Goal: Use online tool/utility: Utilize a website feature to perform a specific function

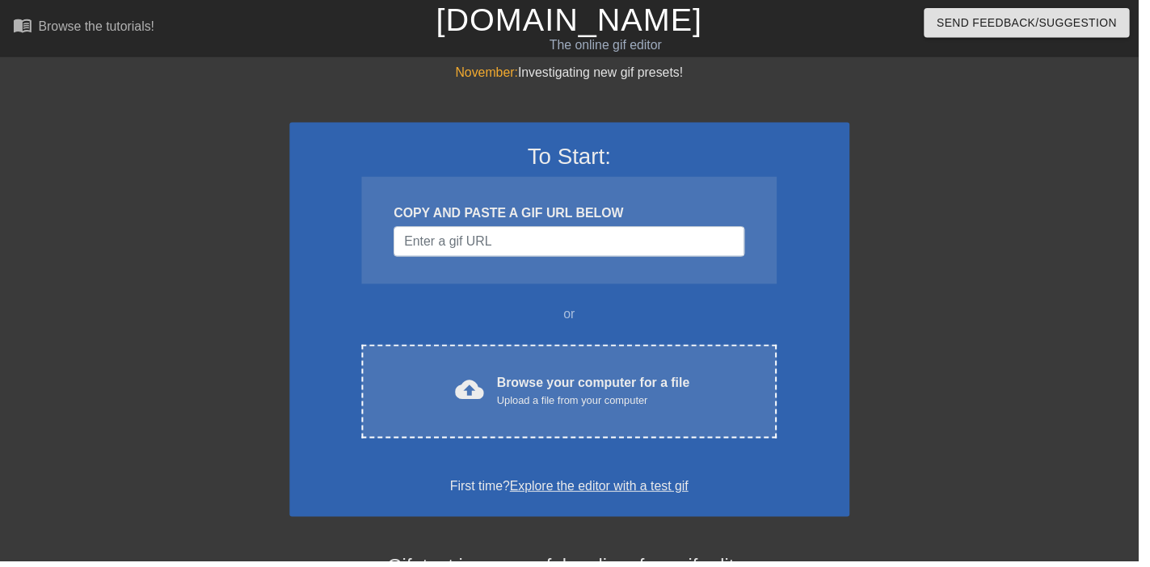
click at [659, 373] on div "cloud_upload Browse your computer for a file Upload a file from your computer C…" at bounding box center [574, 395] width 419 height 95
click at [629, 372] on div "cloud_upload Browse your computer for a file Upload a file from your computer C…" at bounding box center [574, 395] width 419 height 95
click at [629, 404] on div "Upload a file from your computer" at bounding box center [599, 405] width 195 height 16
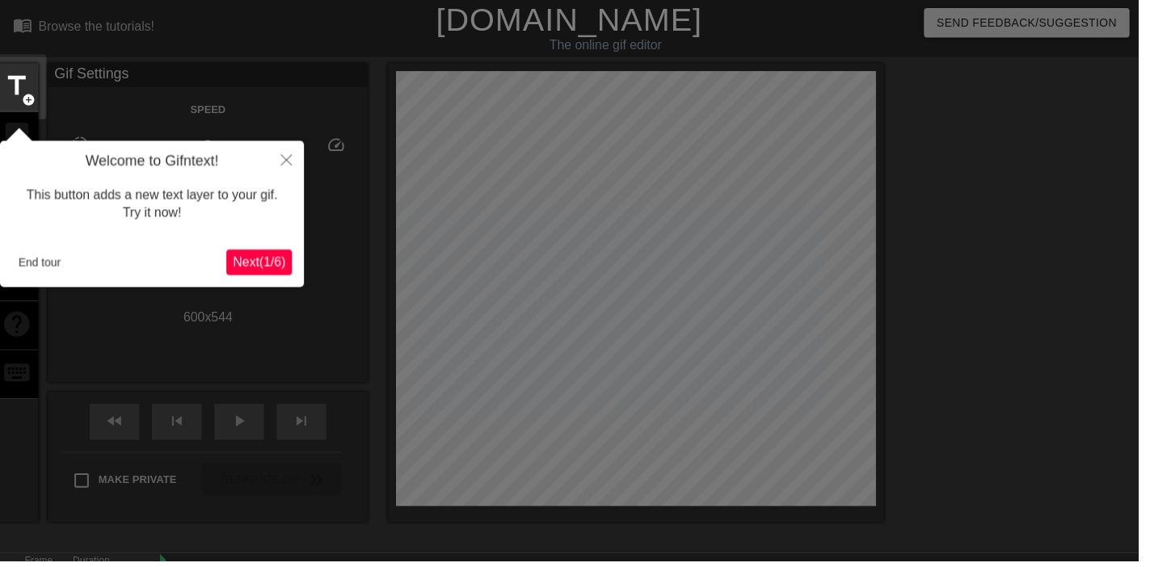
scroll to position [39, 0]
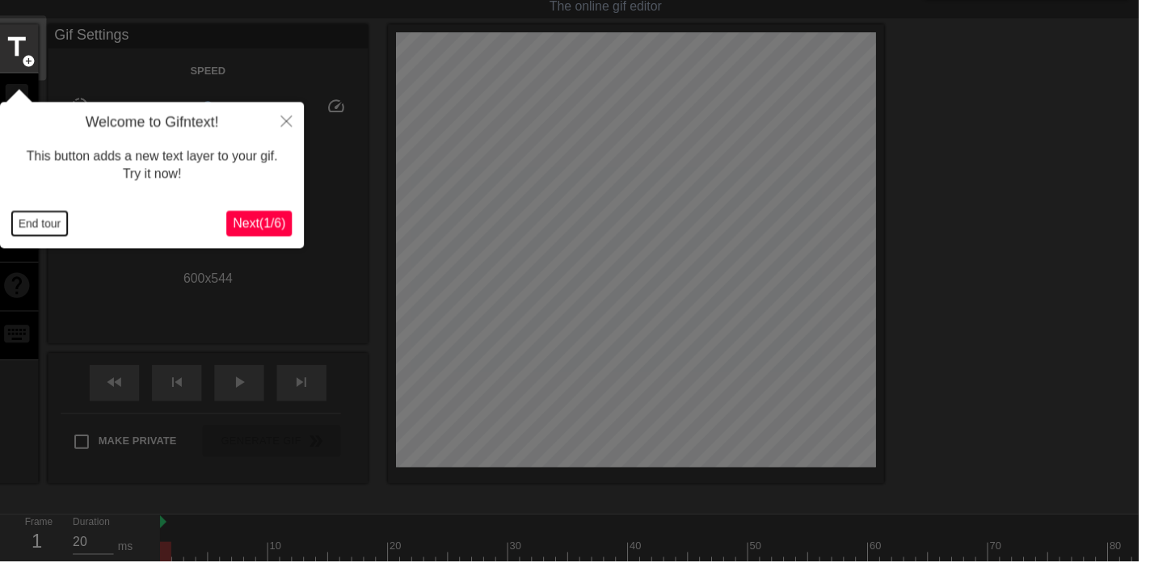
click at [30, 216] on button "End tour" at bounding box center [40, 226] width 56 height 24
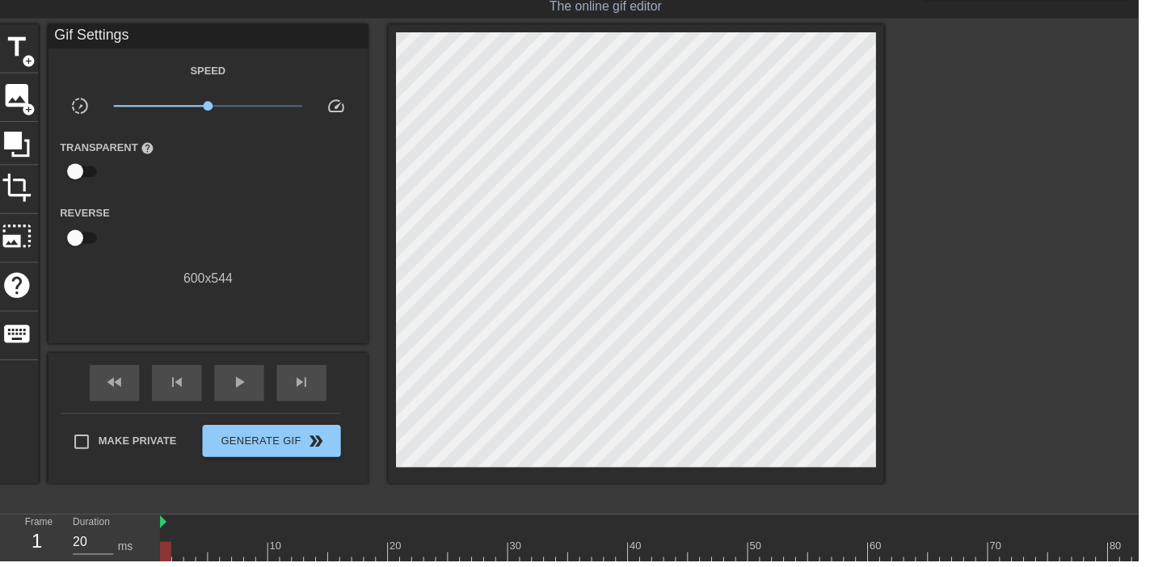
click at [7, 85] on span "image" at bounding box center [17, 97] width 31 height 31
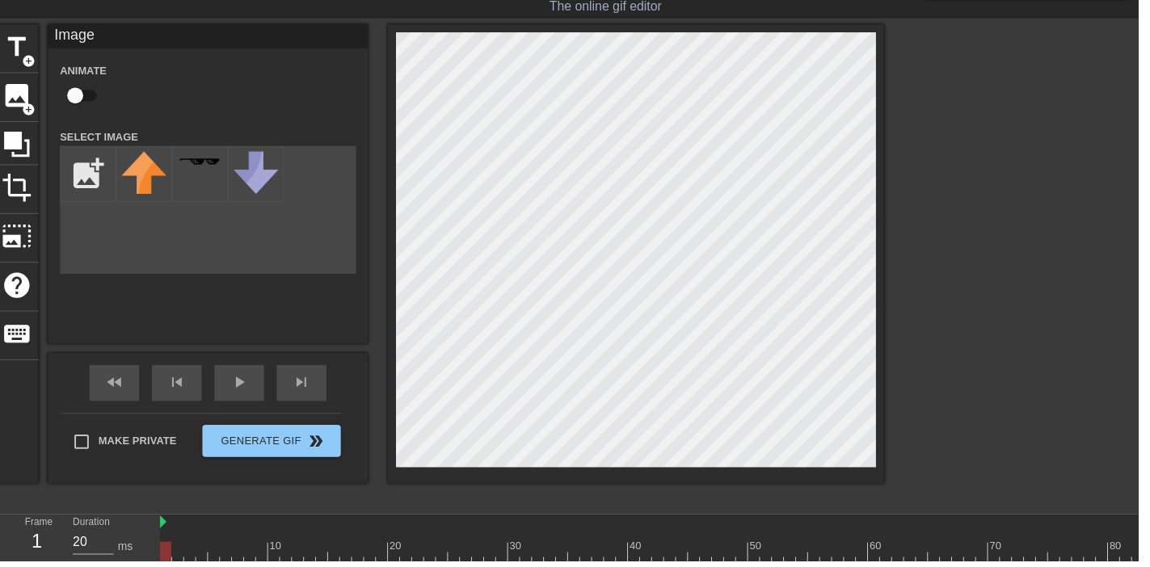
scroll to position [0, 0]
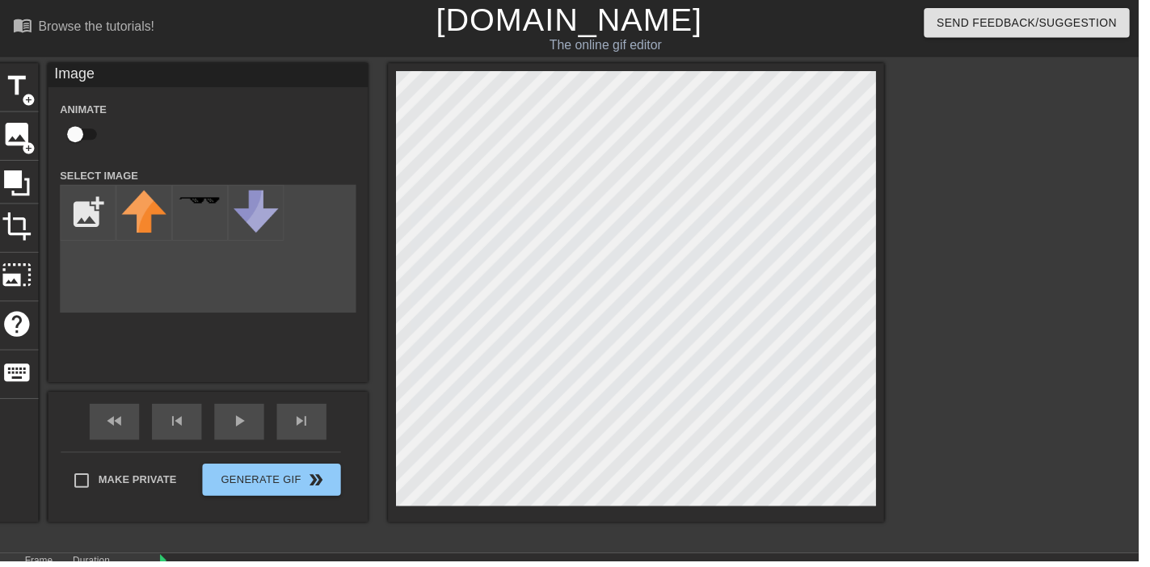
click at [88, 134] on input "checkbox" at bounding box center [76, 135] width 92 height 31
checkbox input "true"
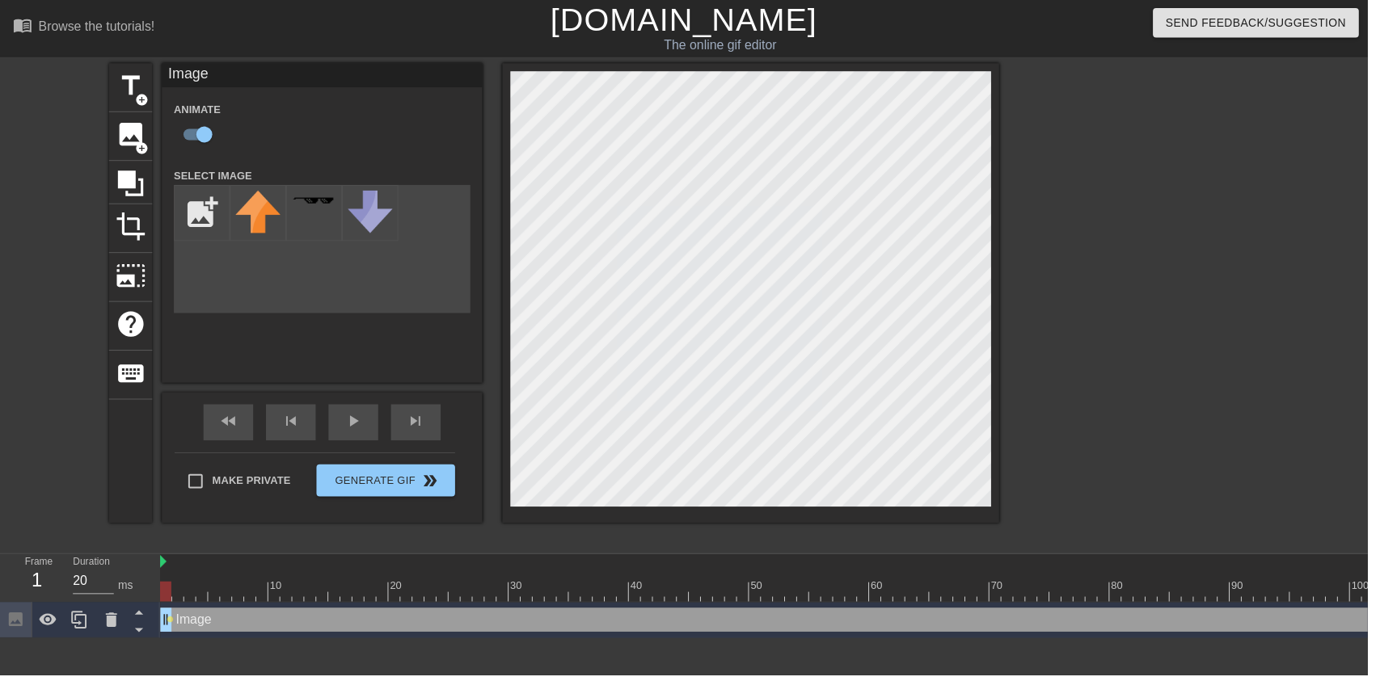
click at [1149, 348] on div at bounding box center [1148, 306] width 242 height 485
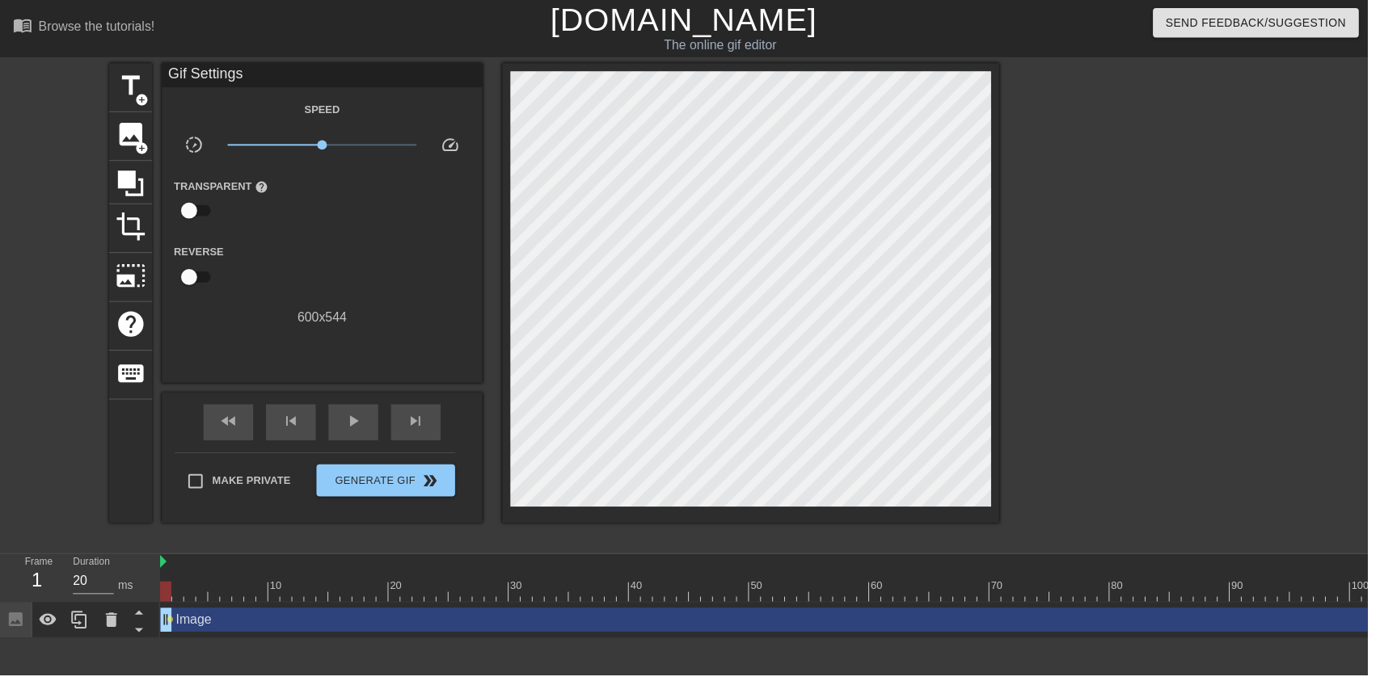
click at [135, 124] on span "image" at bounding box center [131, 135] width 31 height 31
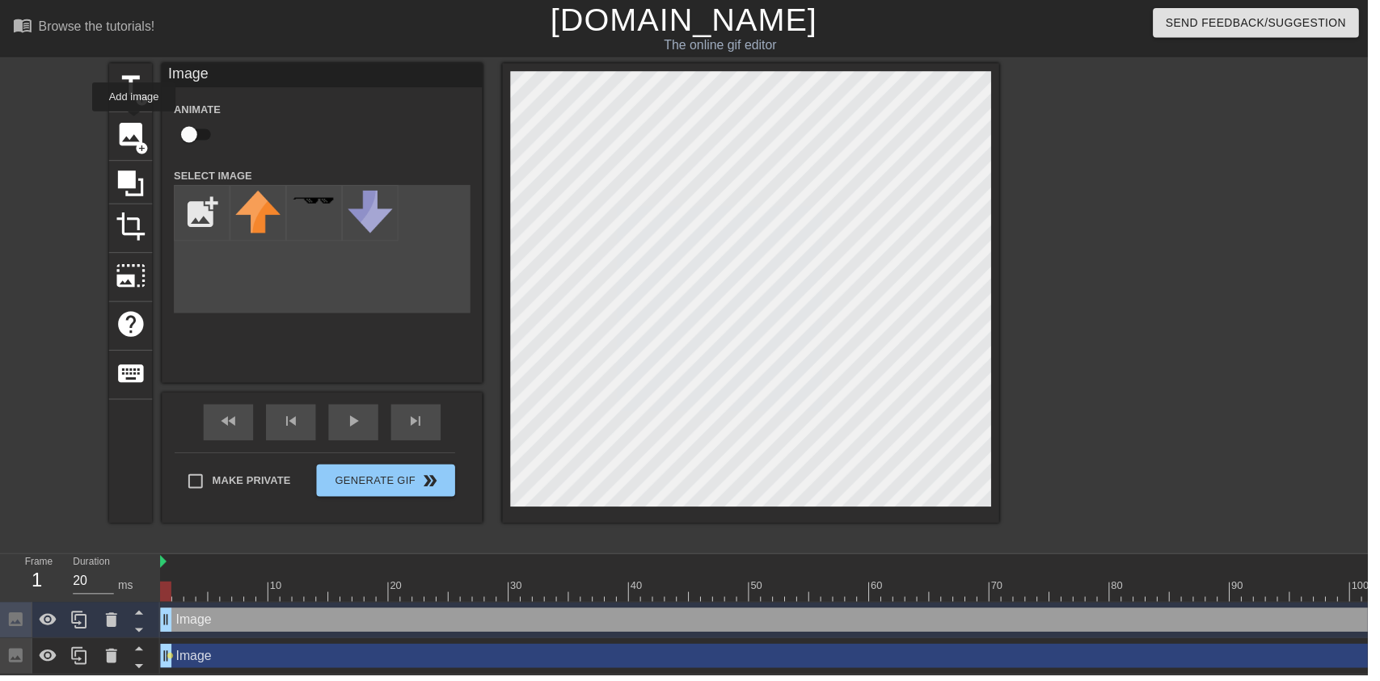
click at [113, 567] on icon at bounding box center [112, 625] width 11 height 15
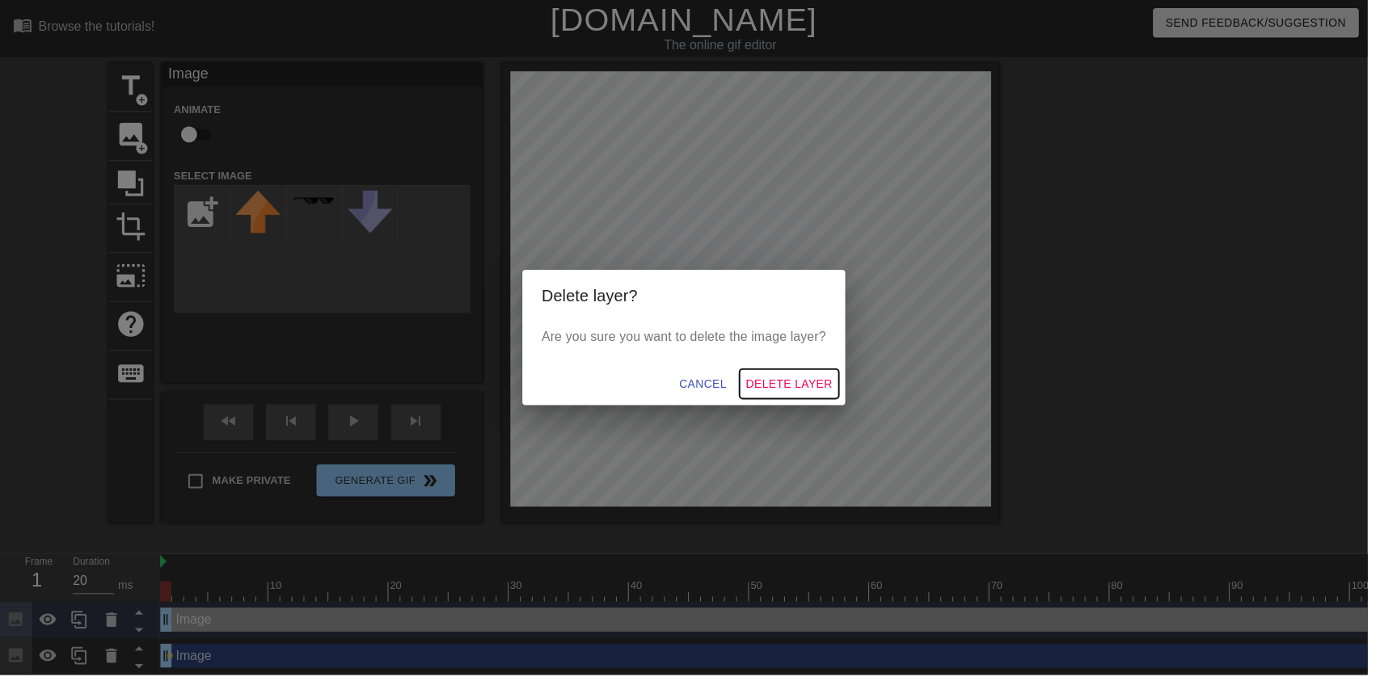
click at [805, 380] on span "Delete Layer" at bounding box center [795, 387] width 87 height 20
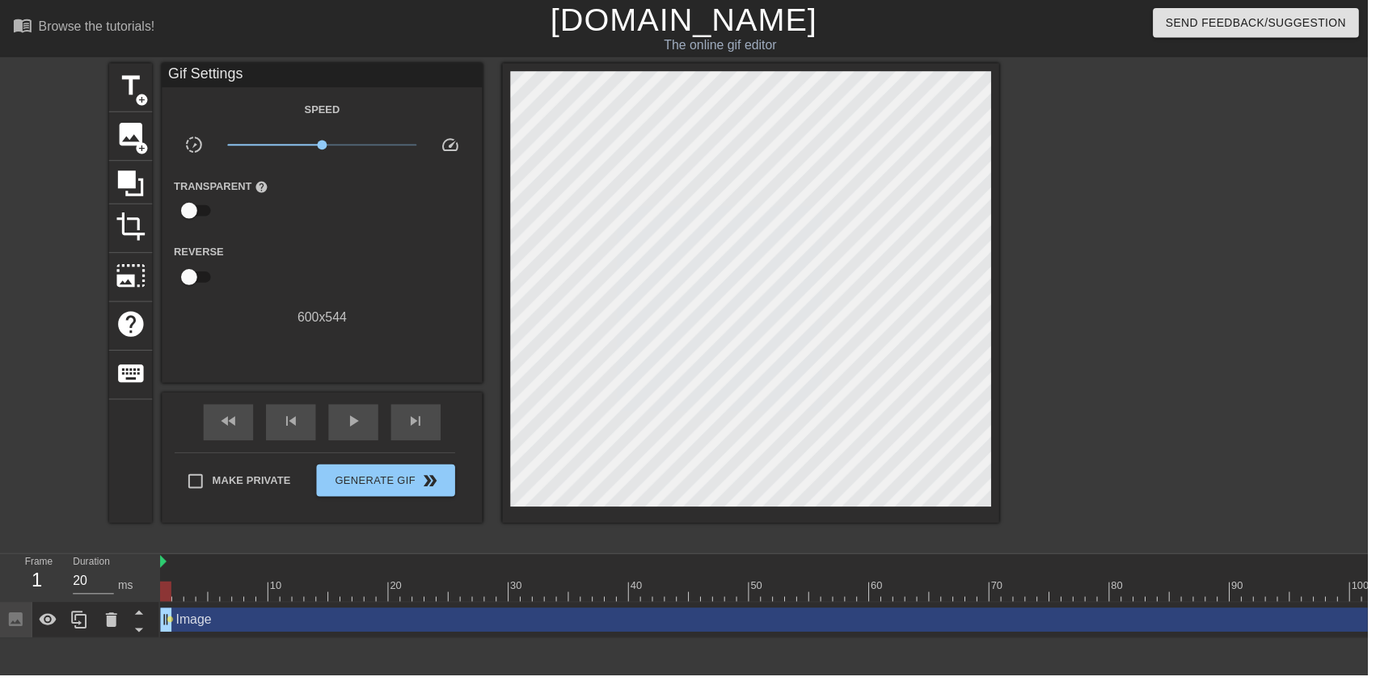
click at [110, 567] on icon at bounding box center [112, 625] width 11 height 15
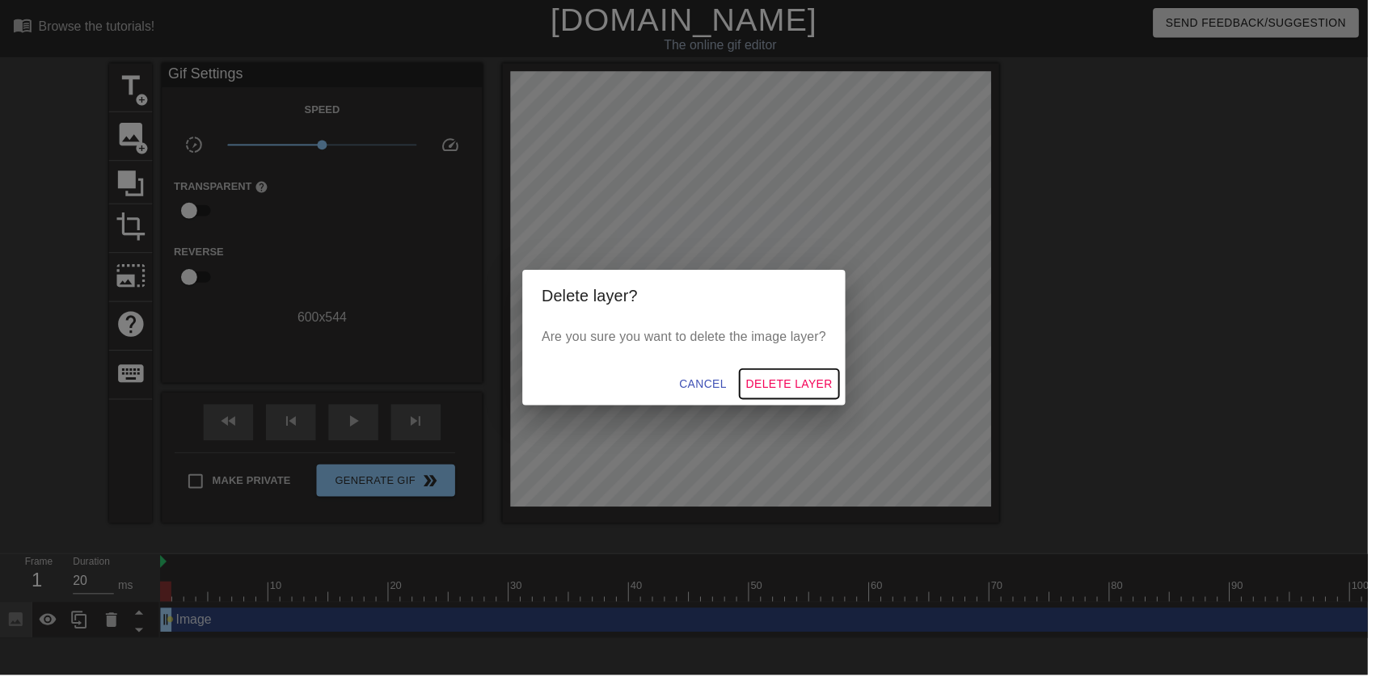
click at [826, 388] on span "Delete Layer" at bounding box center [795, 387] width 87 height 20
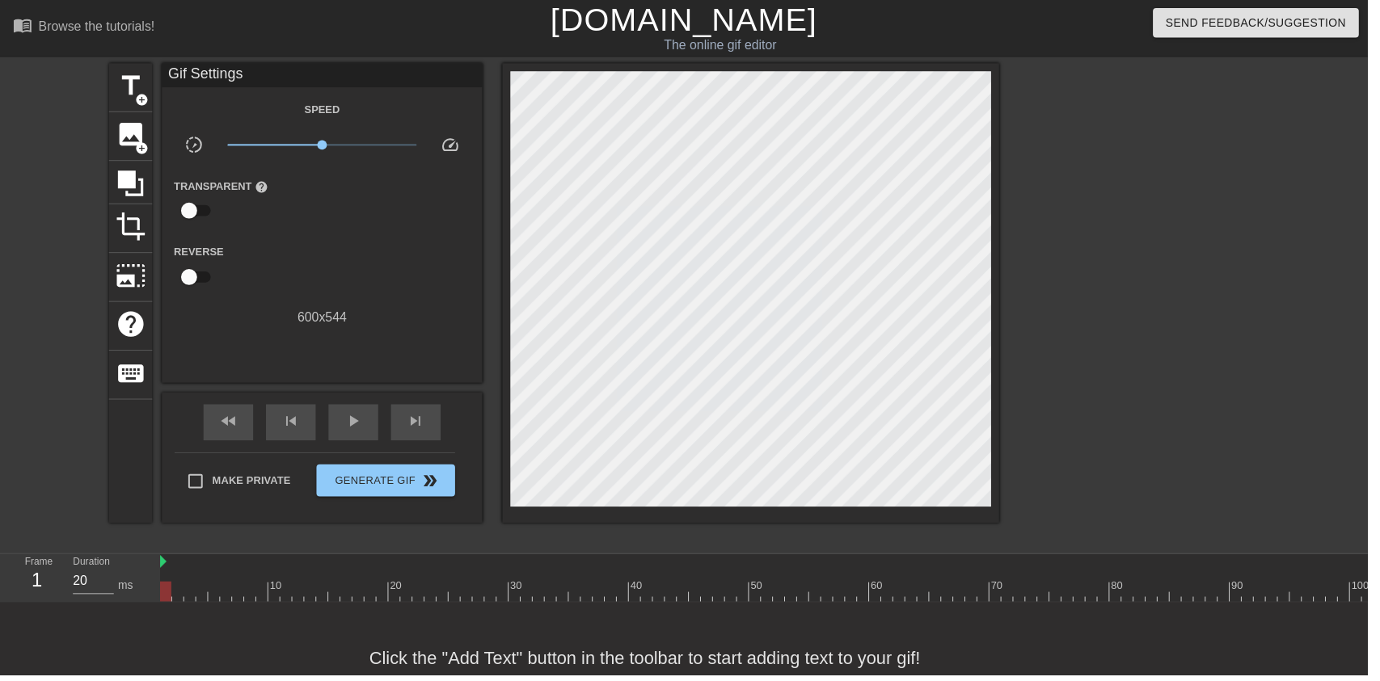
click at [129, 144] on span "image" at bounding box center [131, 135] width 31 height 31
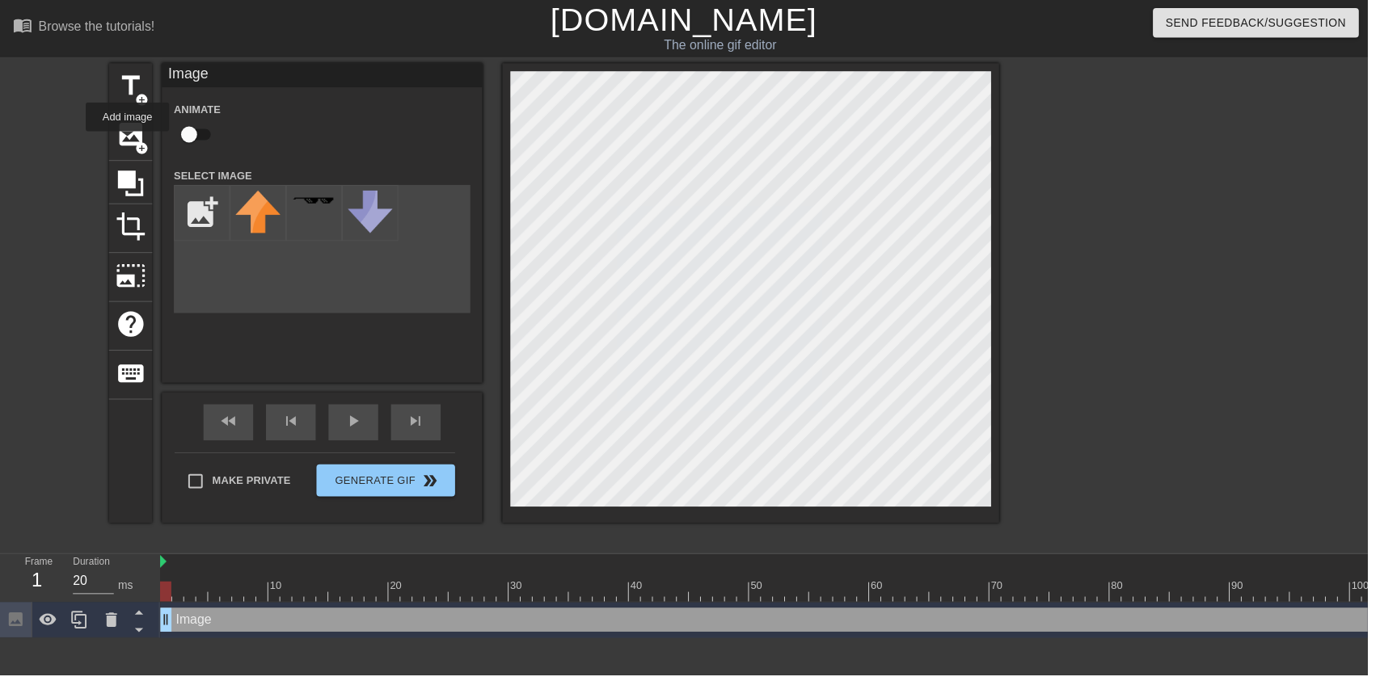
click at [193, 127] on input "checkbox" at bounding box center [191, 135] width 92 height 31
checkbox input "true"
click at [199, 209] on input "file" at bounding box center [203, 215] width 55 height 55
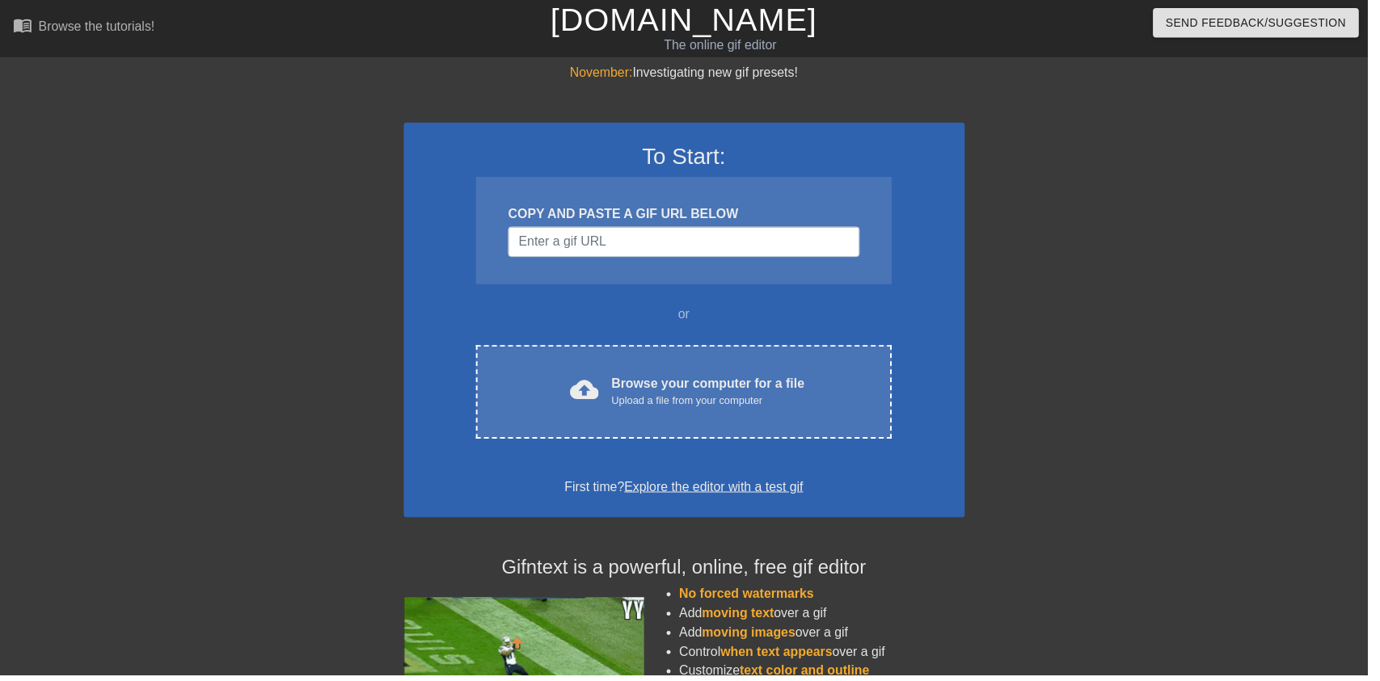
click at [792, 371] on div "cloud_upload Browse your computer for a file Upload a file from your computer C…" at bounding box center [689, 395] width 419 height 95
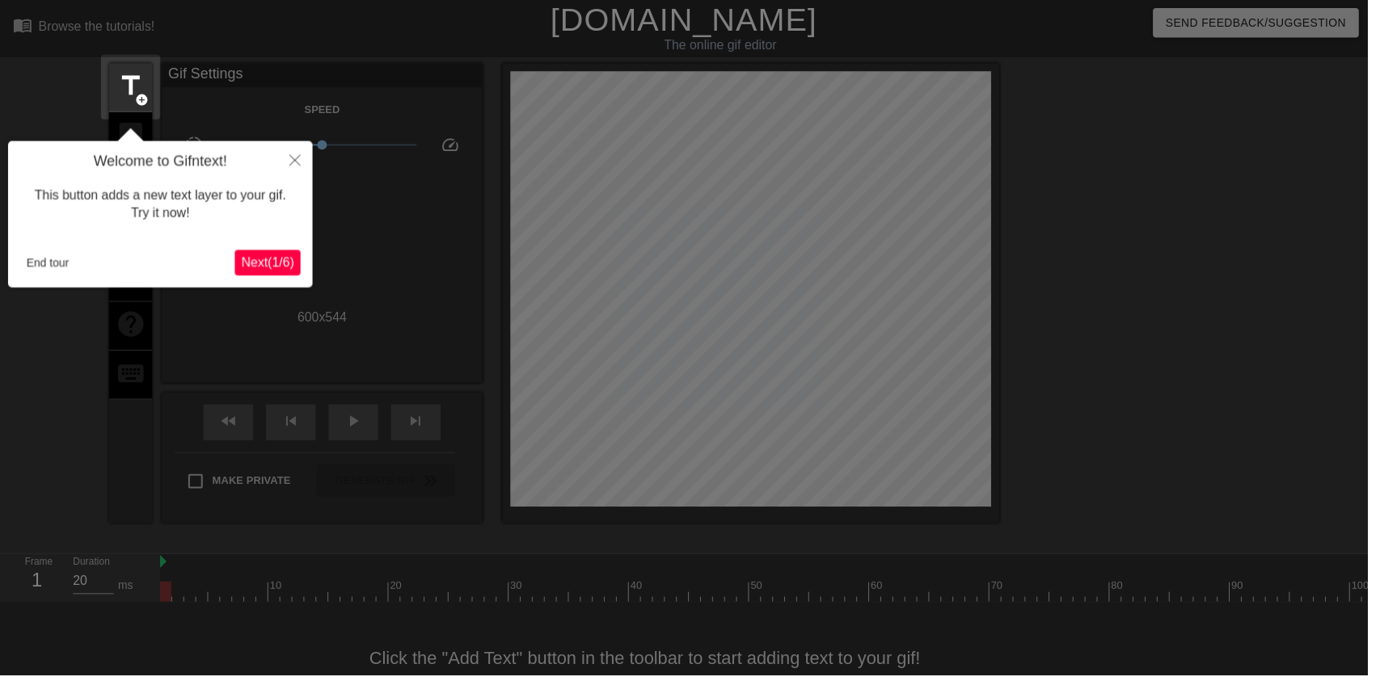
scroll to position [32, 0]
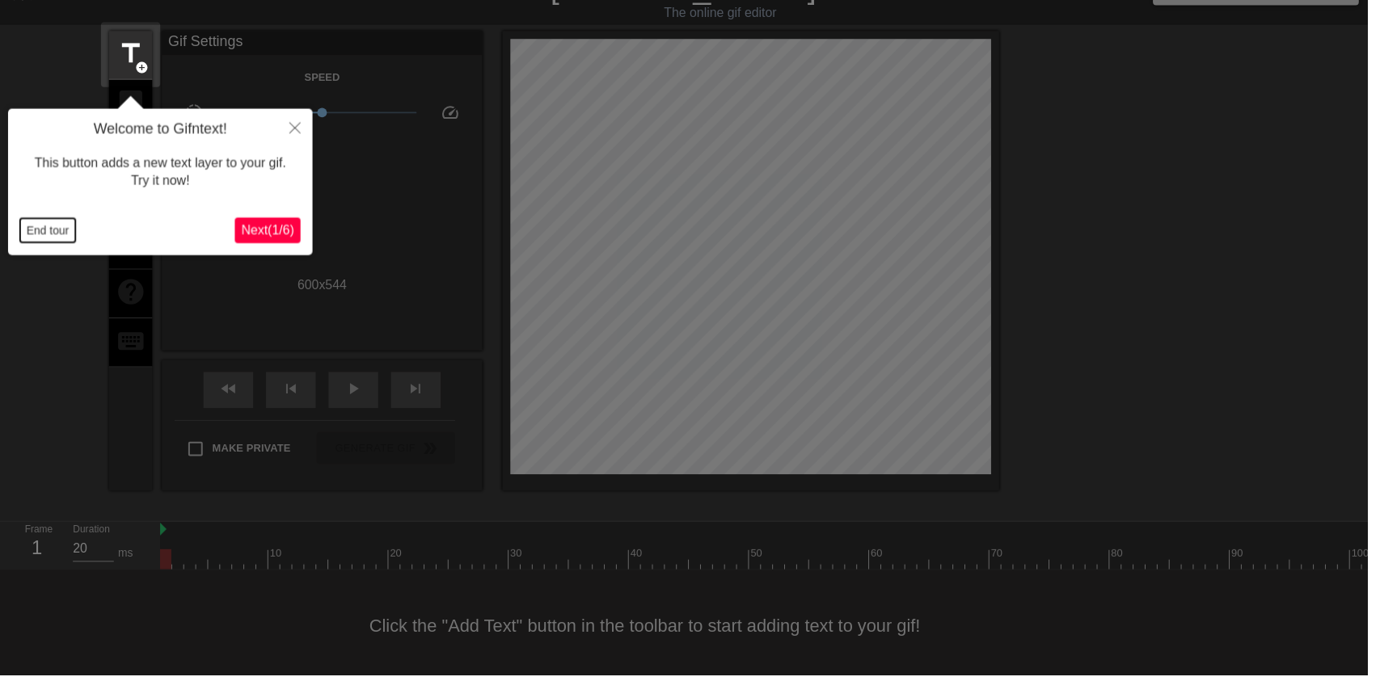
click at [65, 221] on button "End tour" at bounding box center [48, 233] width 56 height 24
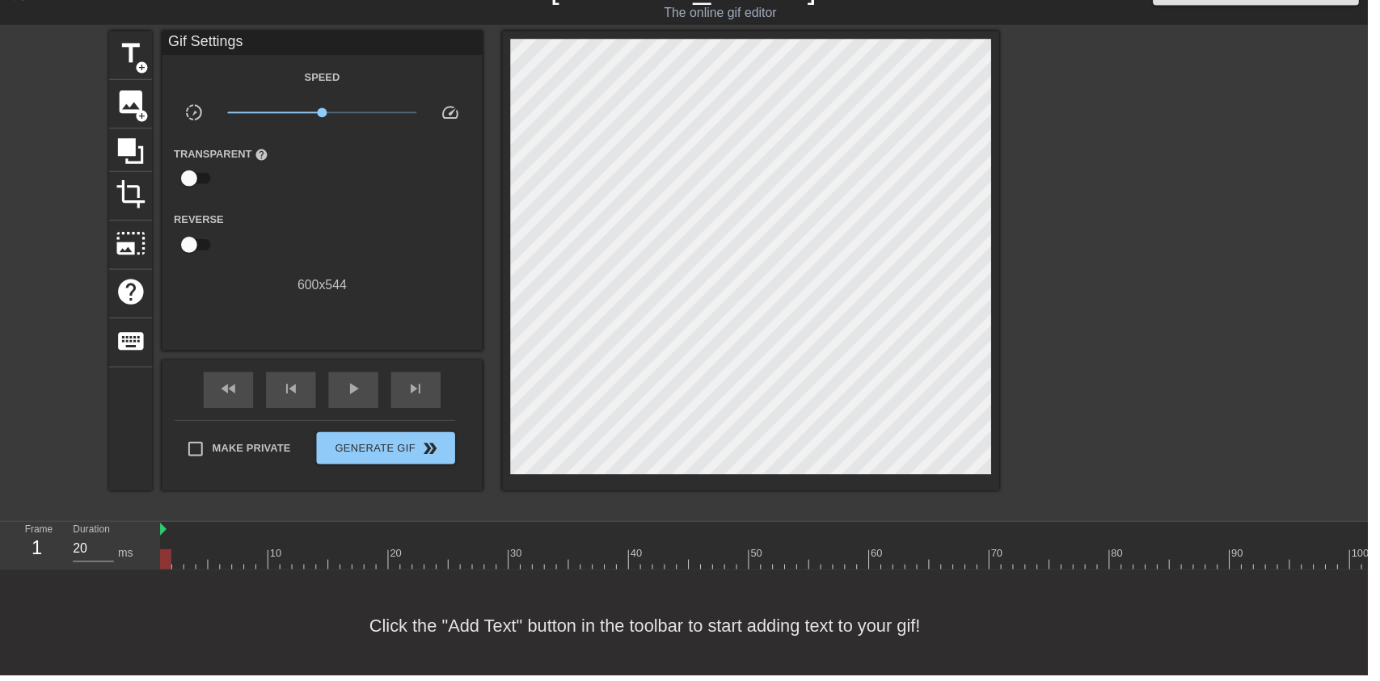
click at [129, 92] on span "image" at bounding box center [131, 103] width 31 height 31
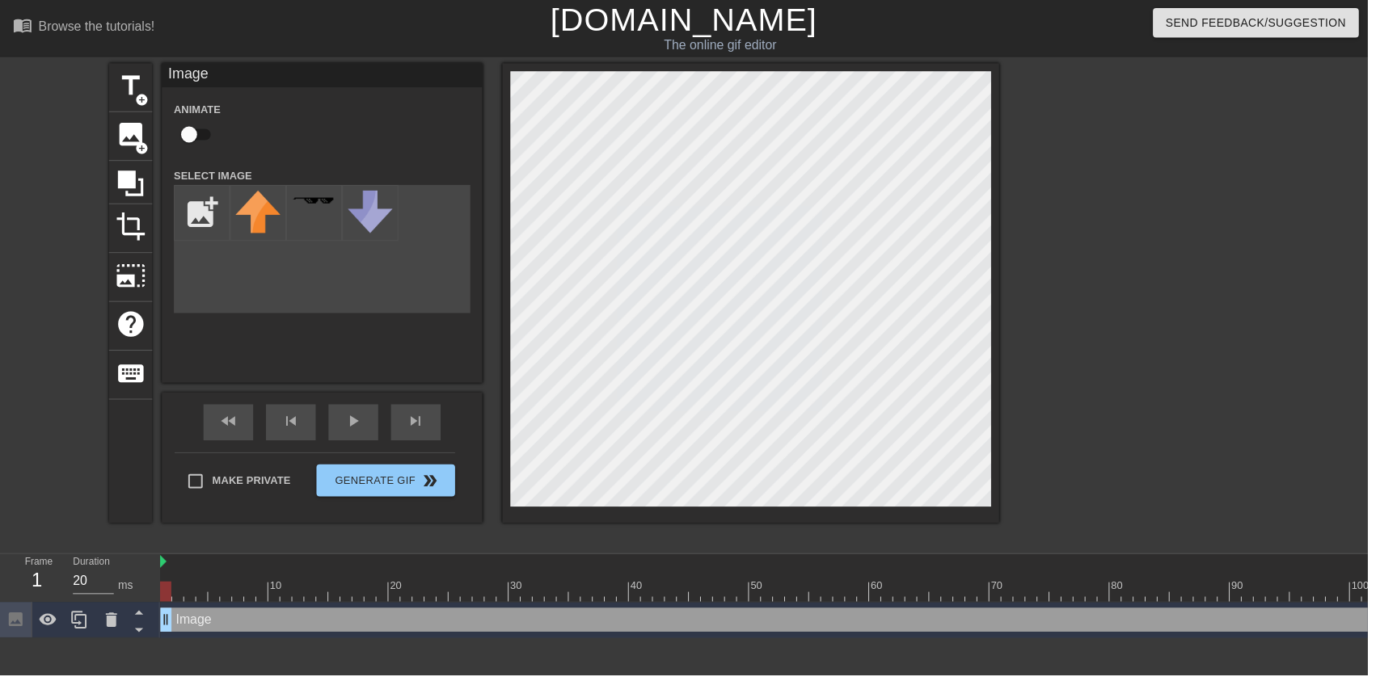
scroll to position [0, 0]
click at [198, 146] on input "checkbox" at bounding box center [191, 135] width 92 height 31
checkbox input "true"
click at [199, 202] on input "file" at bounding box center [203, 215] width 55 height 55
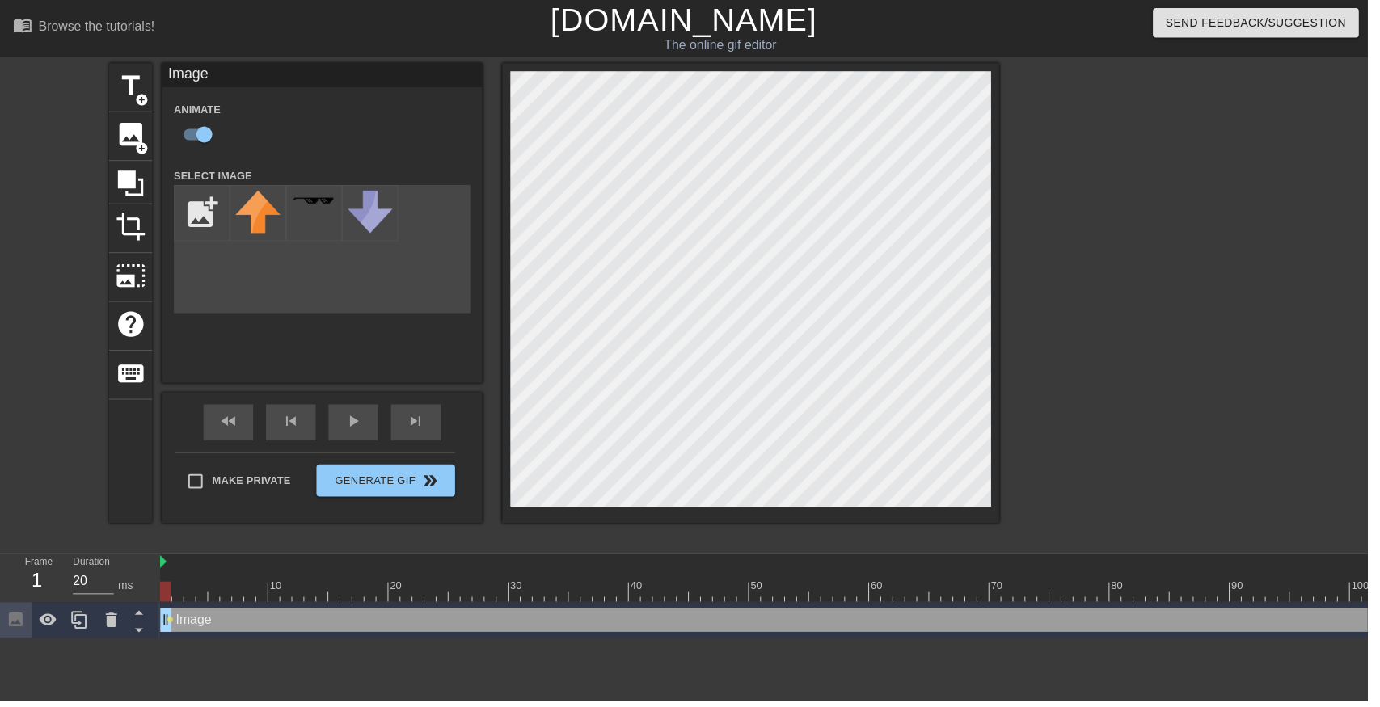
type input "C:\fakepath\perspective-corrected (1) (1) (1).png"
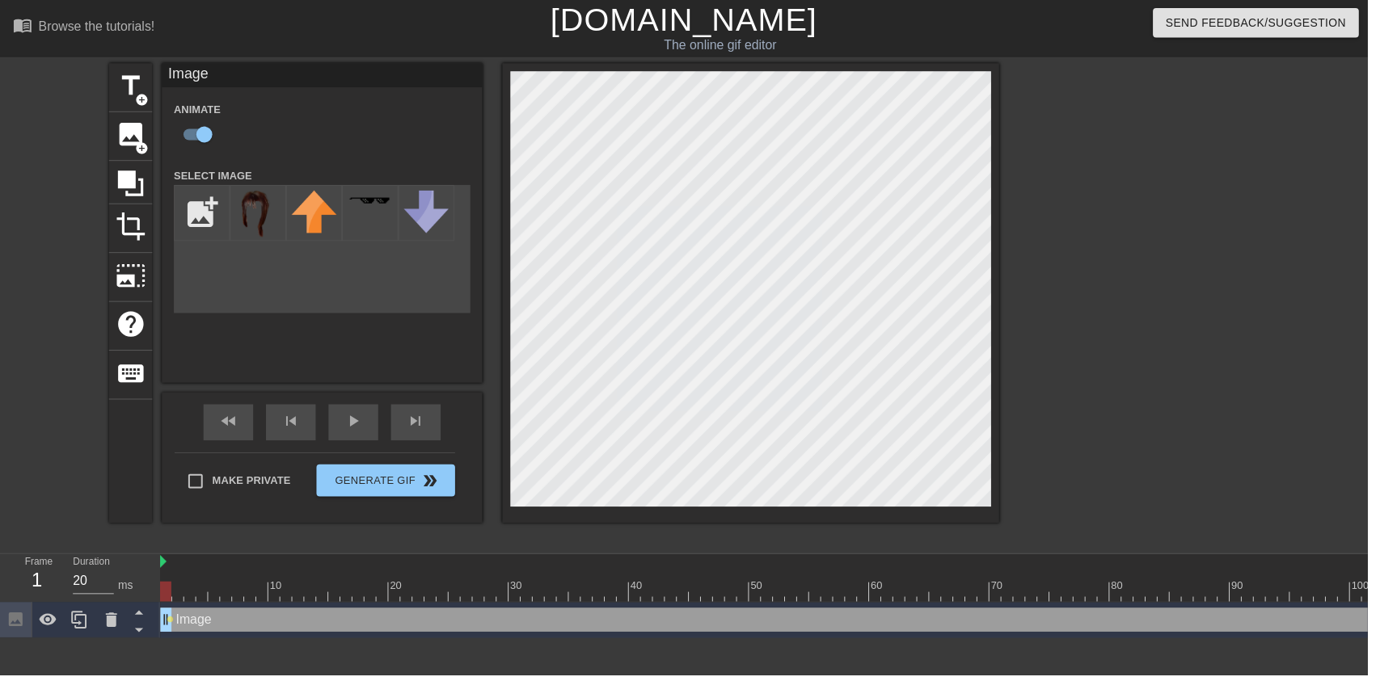
click at [259, 193] on img at bounding box center [260, 216] width 45 height 48
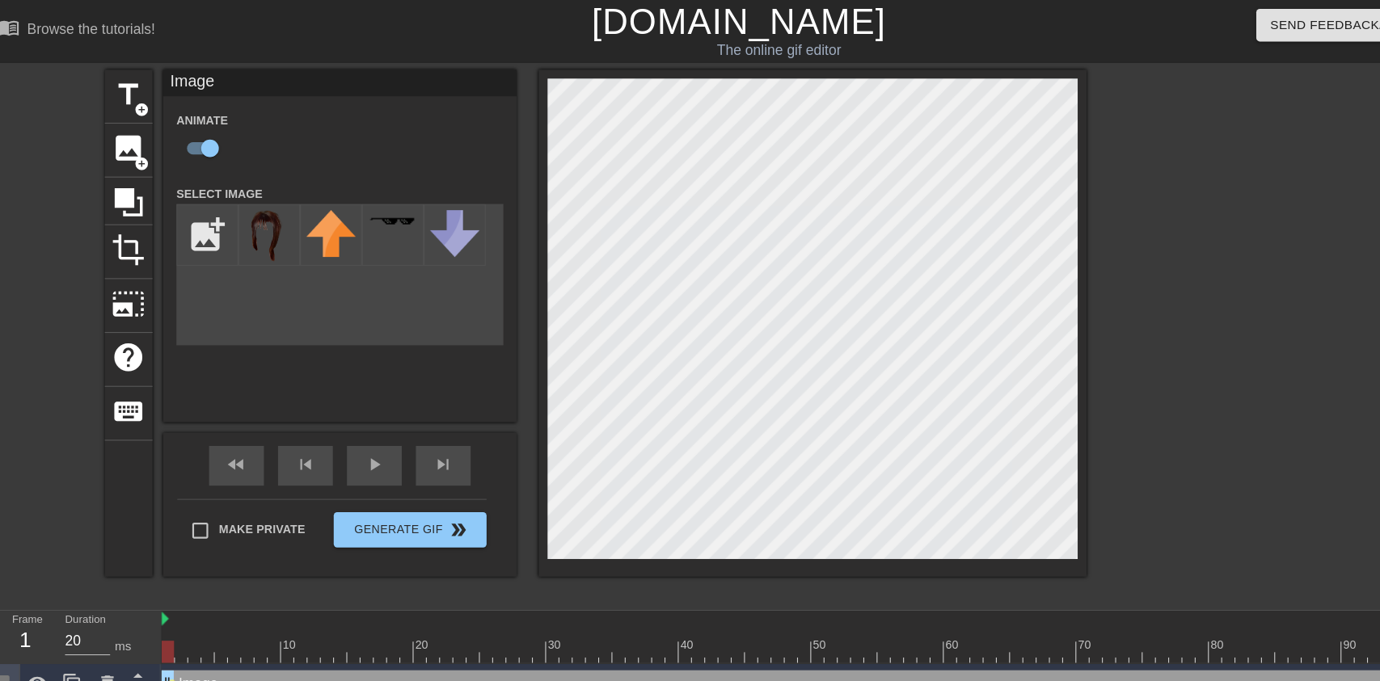
click at [356, 421] on span "play_arrow" at bounding box center [356, 424] width 19 height 19
click at [356, 424] on span "pause" at bounding box center [356, 424] width 19 height 19
click at [1143, 226] on div at bounding box center [1148, 306] width 242 height 485
click at [345, 438] on div "play_arrow" at bounding box center [356, 426] width 50 height 36
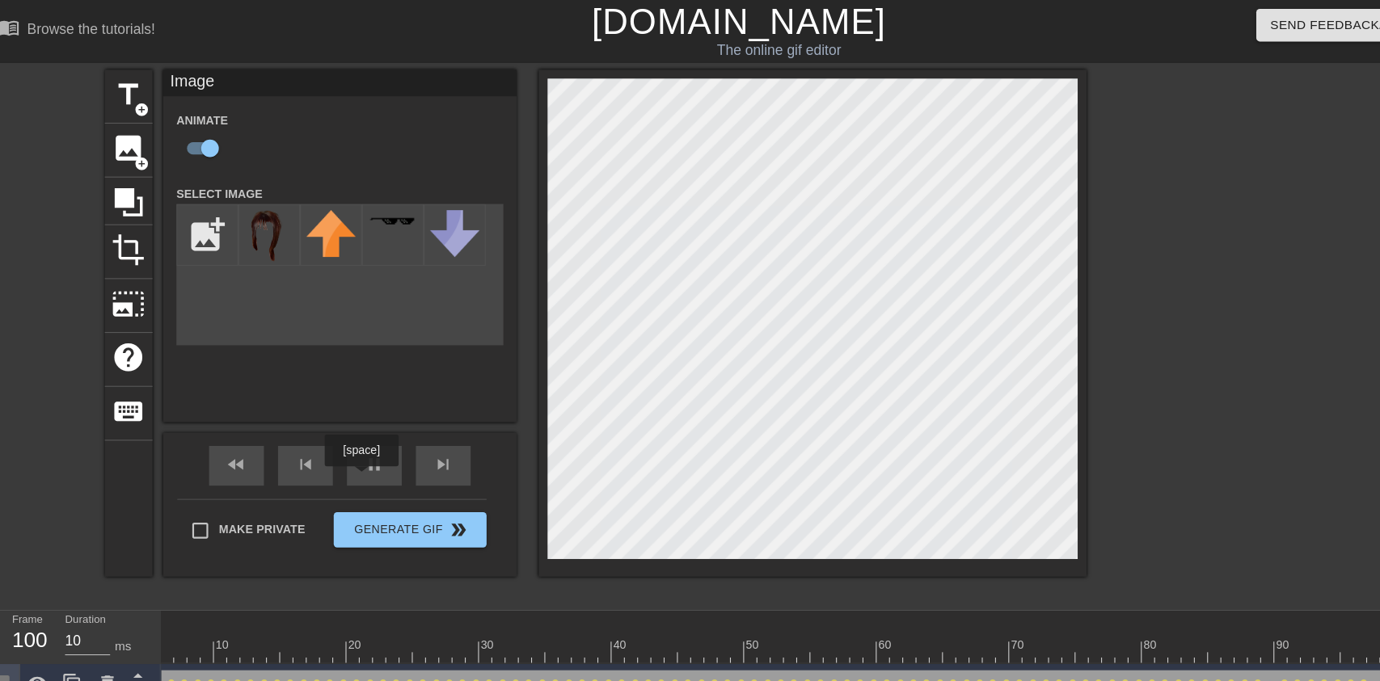
click at [356, 428] on span "pause" at bounding box center [356, 424] width 19 height 19
click at [366, 428] on div "play_arrow" at bounding box center [356, 426] width 50 height 36
type input "10"
click at [367, 411] on div "pause" at bounding box center [356, 426] width 50 height 36
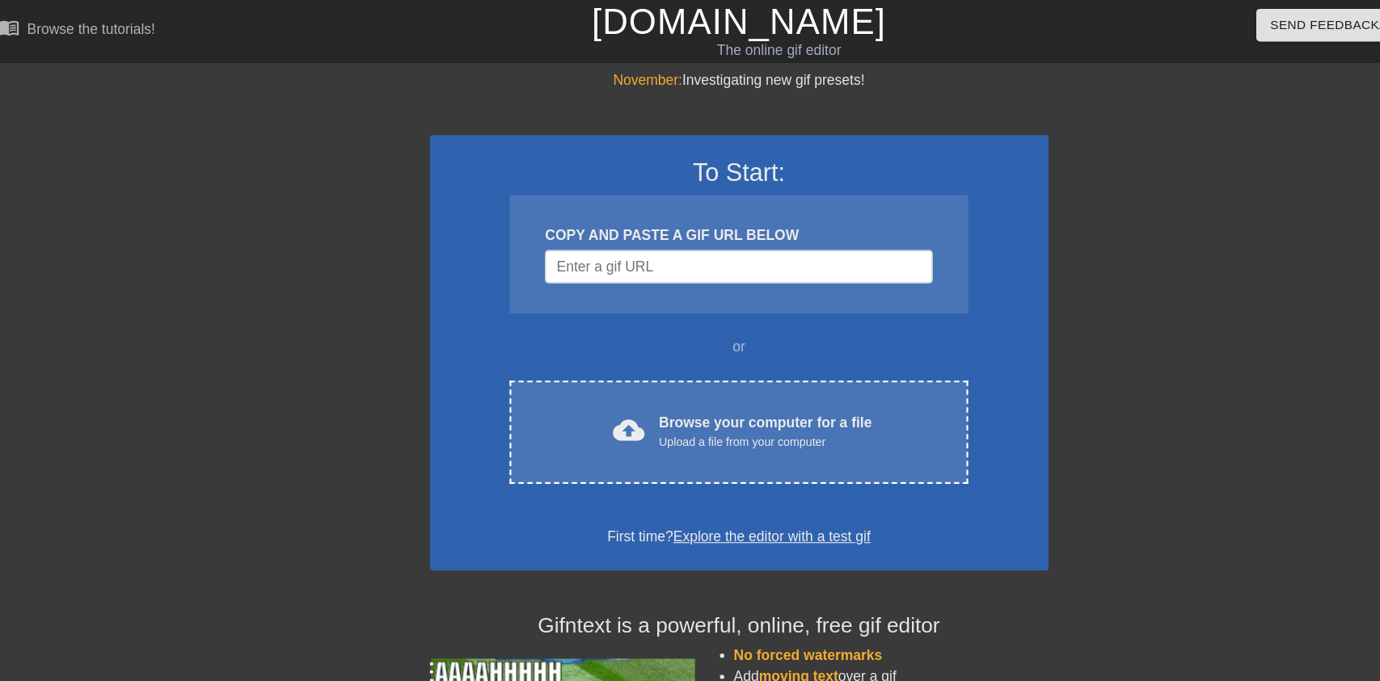
click at [767, 411] on div "Upload a file from your computer" at bounding box center [714, 405] width 195 height 16
click at [791, 373] on div "cloud_upload Browse your computer for a file Upload a file from your computer C…" at bounding box center [689, 395] width 419 height 95
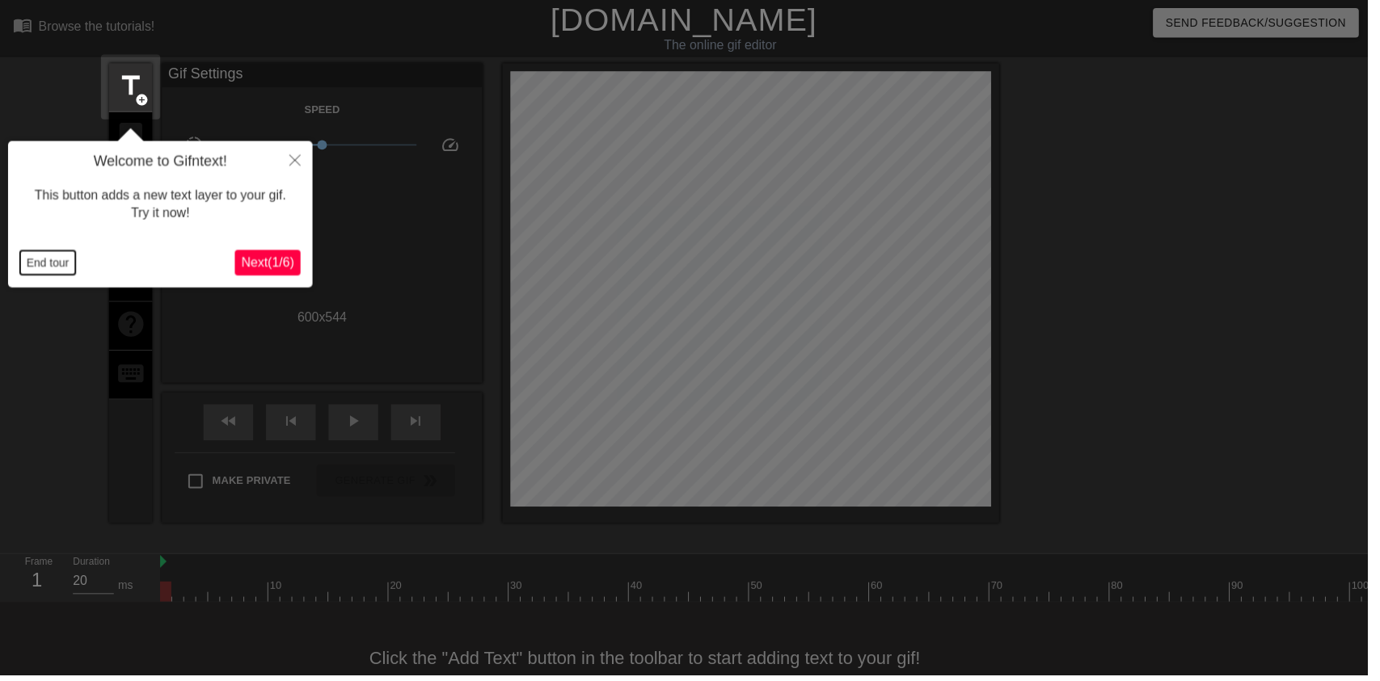
click at [23, 255] on button "End tour" at bounding box center [48, 265] width 56 height 24
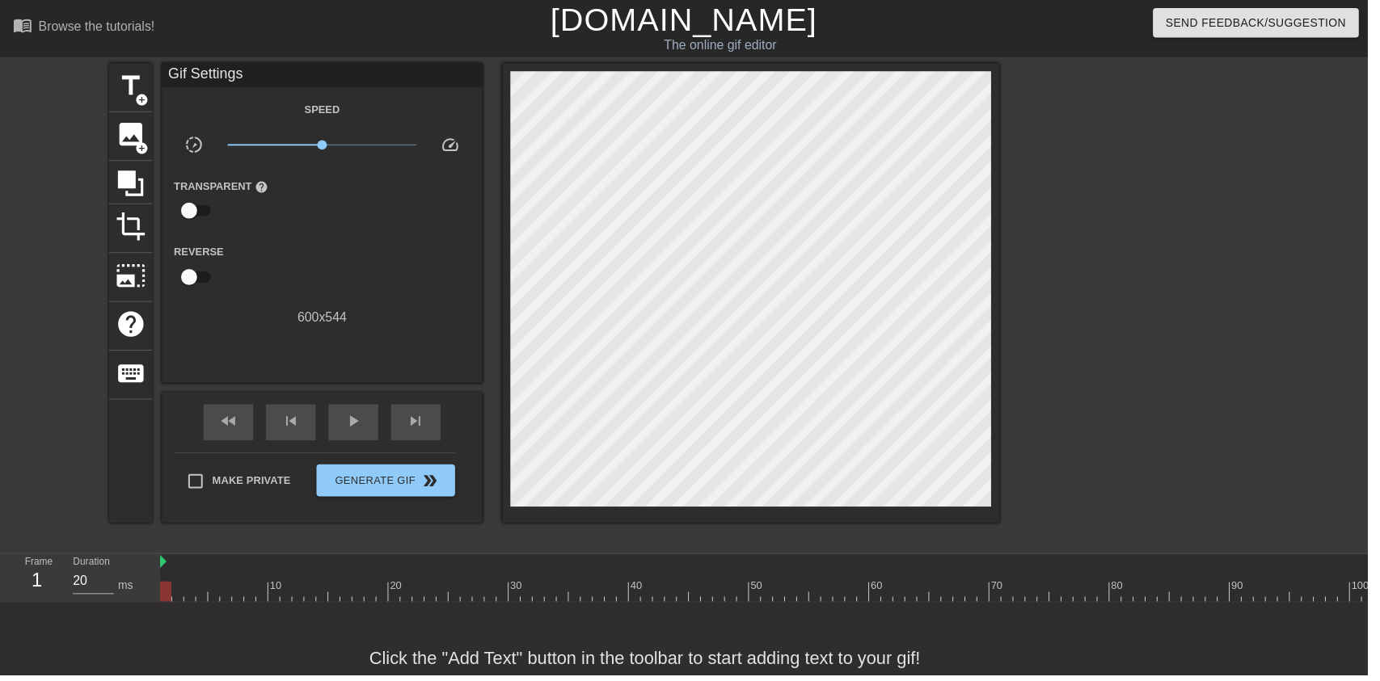
click at [43, 276] on div "title add_circle image add_circle crop photo_size_select_large help keyboard Gi…" at bounding box center [690, 306] width 1380 height 485
click at [125, 141] on span "image" at bounding box center [131, 135] width 31 height 31
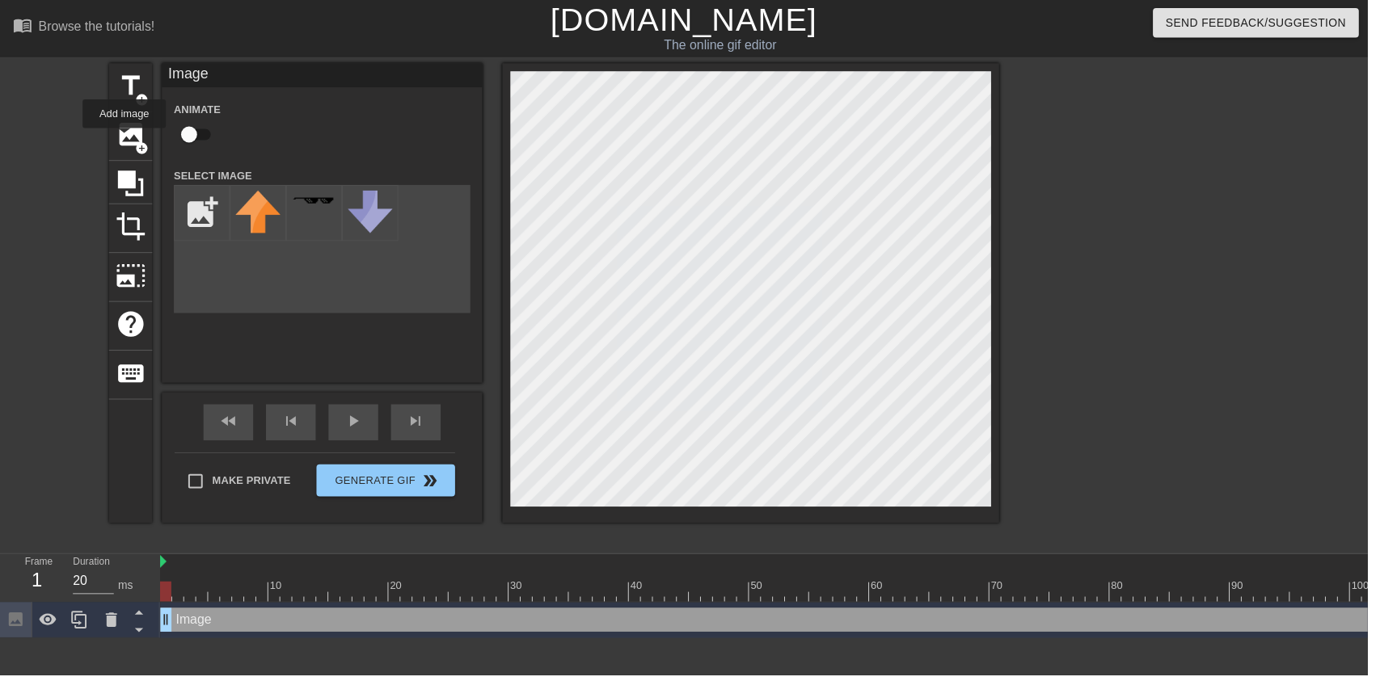
click at [177, 105] on label "Animate" at bounding box center [198, 111] width 47 height 16
click at [190, 125] on input "checkbox" at bounding box center [191, 135] width 92 height 31
checkbox input "true"
click at [188, 209] on input "file" at bounding box center [203, 215] width 55 height 55
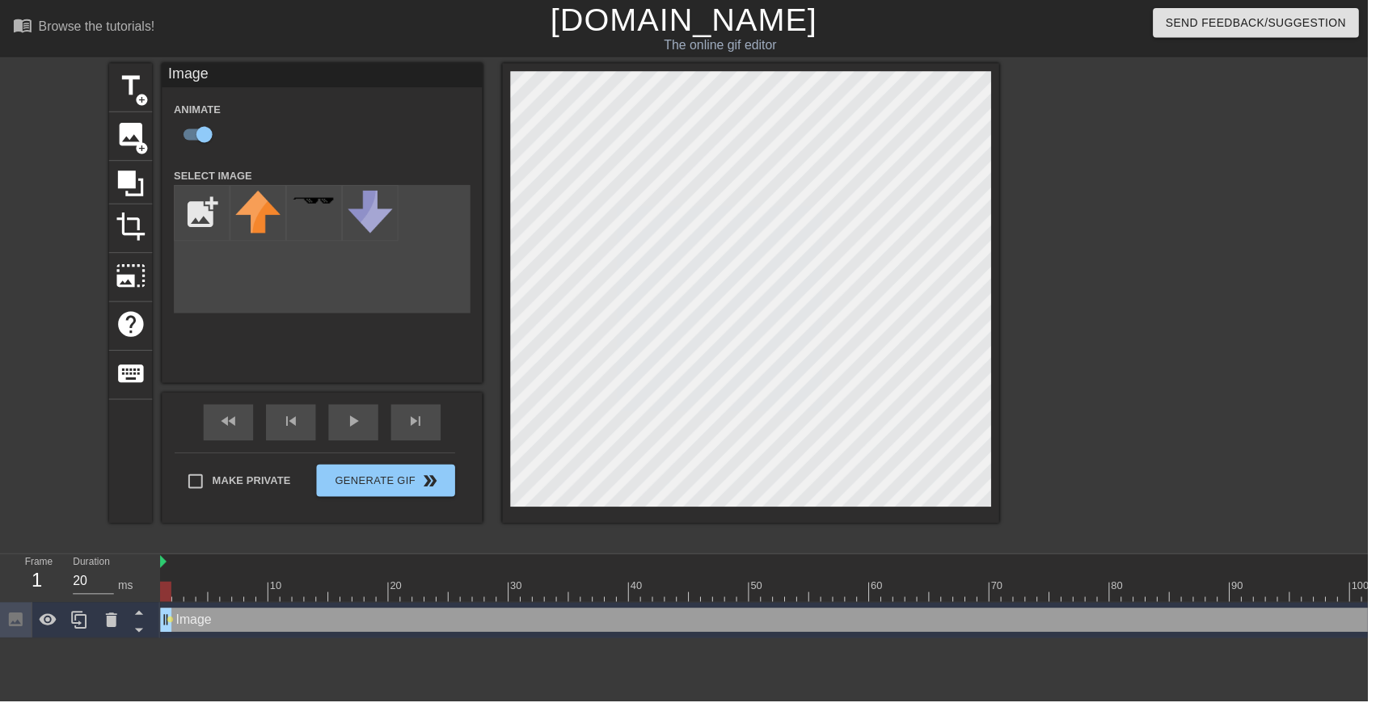
type input "C:\fakepath\perspective-corrected (1) (1) (1).png"
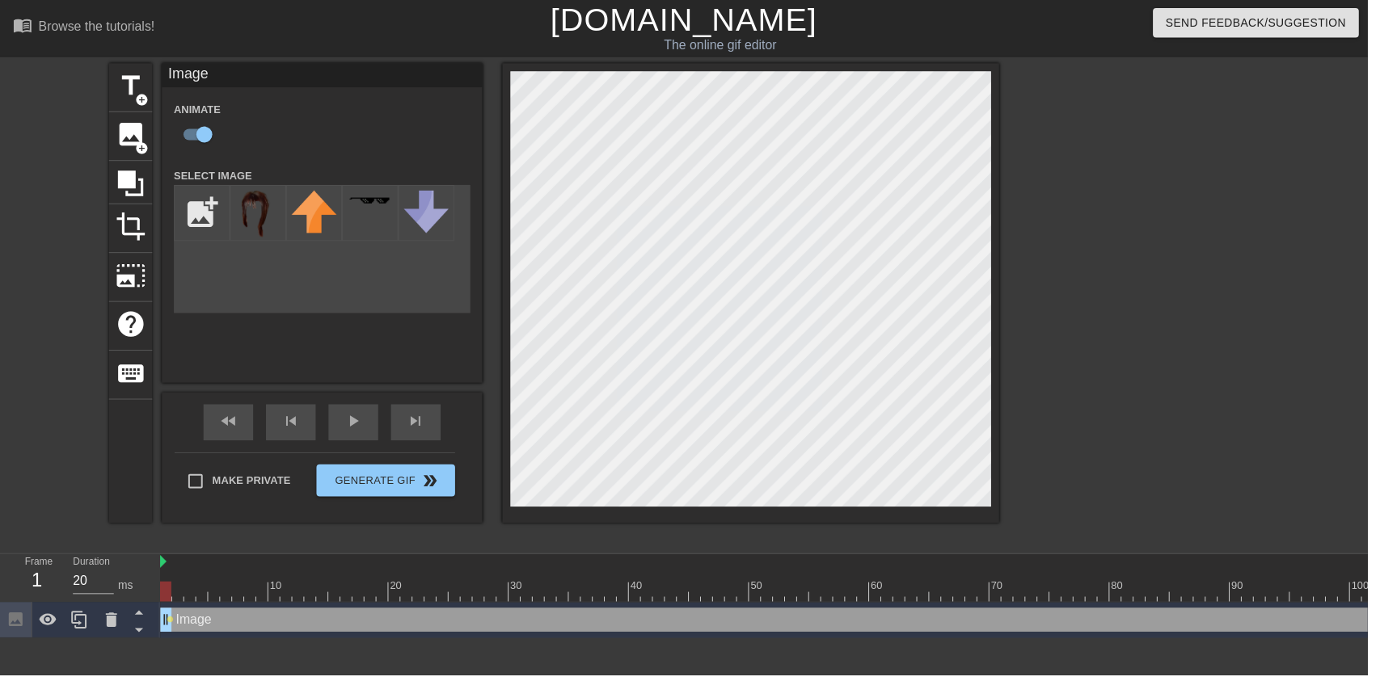
click at [257, 206] on img at bounding box center [260, 216] width 45 height 48
click at [361, 415] on span "play_arrow" at bounding box center [356, 424] width 19 height 19
click at [356, 411] on div "pause" at bounding box center [356, 426] width 50 height 36
click at [371, 419] on div "play_arrow" at bounding box center [356, 426] width 50 height 36
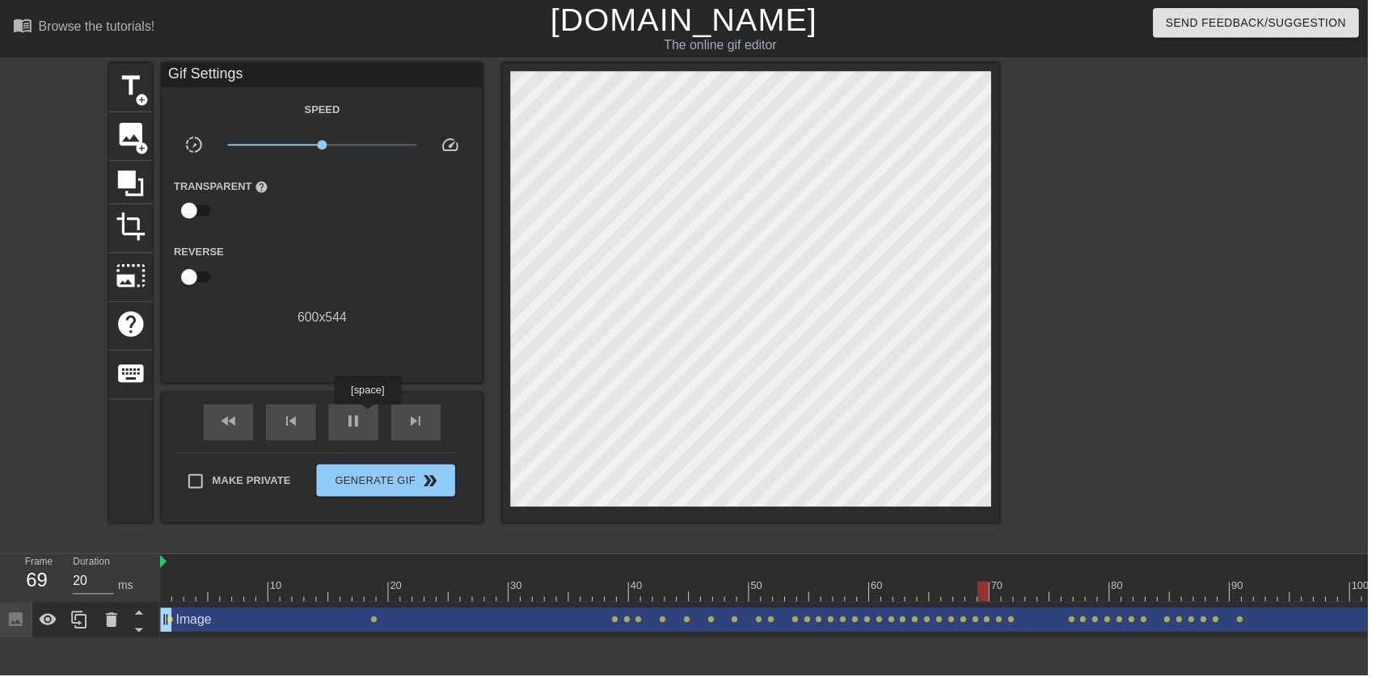
click at [340, 426] on div "pause" at bounding box center [356, 426] width 50 height 36
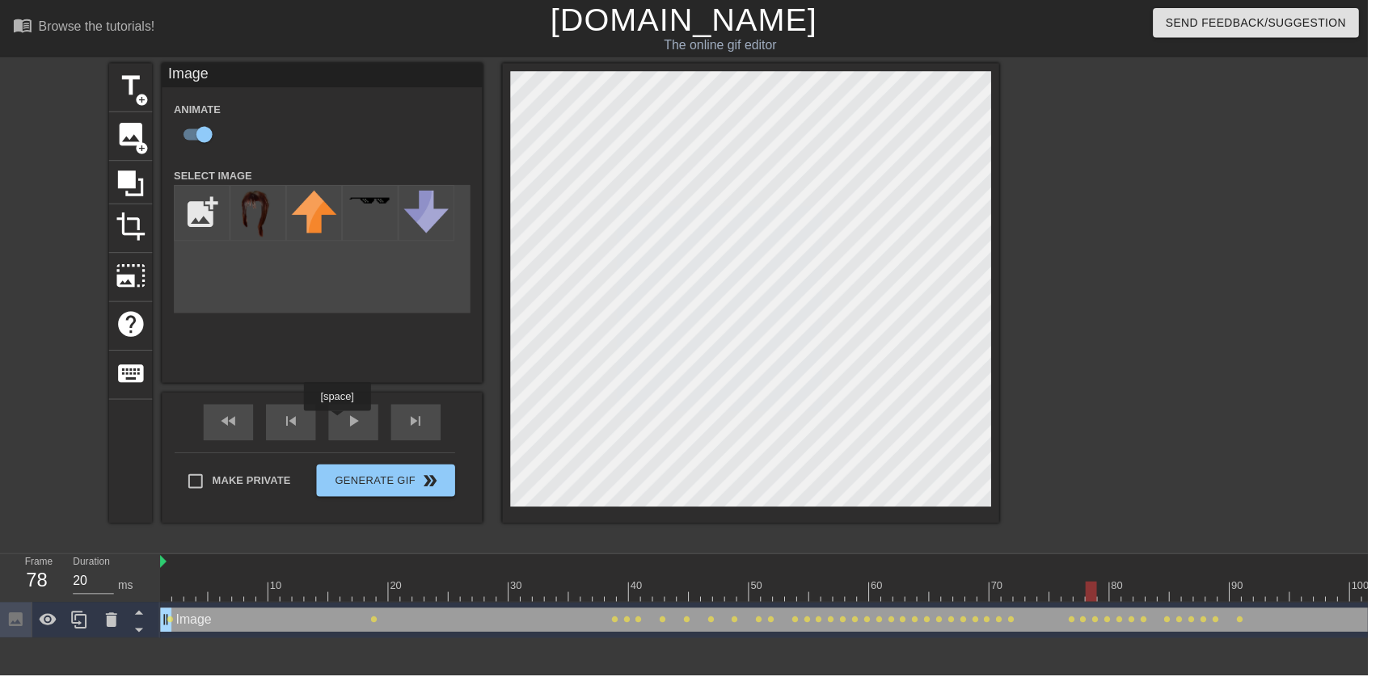
click at [351, 432] on span "play_arrow" at bounding box center [356, 424] width 19 height 19
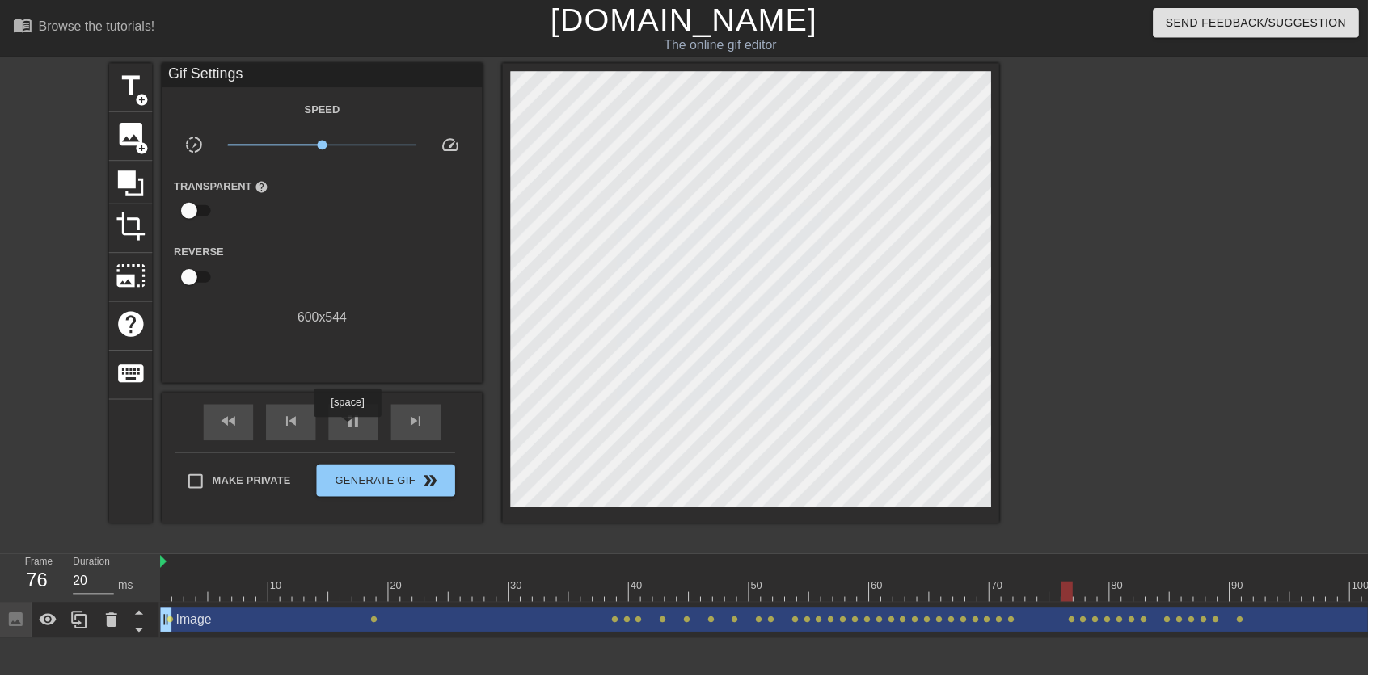
click at [351, 432] on span "pause" at bounding box center [356, 424] width 19 height 19
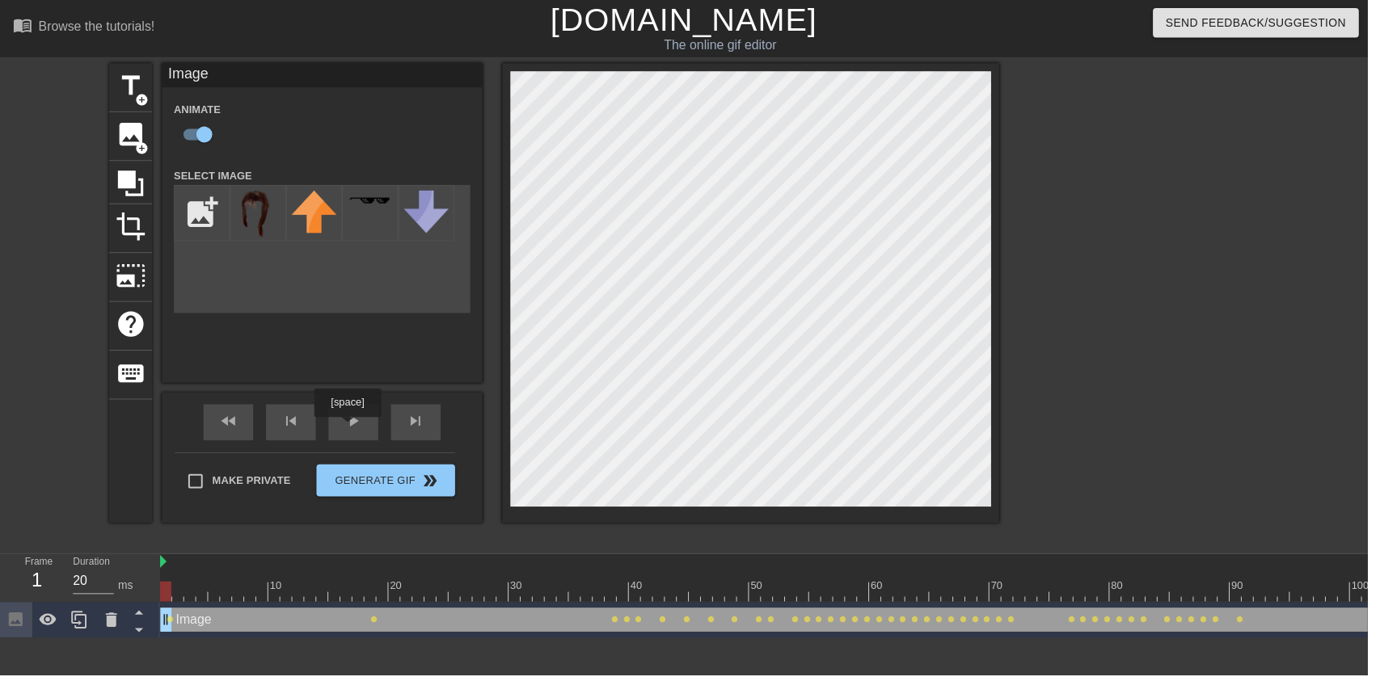
click at [347, 434] on span "play_arrow" at bounding box center [356, 424] width 19 height 19
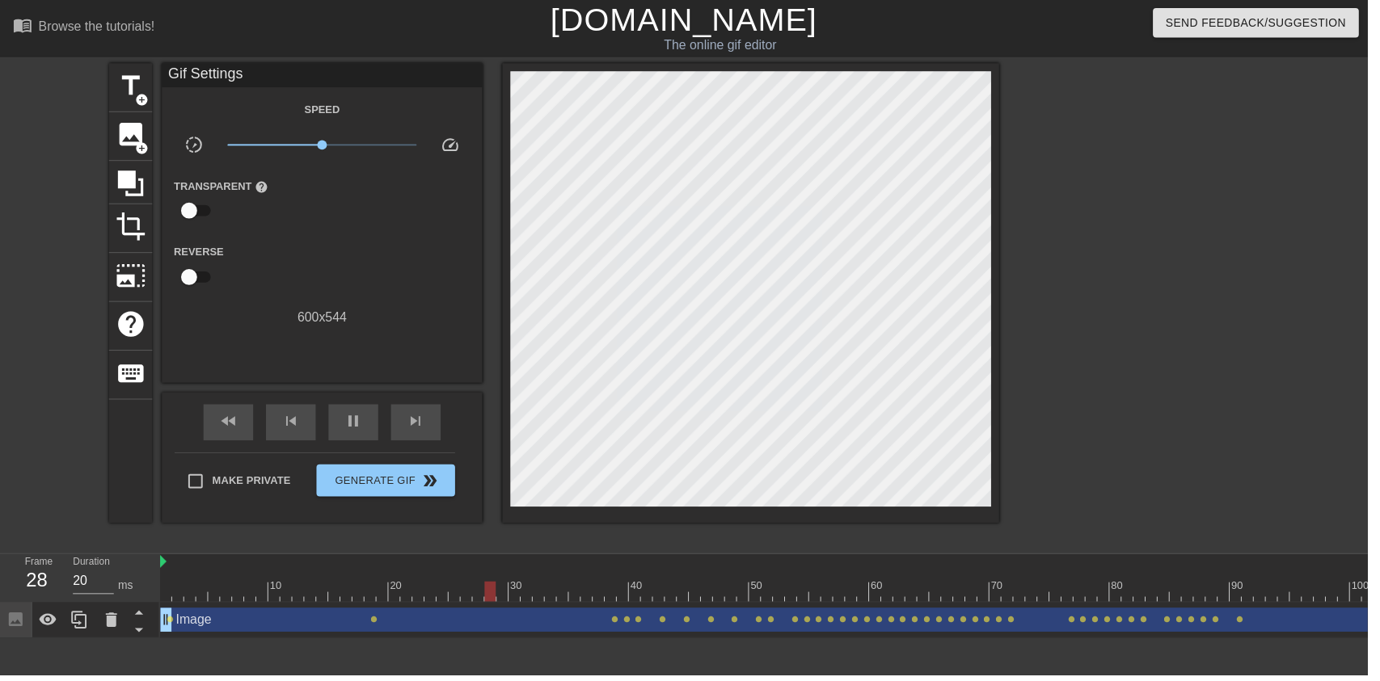
click at [371, 415] on div "pause" at bounding box center [356, 426] width 50 height 36
click at [366, 426] on div "play_arrow" at bounding box center [356, 426] width 50 height 36
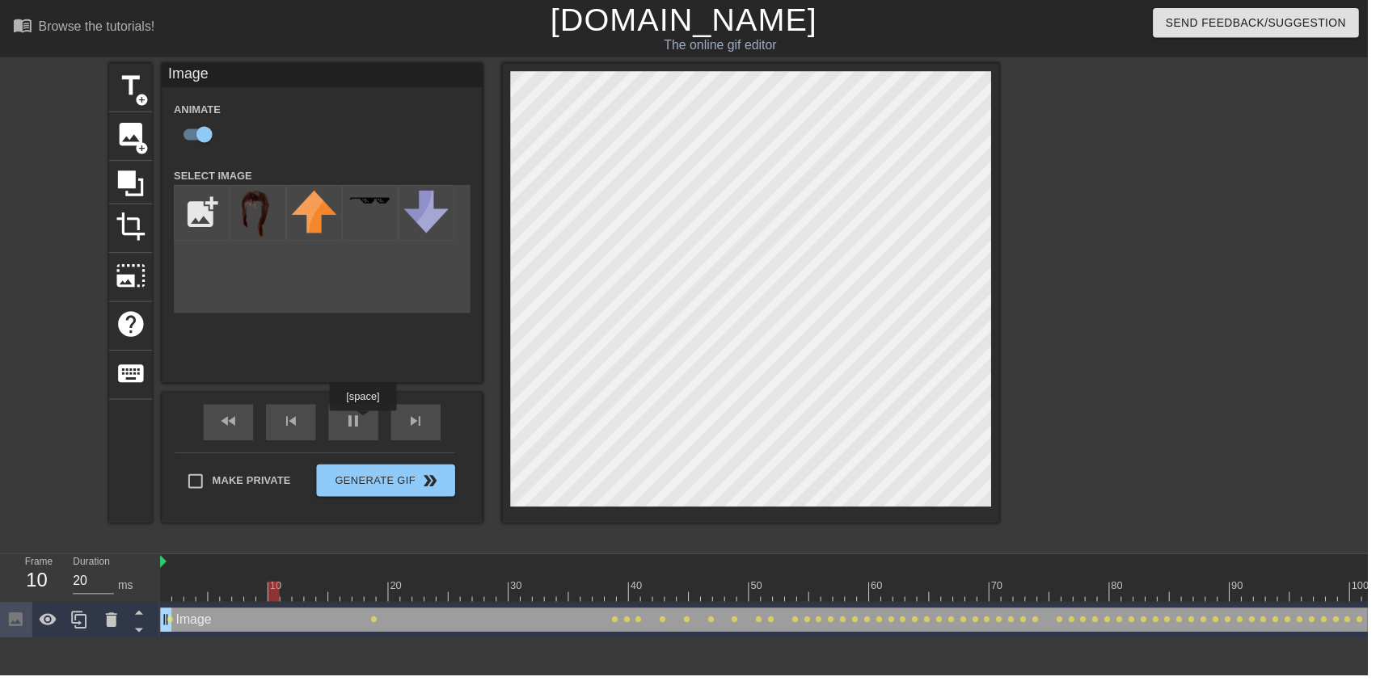
click at [362, 435] on div "pause" at bounding box center [356, 426] width 50 height 36
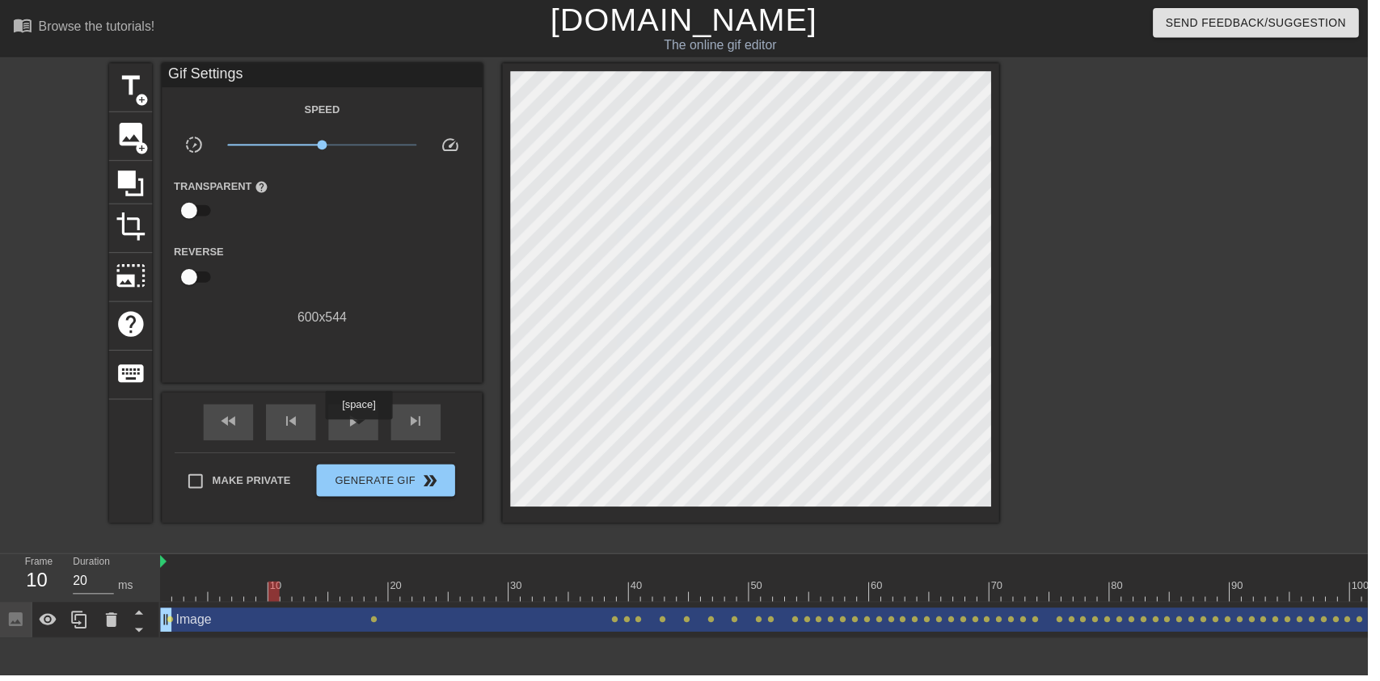
click at [356, 420] on span "play_arrow" at bounding box center [356, 424] width 19 height 19
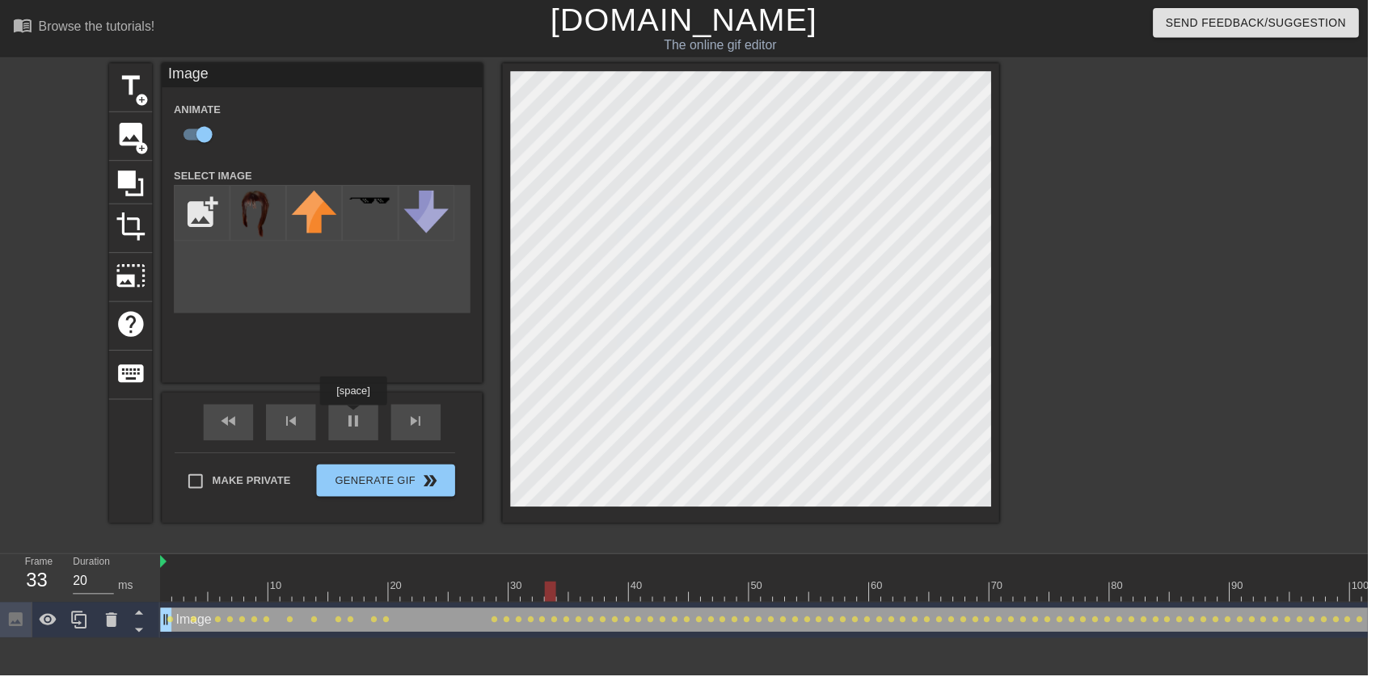
click at [344, 441] on div "pause" at bounding box center [356, 426] width 50 height 36
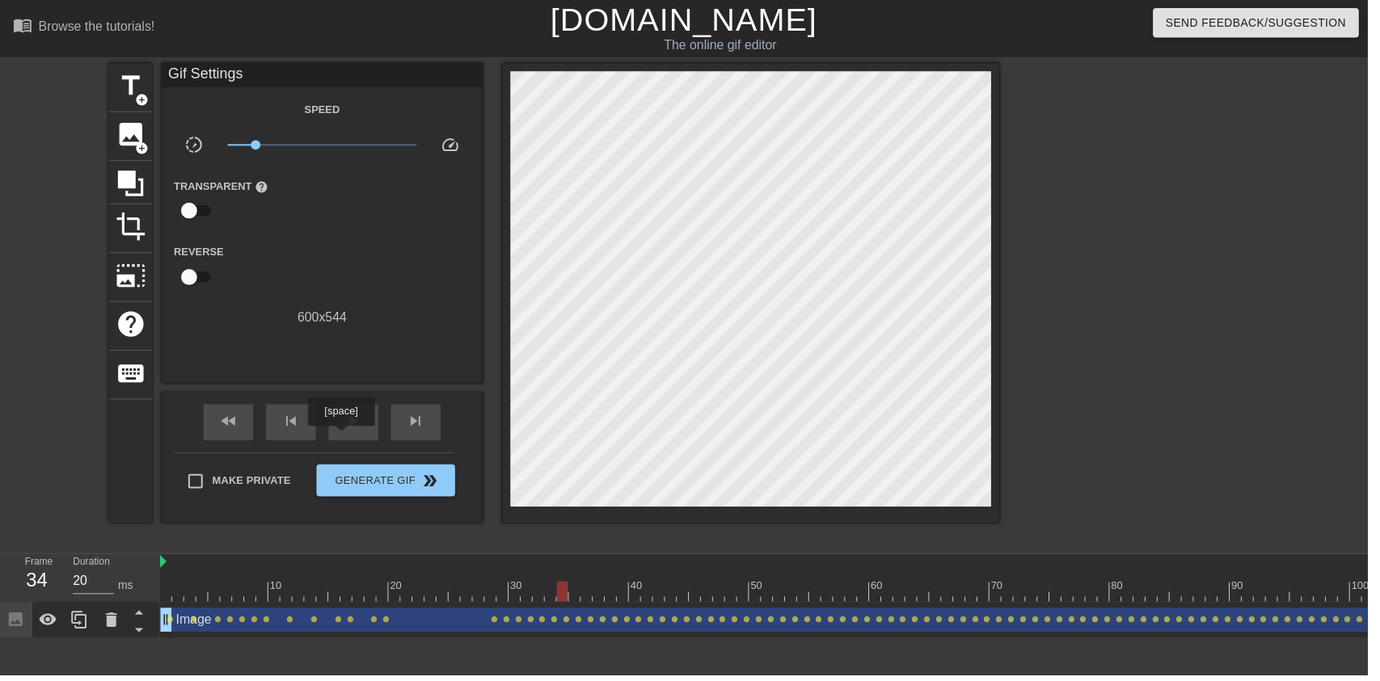
click at [375, 420] on div "play_arrow" at bounding box center [356, 426] width 50 height 36
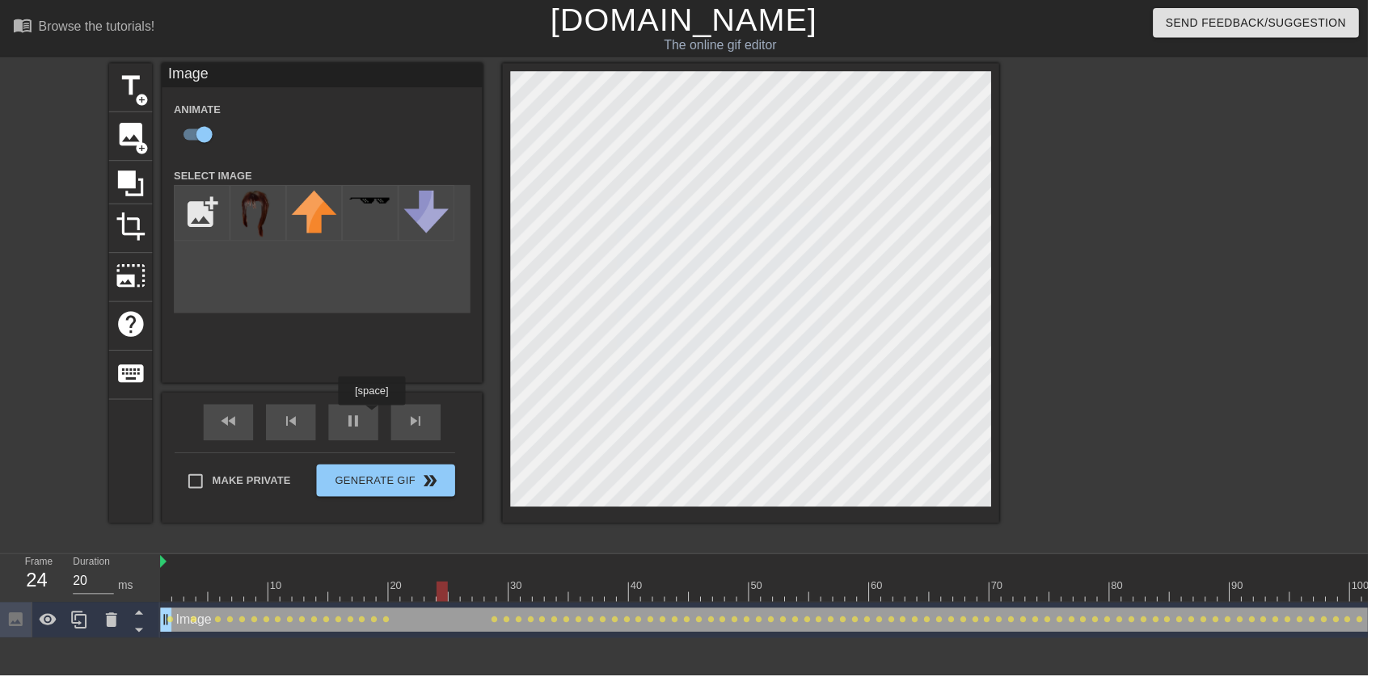
click at [354, 442] on div "pause" at bounding box center [356, 426] width 50 height 36
click at [344, 439] on div "play_arrow" at bounding box center [356, 426] width 50 height 36
click at [360, 440] on div "pause" at bounding box center [356, 426] width 50 height 36
click at [350, 435] on div "play_arrow" at bounding box center [356, 426] width 50 height 36
click at [363, 440] on div "pause" at bounding box center [356, 426] width 50 height 36
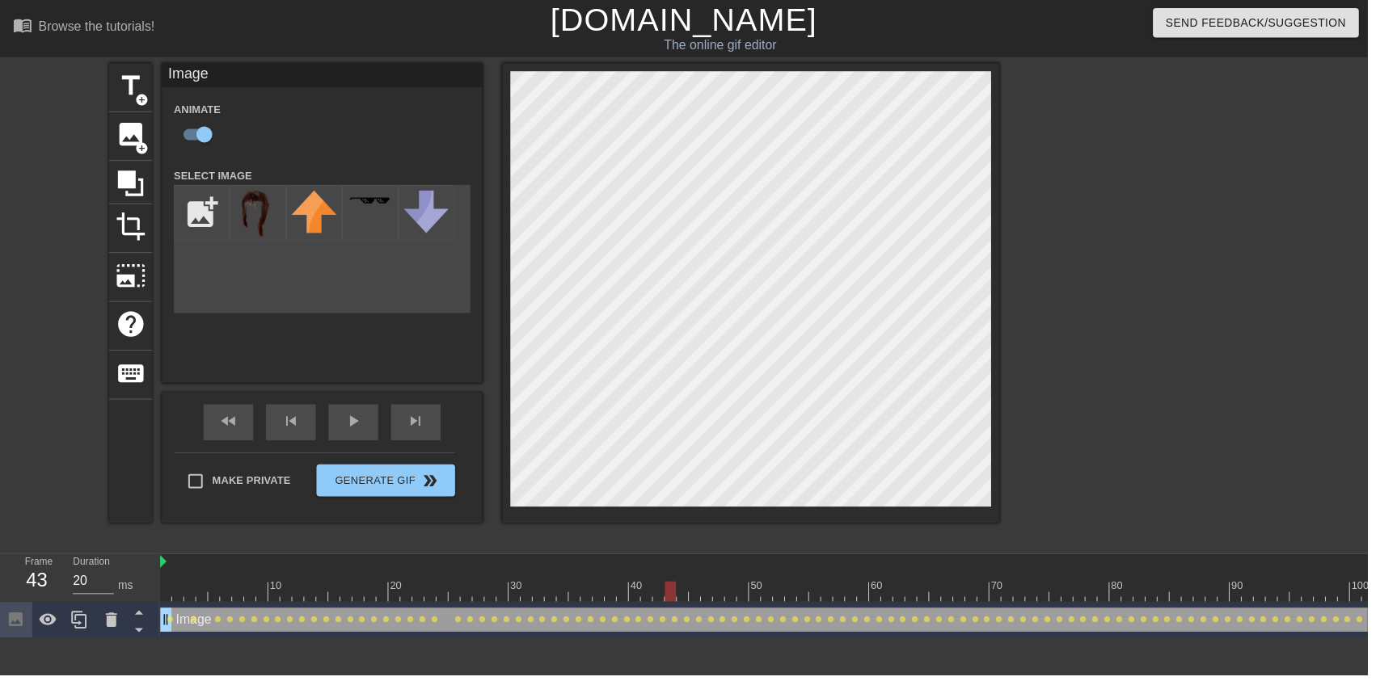
click at [360, 437] on div "play_arrow" at bounding box center [356, 426] width 50 height 36
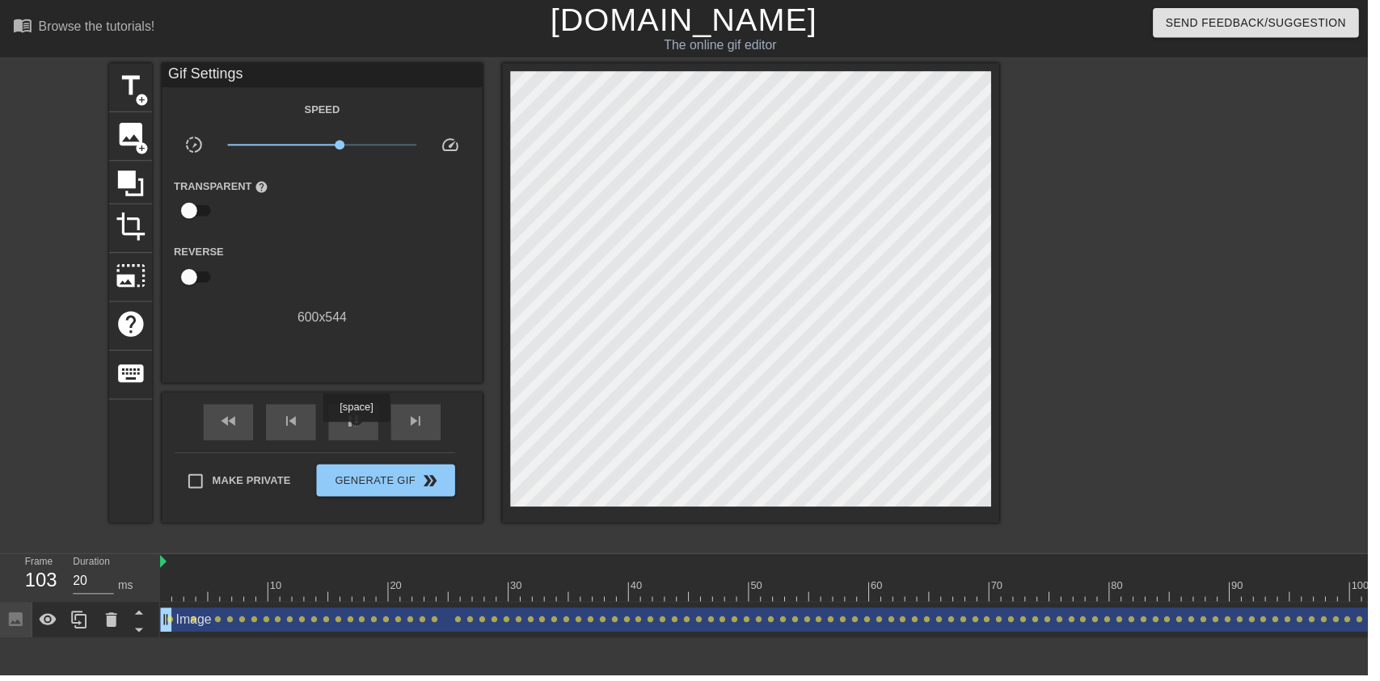
type input "10"
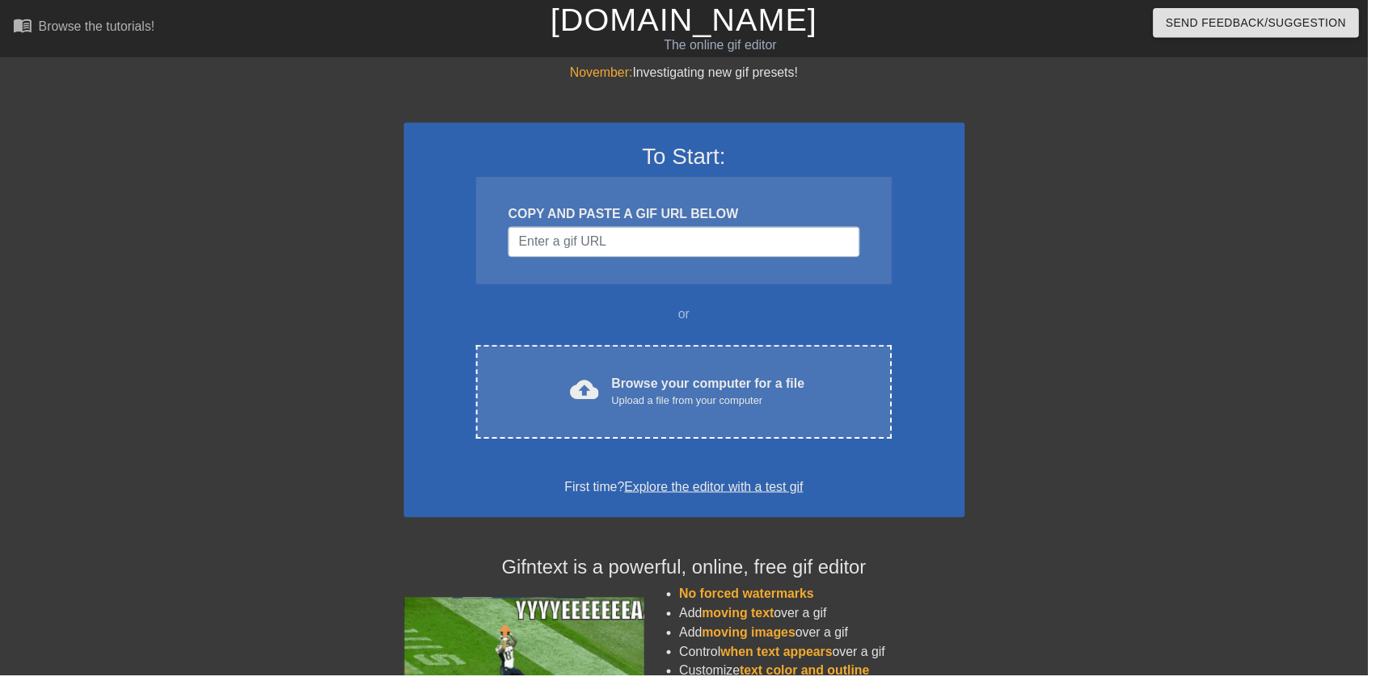
click at [790, 407] on div "Upload a file from your computer" at bounding box center [714, 405] width 195 height 16
click at [796, 377] on div "Browse your computer for a file Upload a file from your computer" at bounding box center [714, 395] width 195 height 36
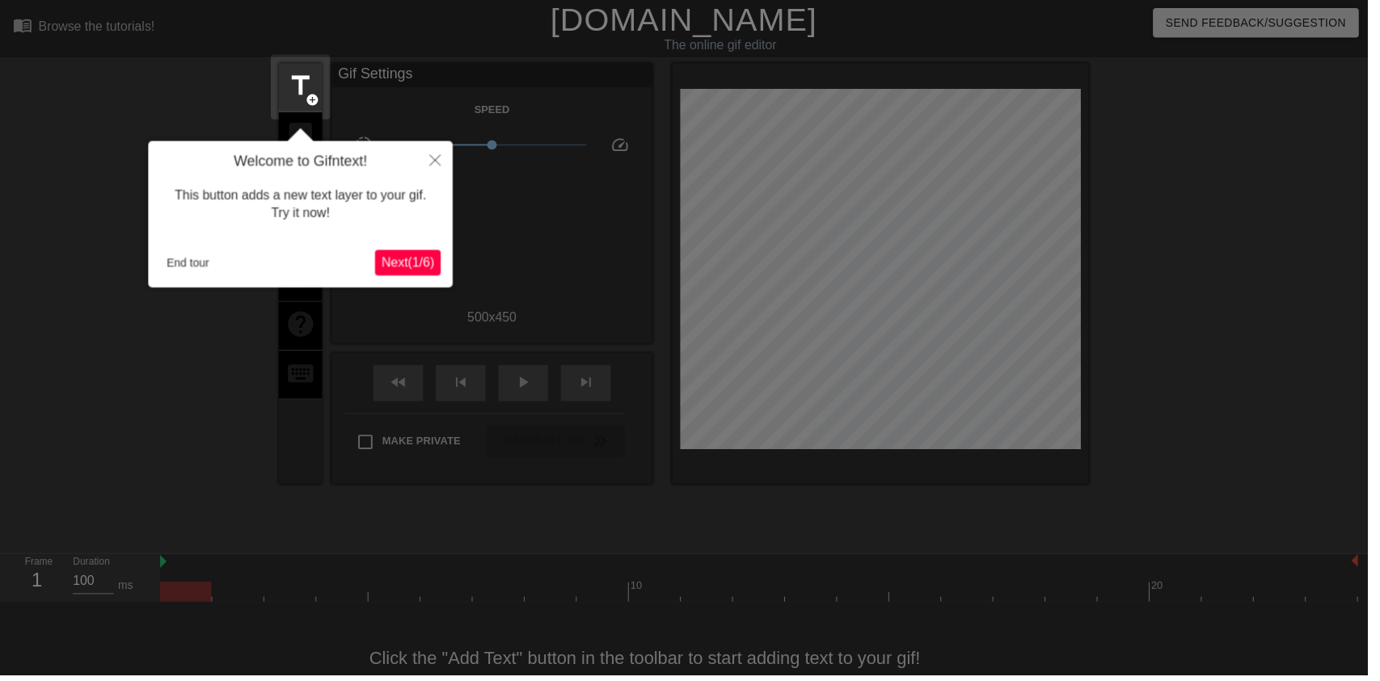
scroll to position [32, 0]
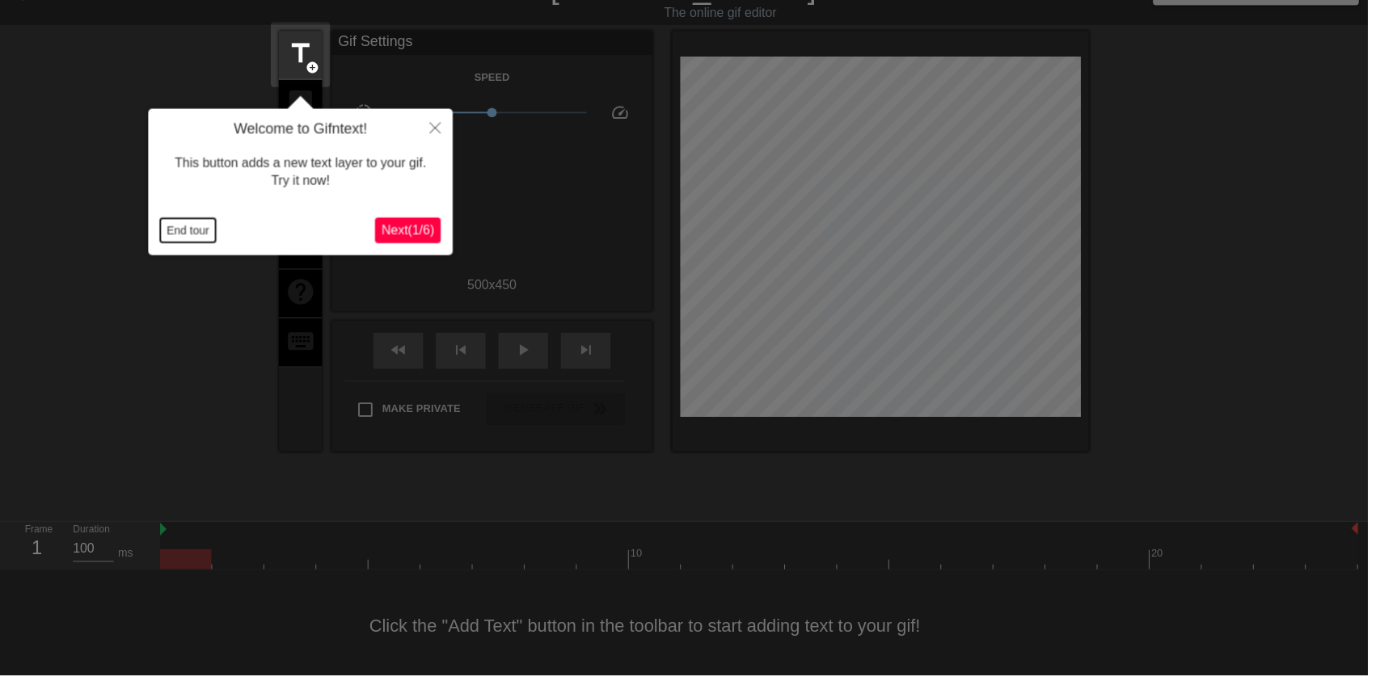
click at [184, 236] on button "End tour" at bounding box center [190, 233] width 56 height 24
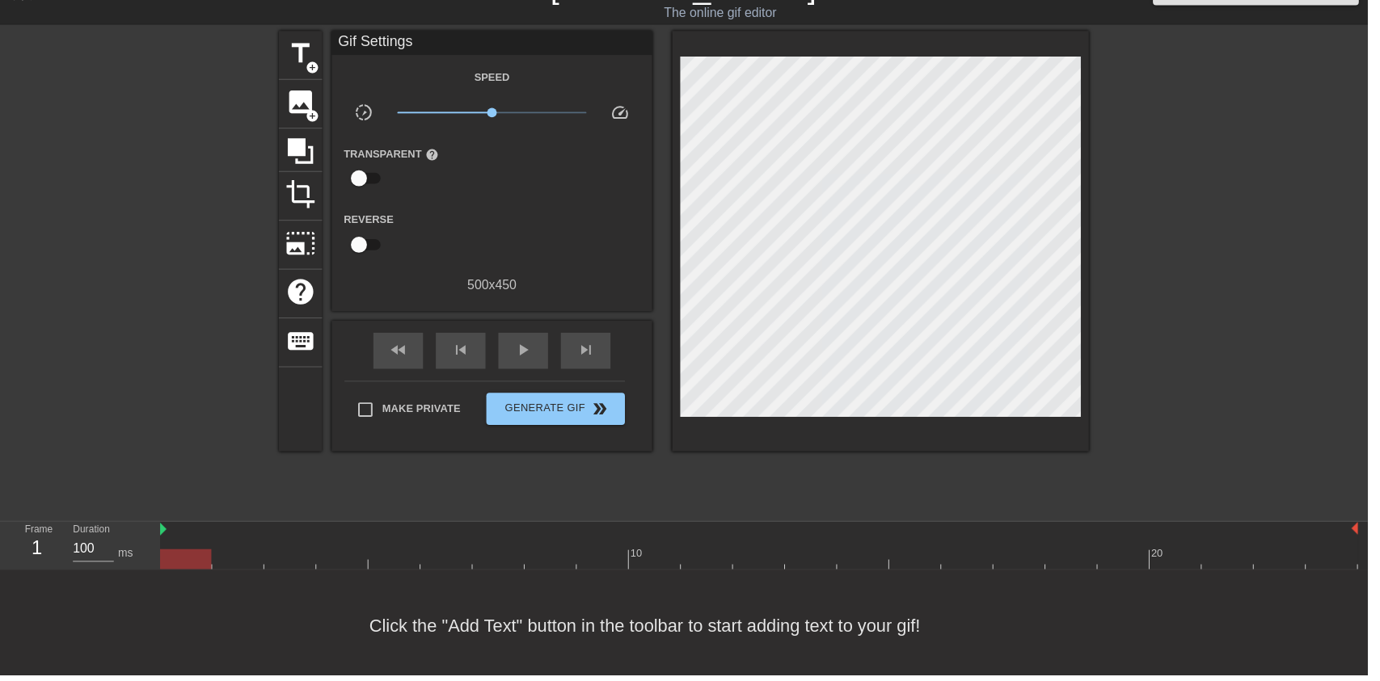
click at [218, 220] on div at bounding box center [140, 274] width 242 height 485
click at [315, 91] on span "image" at bounding box center [303, 103] width 31 height 31
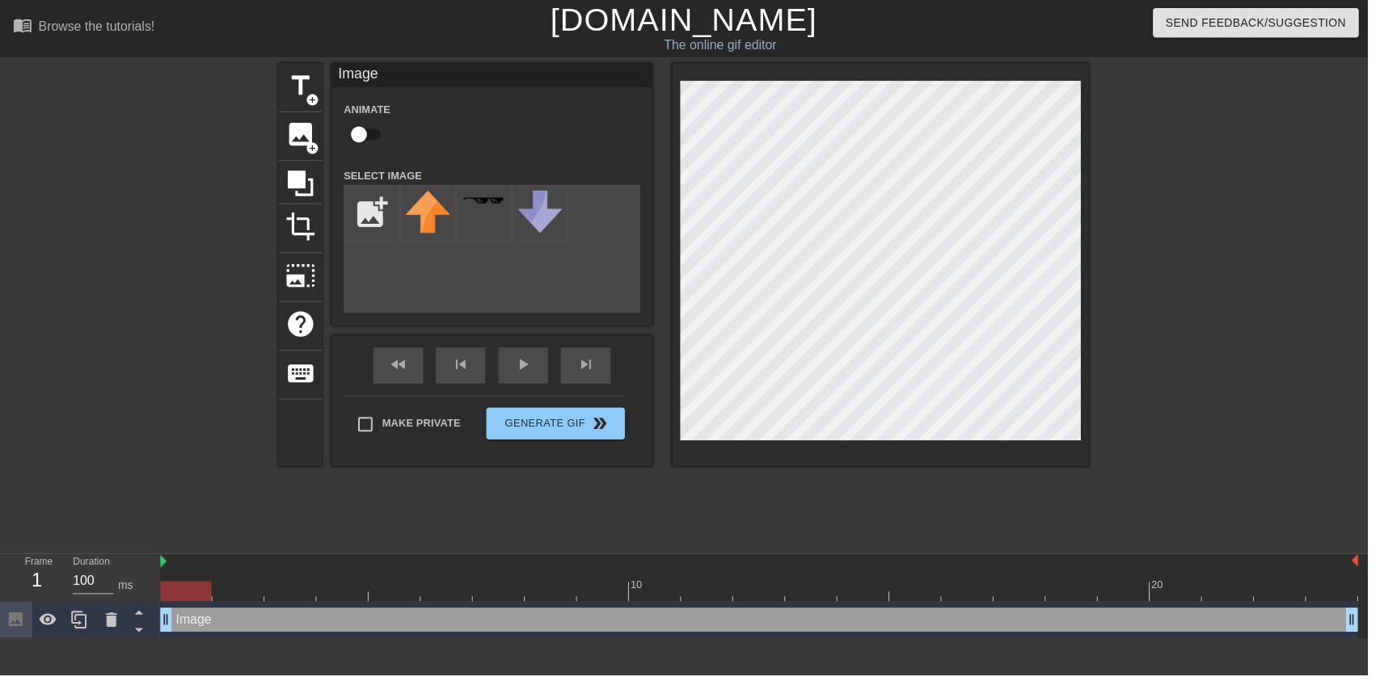
scroll to position [0, 0]
click at [376, 128] on input "checkbox" at bounding box center [362, 135] width 92 height 31
click at [373, 137] on input "checkbox" at bounding box center [377, 135] width 92 height 31
click at [378, 202] on input "file" at bounding box center [375, 215] width 55 height 55
click at [375, 129] on input "checkbox" at bounding box center [362, 135] width 92 height 31
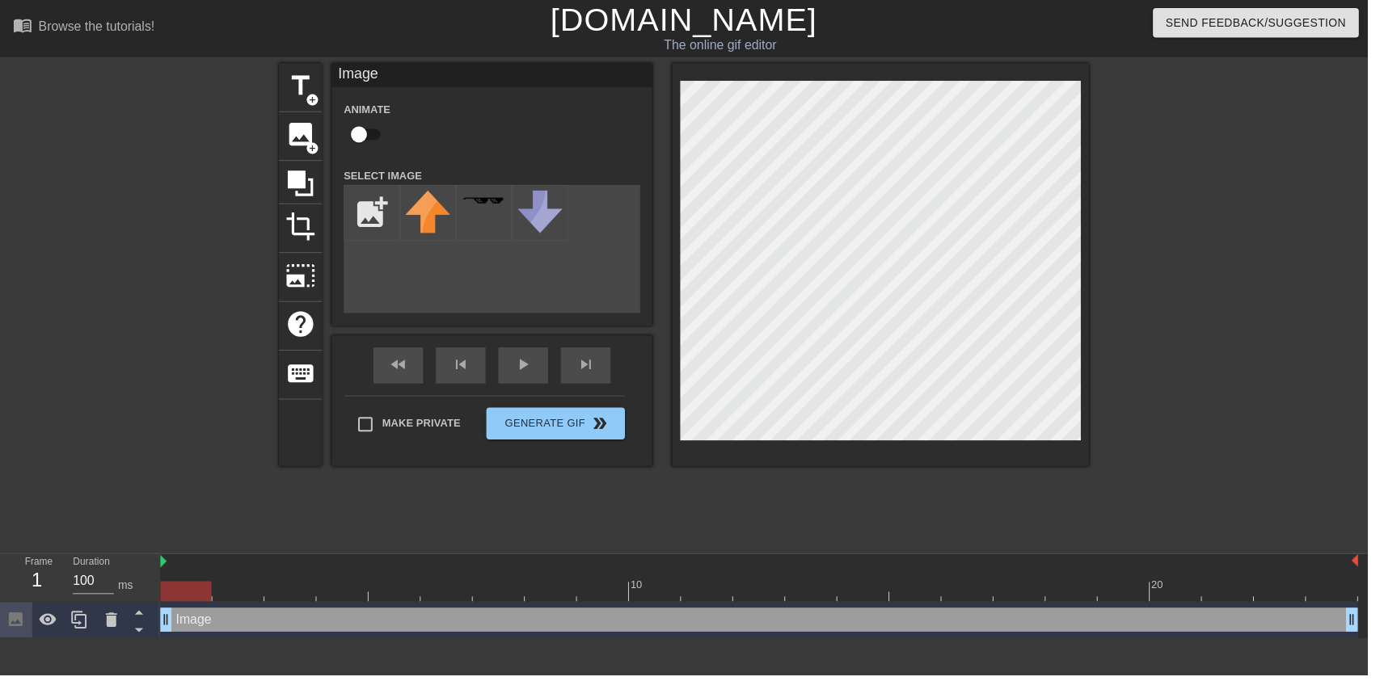
checkbox input "true"
click at [384, 202] on input "file" at bounding box center [375, 215] width 55 height 55
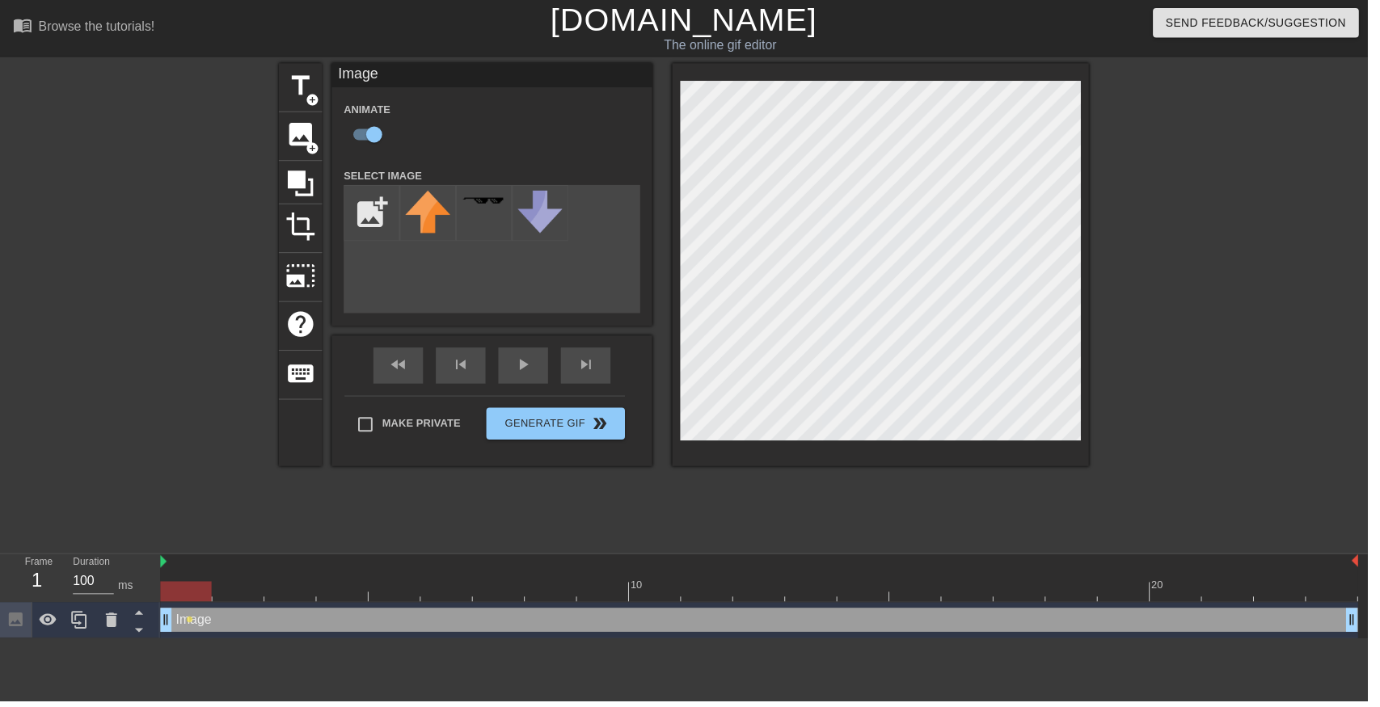
type input "C:\fakepath\perspective-corrected (1) (1) (1).png"
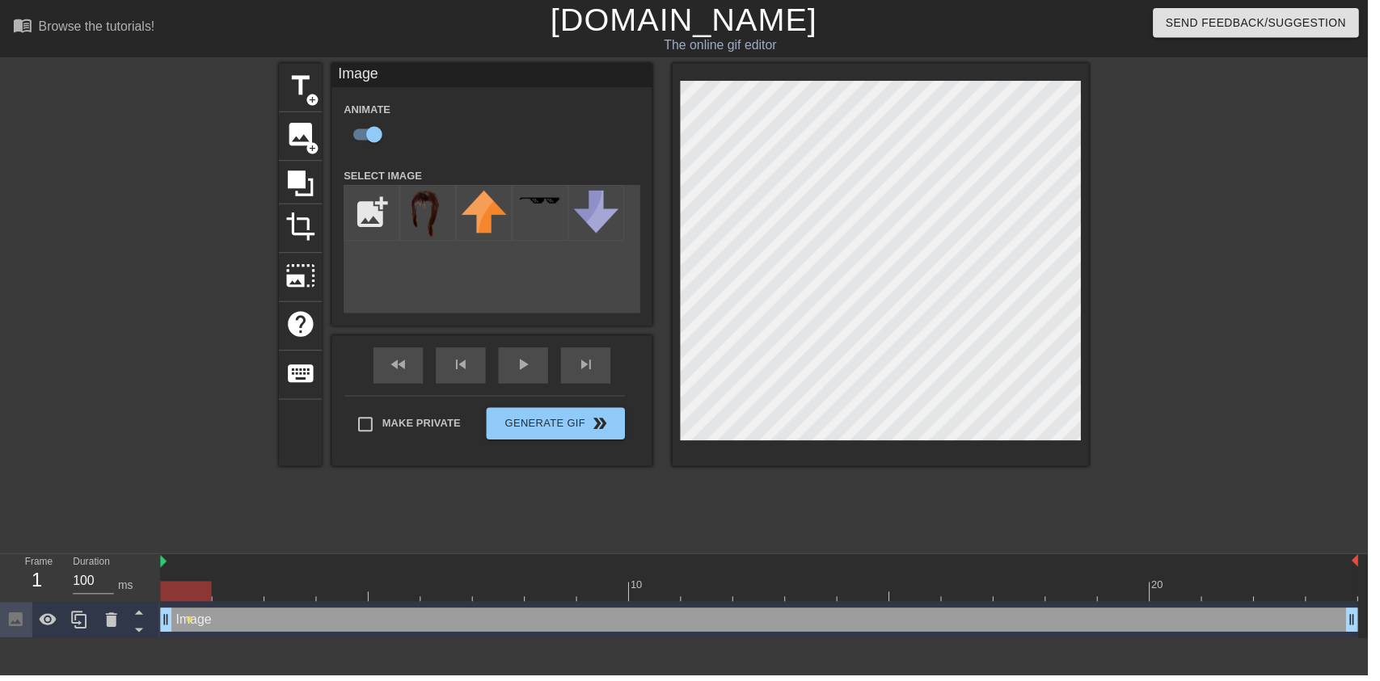
click at [428, 191] on div at bounding box center [431, 215] width 57 height 57
click at [533, 363] on div "fast_rewind skip_previous play_arrow skip_next" at bounding box center [496, 369] width 263 height 61
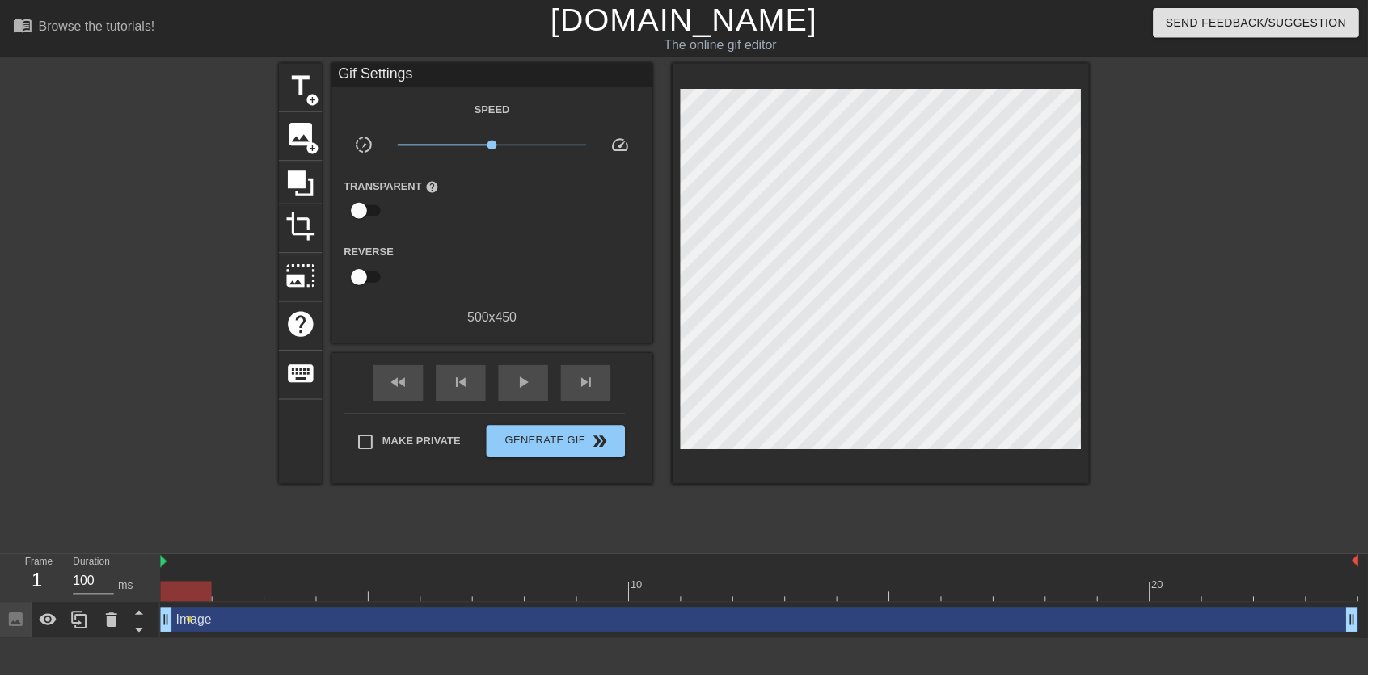
click at [516, 386] on div "play_arrow" at bounding box center [528, 387] width 50 height 36
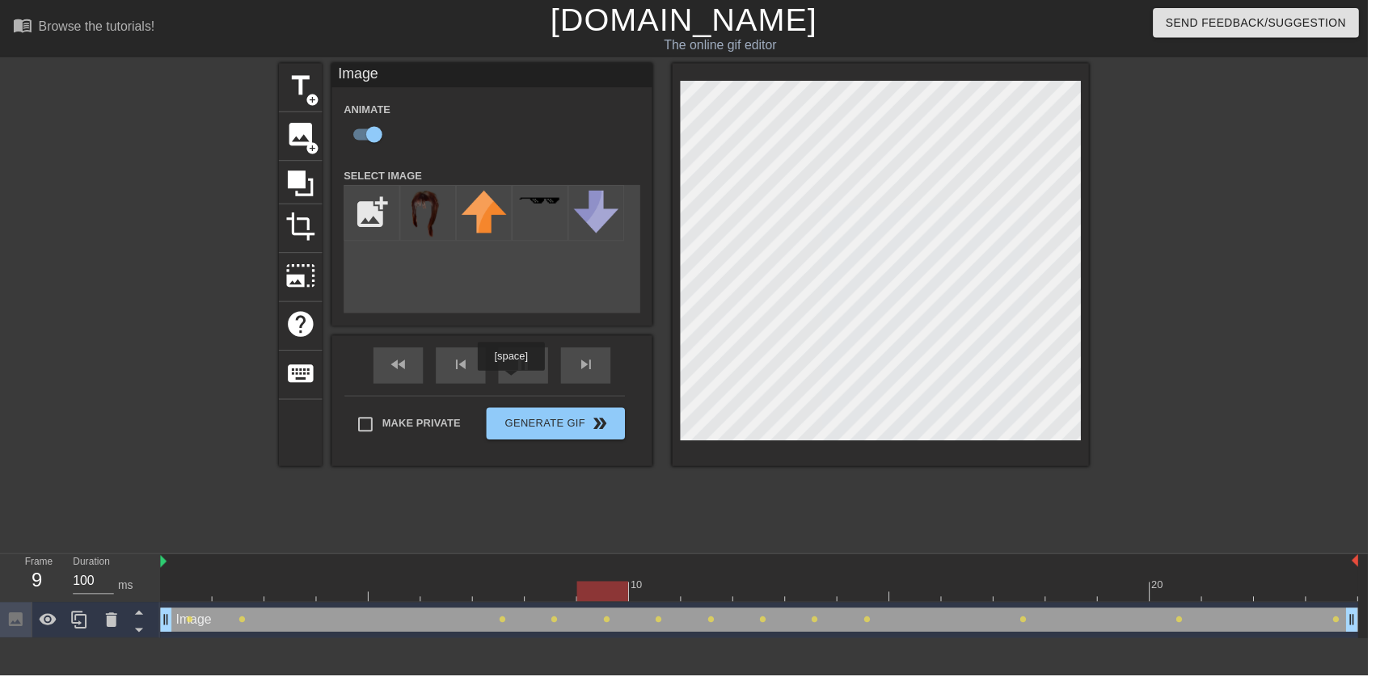
click at [531, 360] on div "fast_rewind skip_previous pause skip_next" at bounding box center [496, 369] width 263 height 61
click at [512, 383] on div "pause" at bounding box center [528, 369] width 50 height 36
click at [536, 371] on div "play_arrow" at bounding box center [528, 369] width 50 height 36
click at [525, 363] on div "fast_rewind skip_previous pause skip_next" at bounding box center [496, 369] width 263 height 61
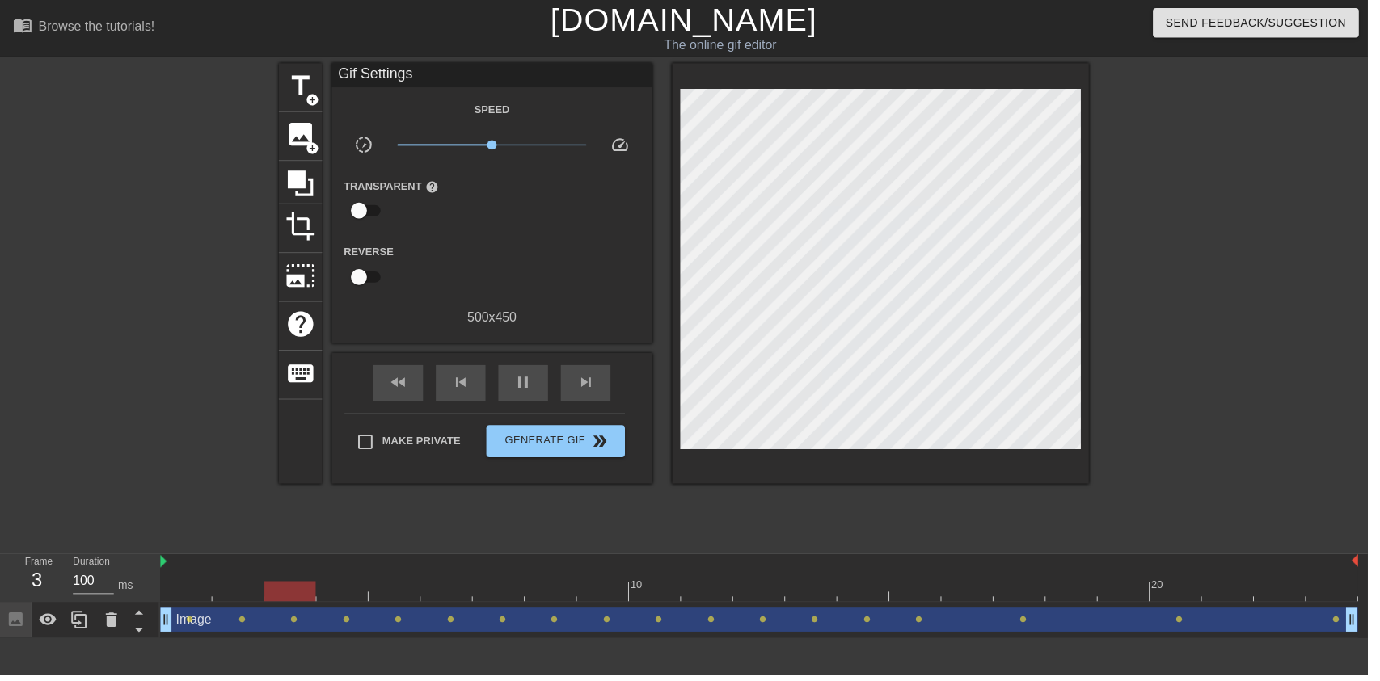
click at [536, 401] on div "pause" at bounding box center [528, 387] width 50 height 36
click at [107, 631] on icon at bounding box center [112, 625] width 19 height 19
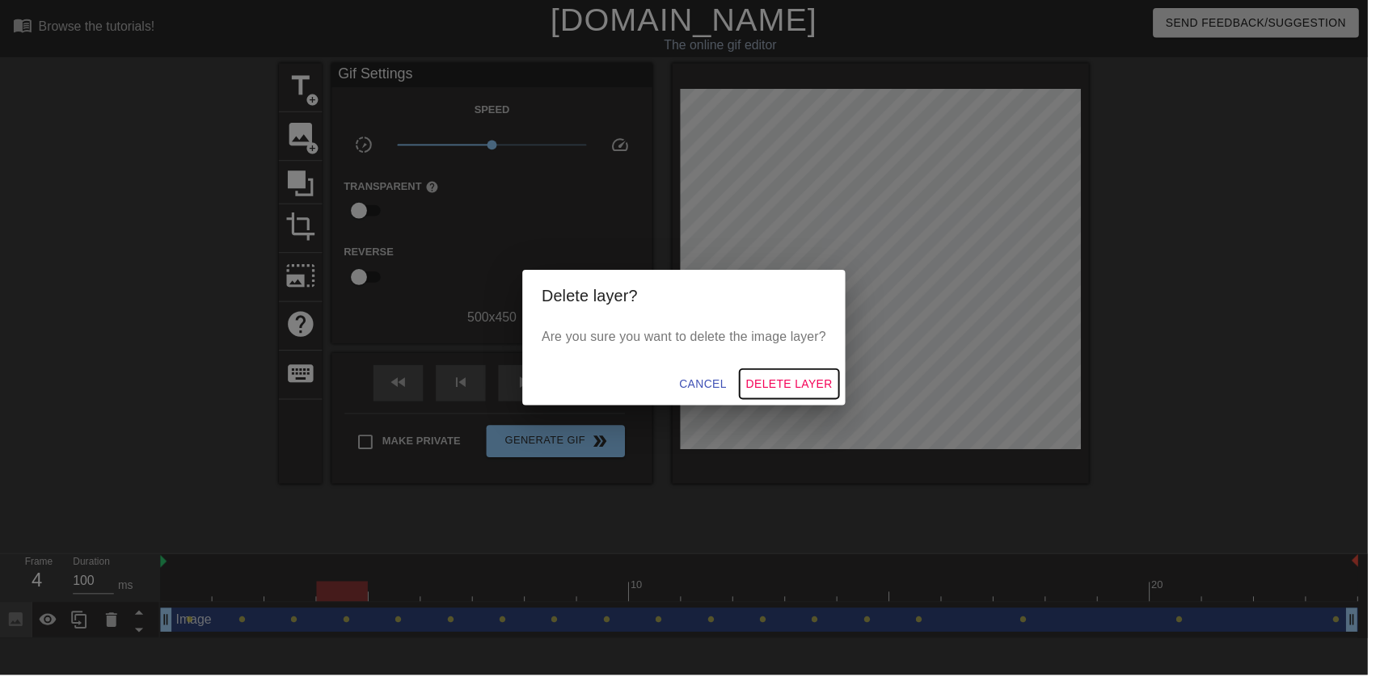
click at [825, 377] on button "Delete Layer" at bounding box center [796, 388] width 100 height 30
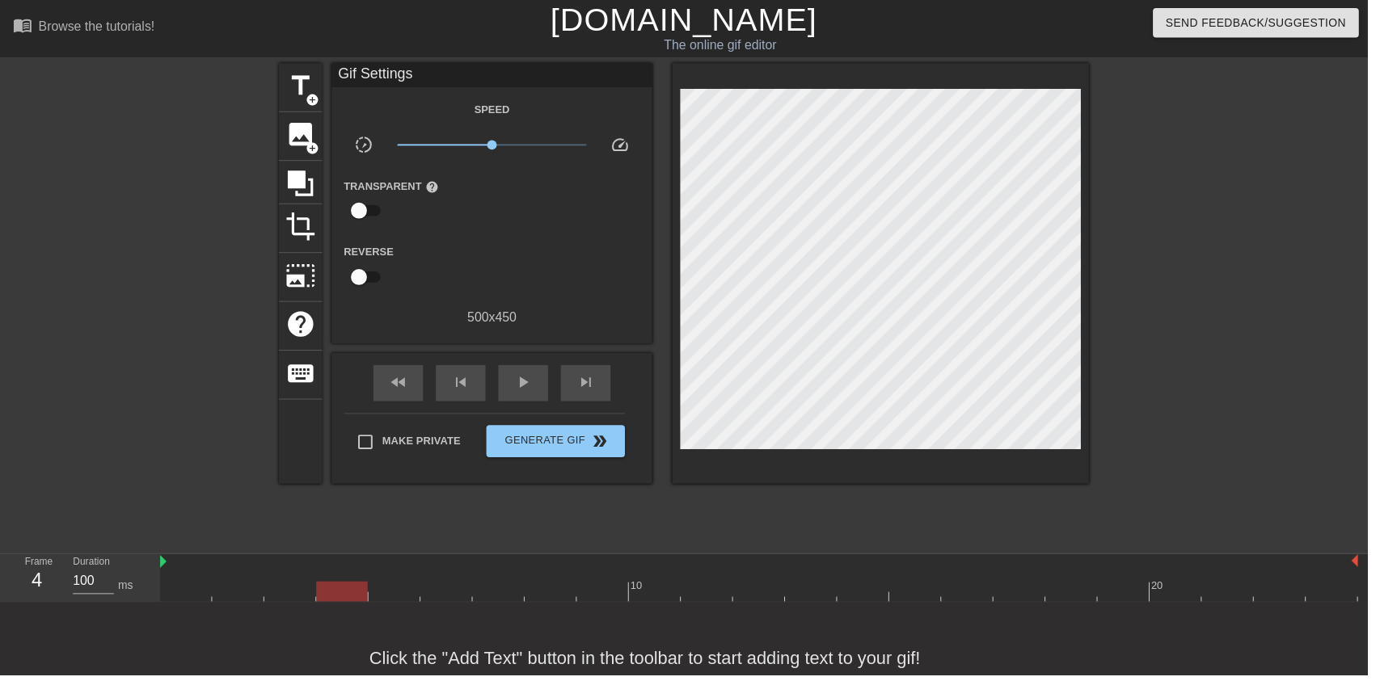
click at [298, 149] on span "image" at bounding box center [303, 135] width 31 height 31
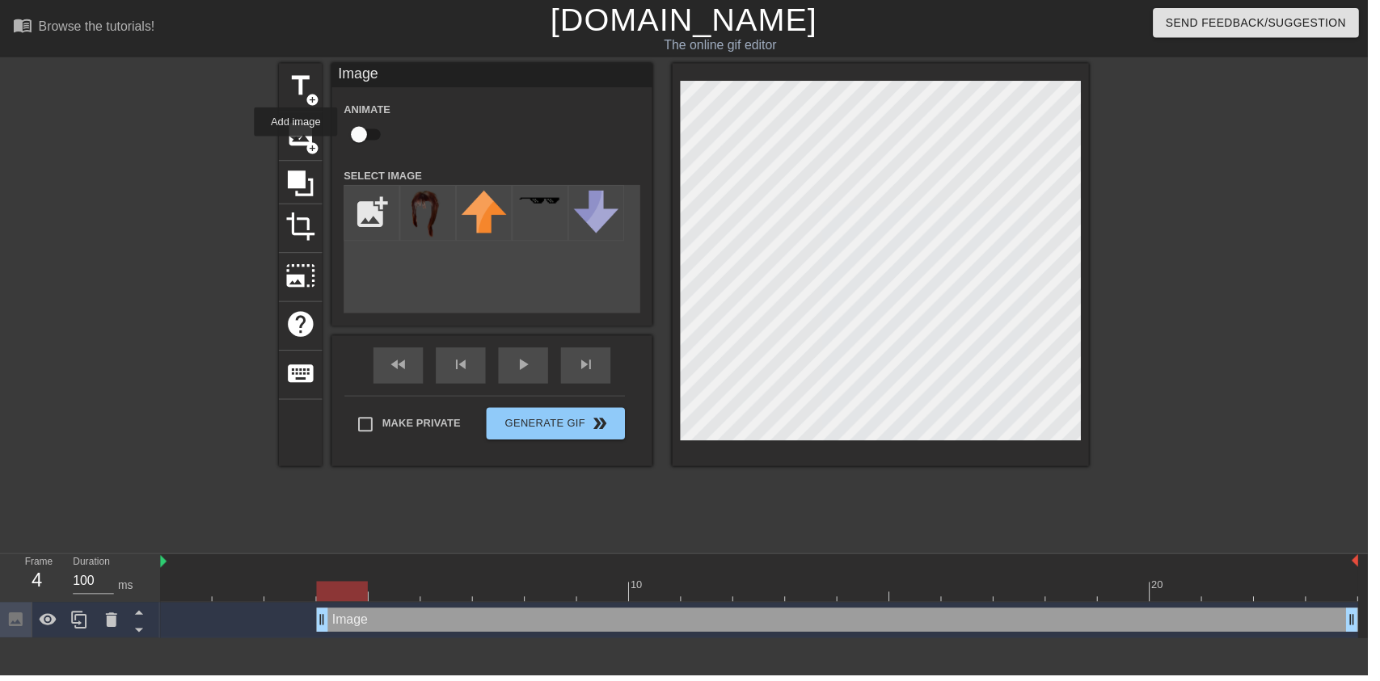
click at [432, 204] on img at bounding box center [431, 216] width 45 height 48
click at [363, 124] on input "checkbox" at bounding box center [362, 135] width 92 height 31
checkbox input "true"
click at [759, 618] on div "Image drag_handle drag_handle" at bounding box center [766, 625] width 1208 height 24
click at [534, 364] on div "fast_rewind skip_previous play_arrow skip_next" at bounding box center [496, 369] width 263 height 61
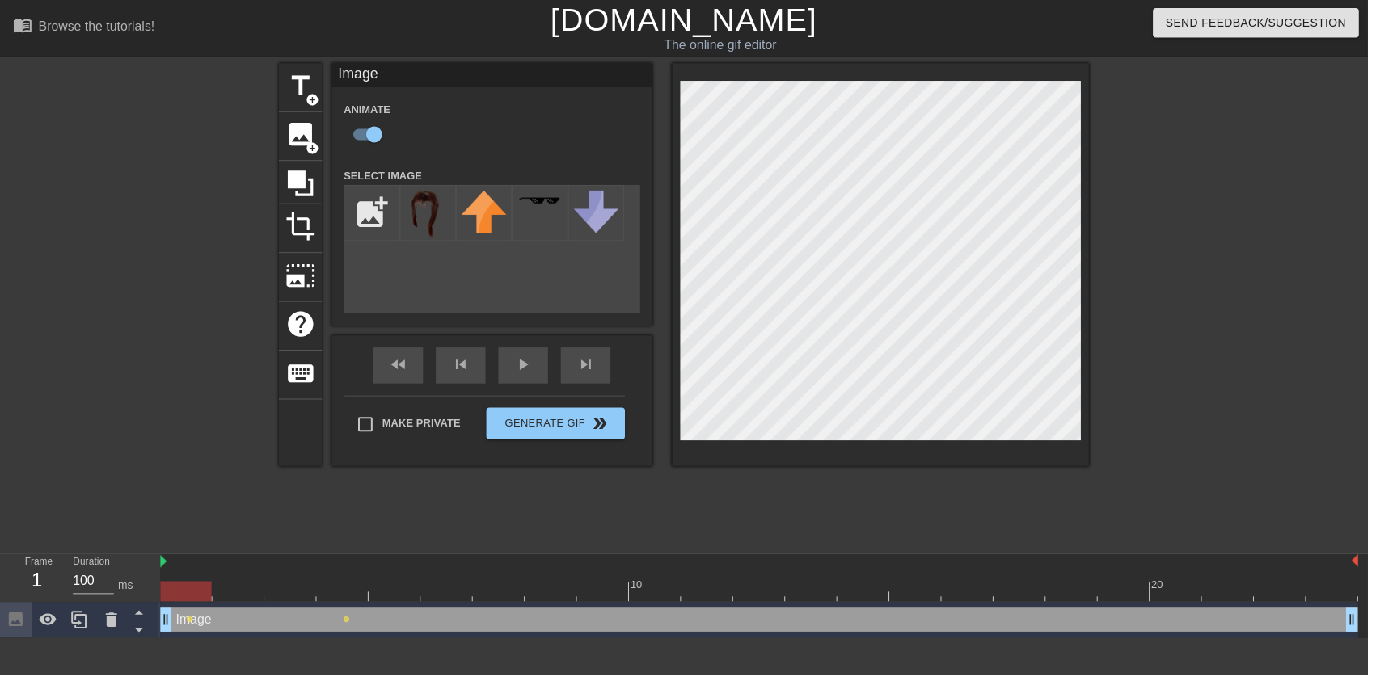
click at [529, 367] on div "fast_rewind skip_previous play_arrow skip_next" at bounding box center [496, 369] width 263 height 61
click at [516, 366] on div "fast_rewind skip_previous play_arrow skip_next" at bounding box center [496, 369] width 263 height 61
click at [548, 361] on div "fast_rewind skip_previous play_arrow skip_next" at bounding box center [496, 369] width 263 height 61
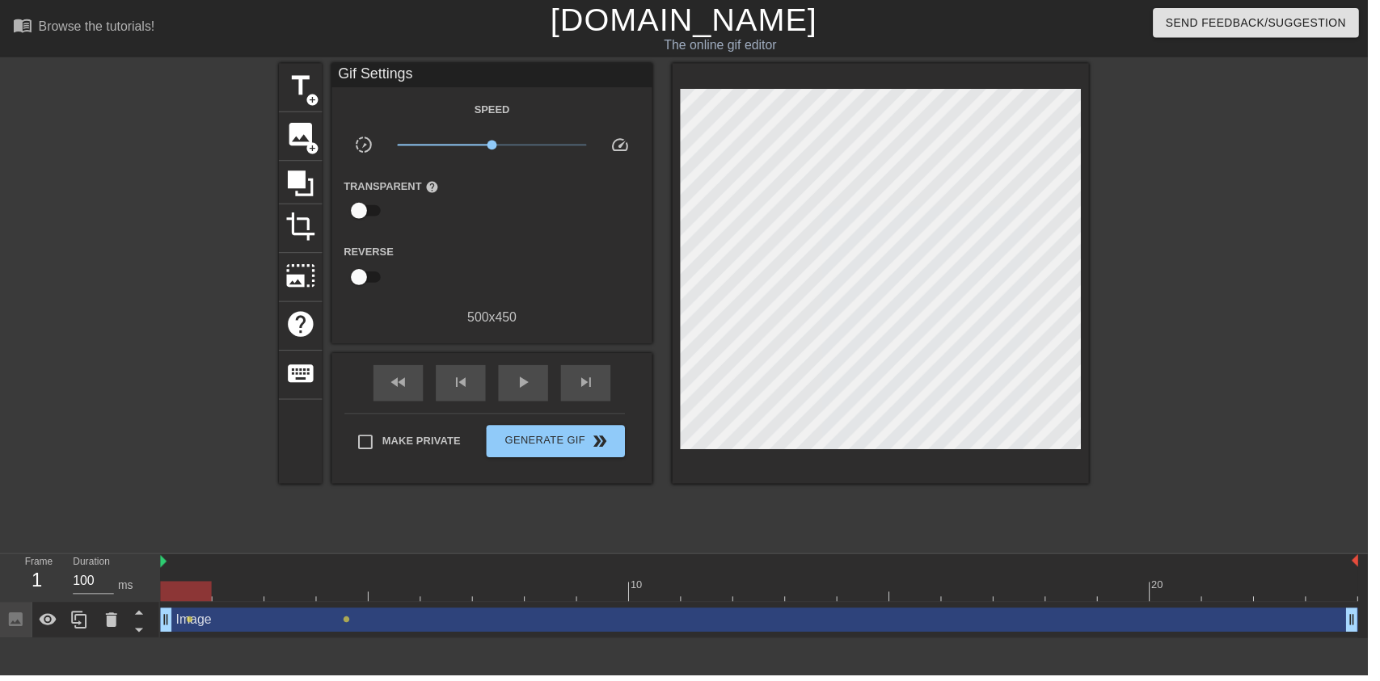
click at [521, 380] on span "play_arrow" at bounding box center [527, 385] width 19 height 19
click at [505, 378] on div "pause" at bounding box center [528, 387] width 50 height 36
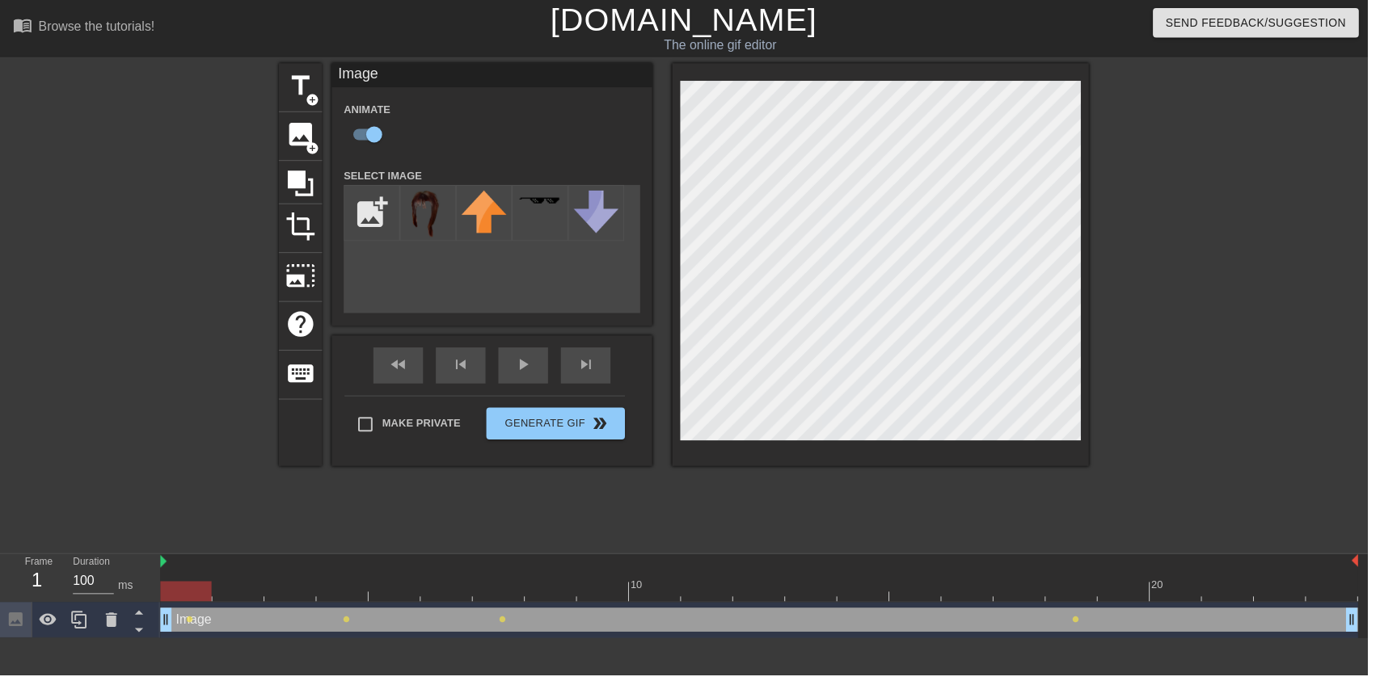
click at [539, 376] on div "play_arrow" at bounding box center [528, 369] width 50 height 36
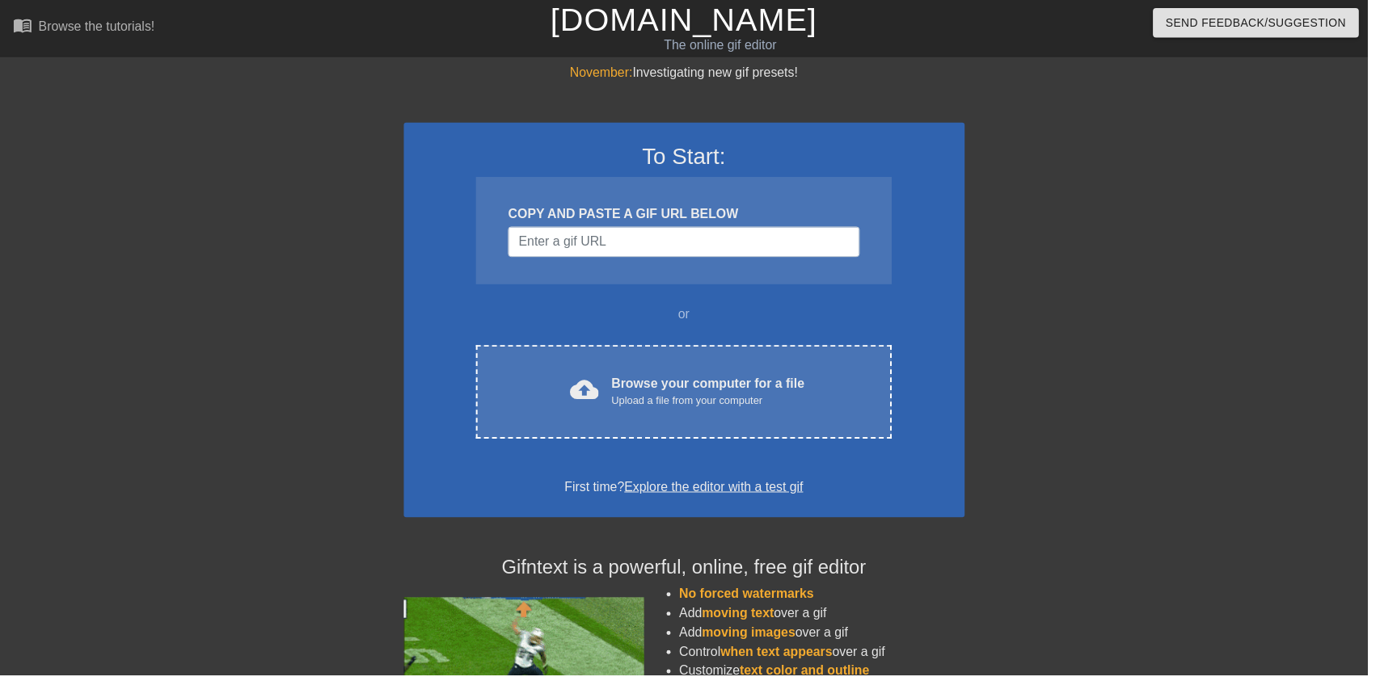
click at [786, 423] on div "cloud_upload Browse your computer for a file Upload a file from your computer C…" at bounding box center [689, 395] width 419 height 95
click at [772, 392] on div "Browse your computer for a file Upload a file from your computer" at bounding box center [714, 395] width 195 height 36
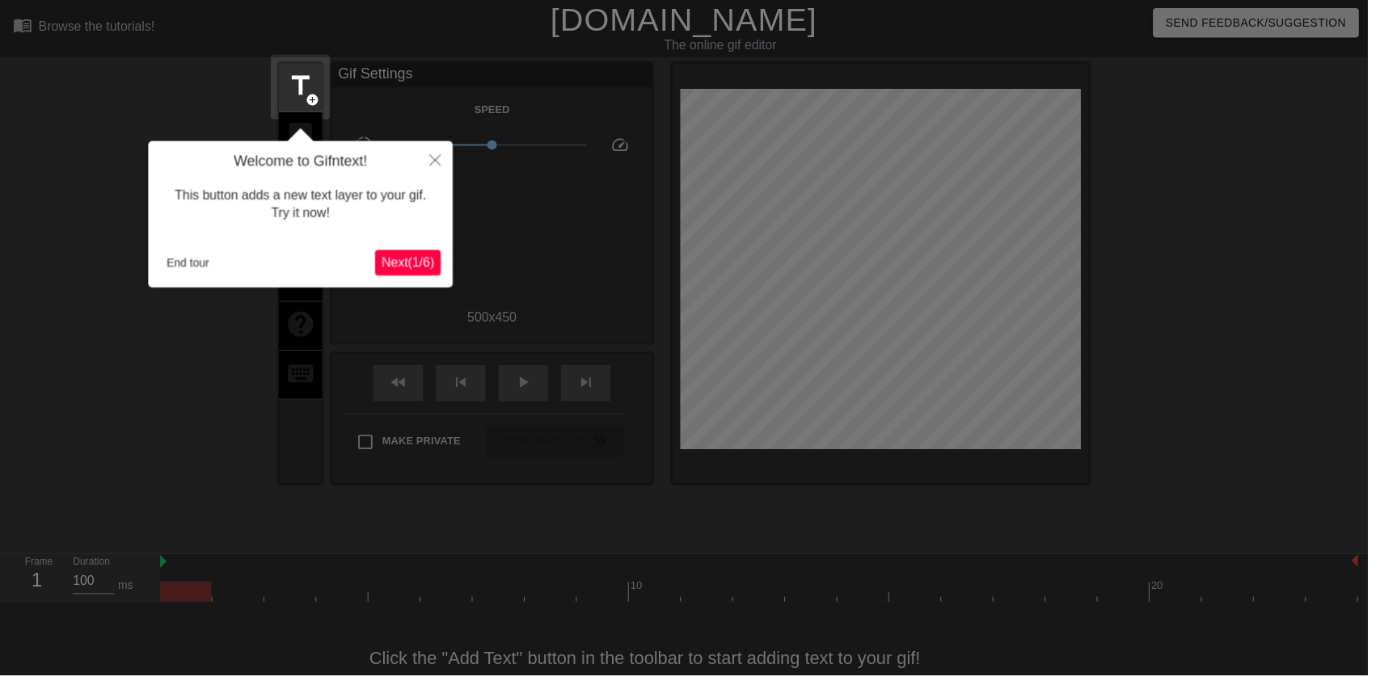
scroll to position [32, 0]
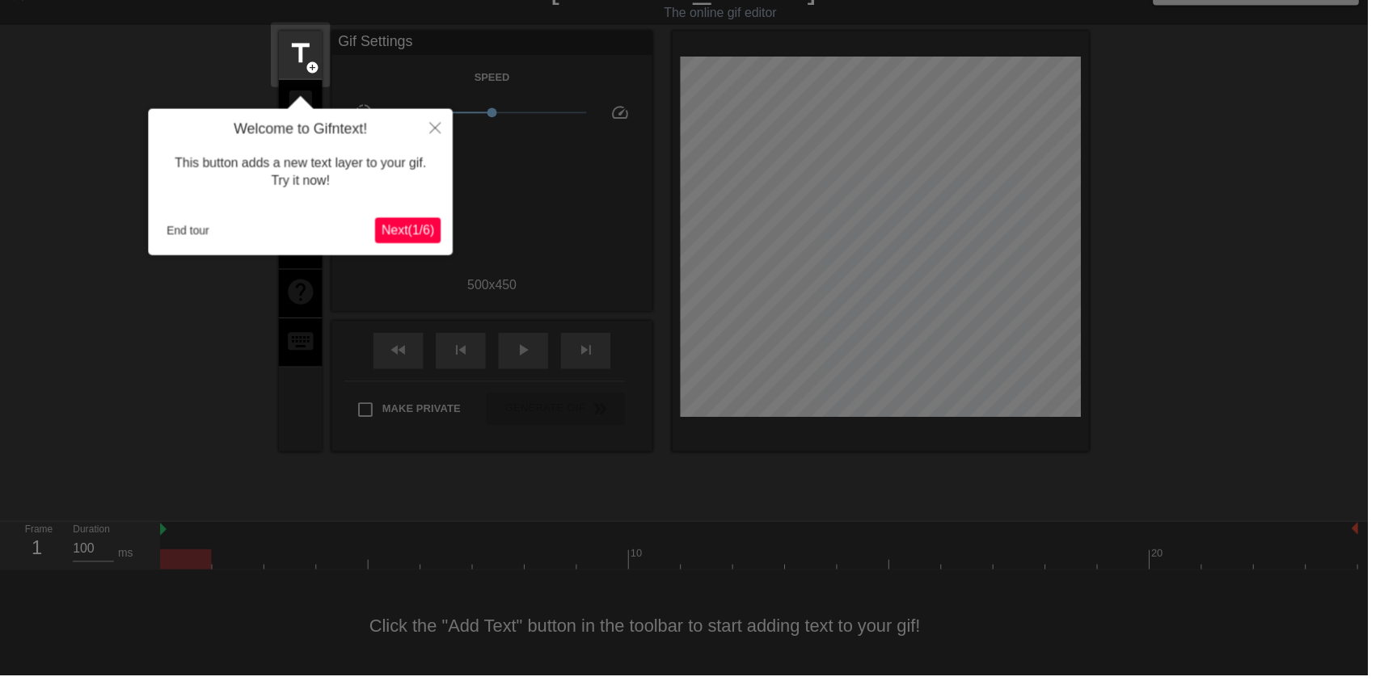
click at [212, 260] on div at bounding box center [690, 328] width 1380 height 720
click at [174, 232] on button "End tour" at bounding box center [190, 233] width 56 height 24
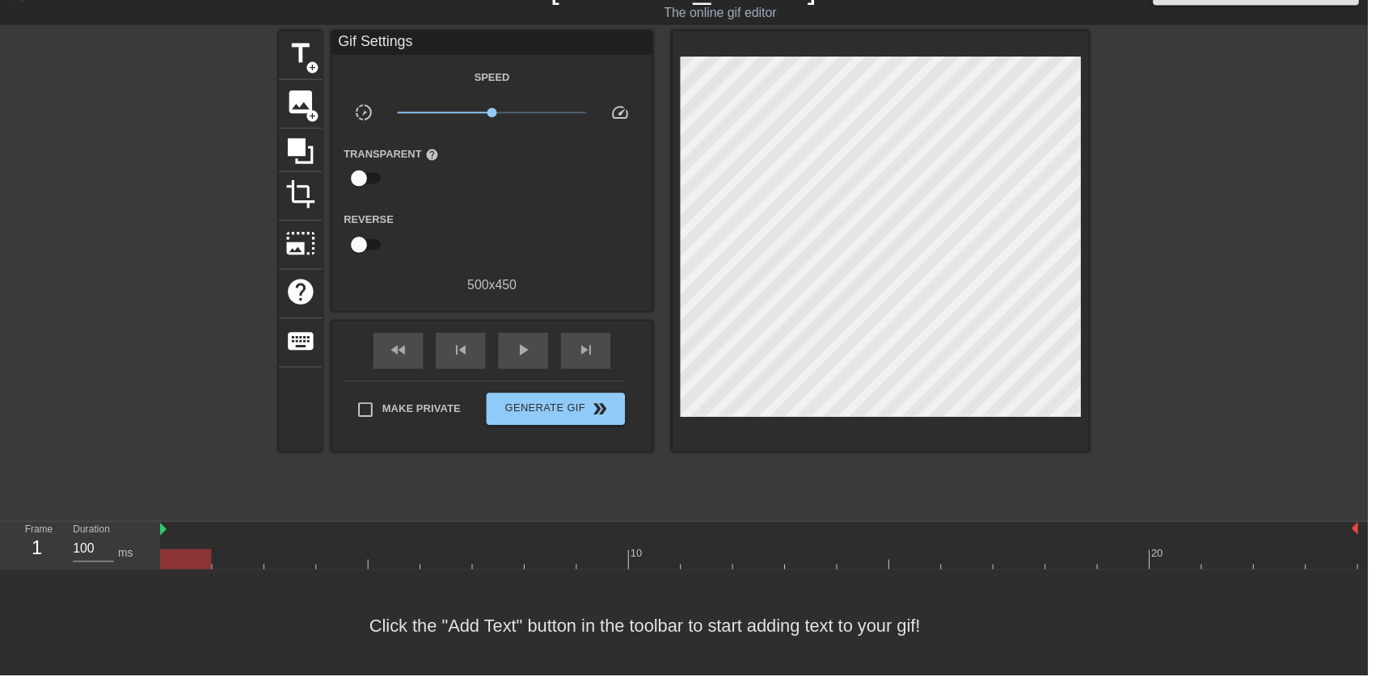
click at [305, 108] on span "image" at bounding box center [303, 103] width 31 height 31
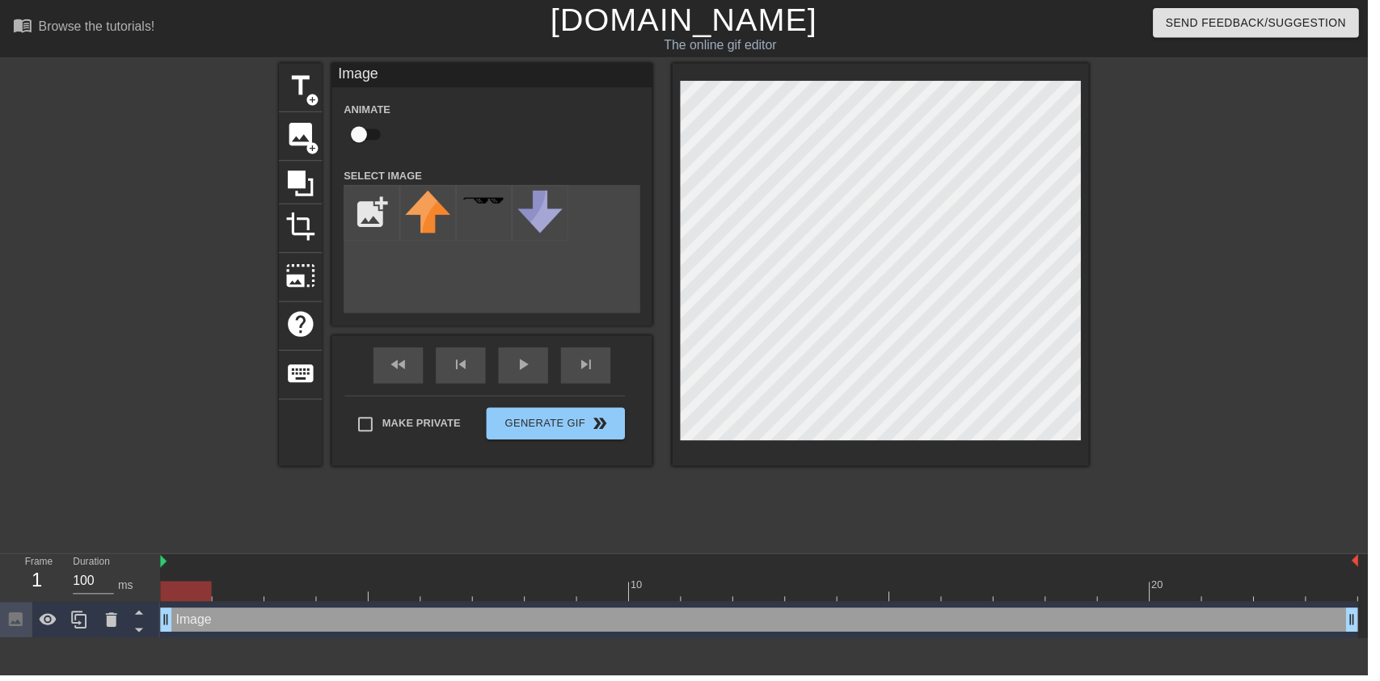
click at [366, 126] on input "checkbox" at bounding box center [362, 135] width 92 height 31
checkbox input "true"
click at [357, 209] on input "file" at bounding box center [375, 215] width 55 height 55
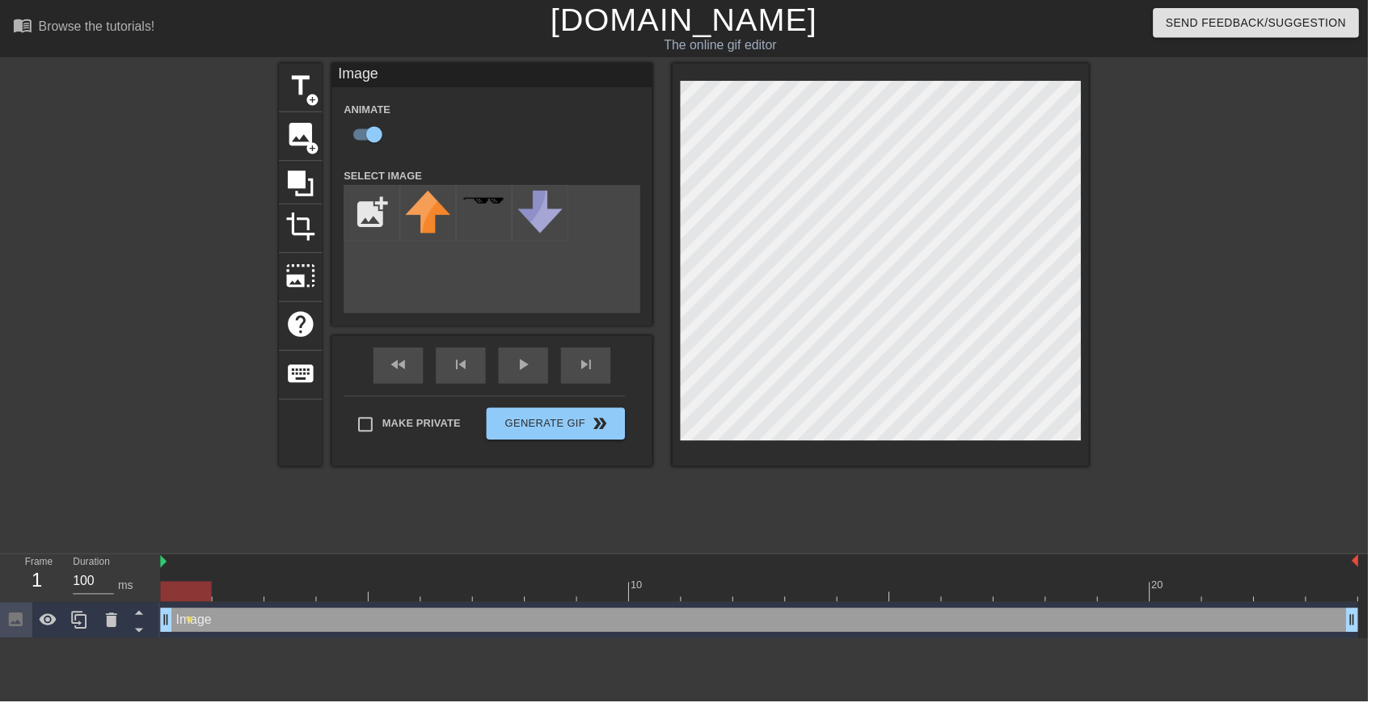
type input "C:\fakepath\9876543526782.png"
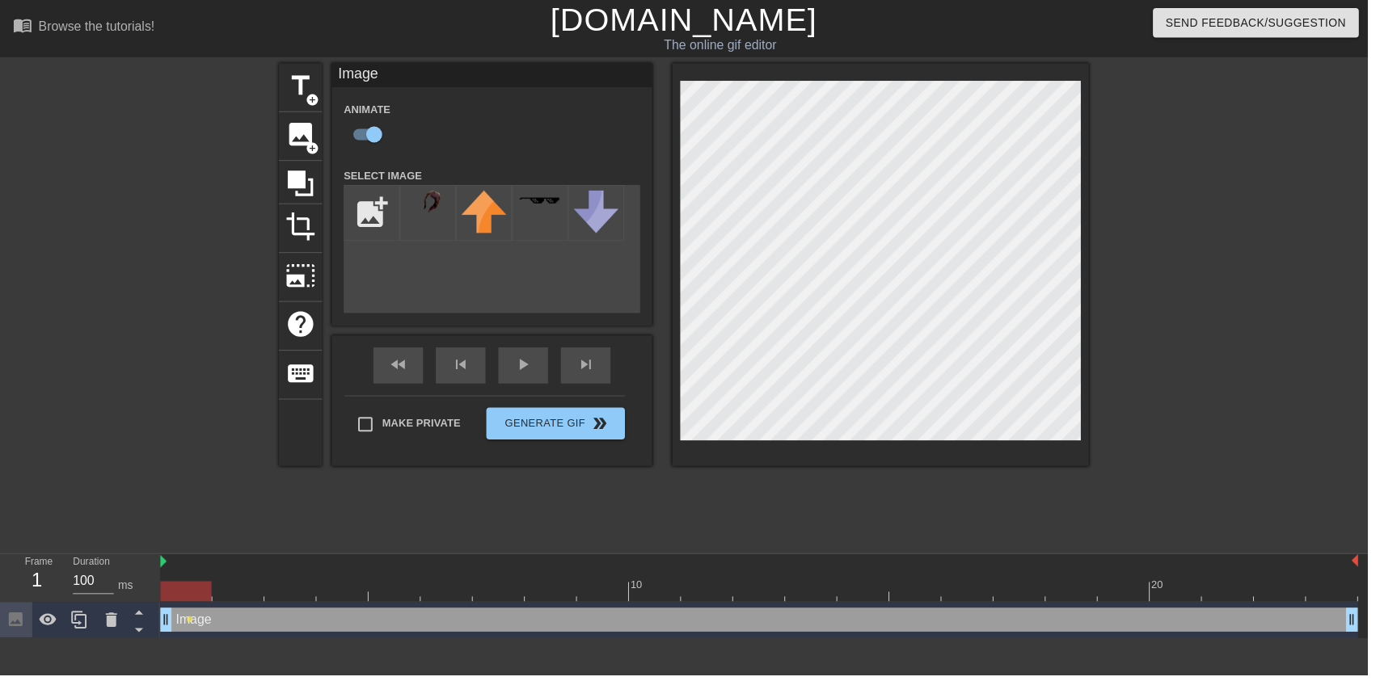
click at [425, 226] on div at bounding box center [431, 215] width 57 height 57
click at [537, 371] on div "play_arrow" at bounding box center [528, 369] width 50 height 36
click at [531, 382] on div "pause" at bounding box center [528, 369] width 50 height 36
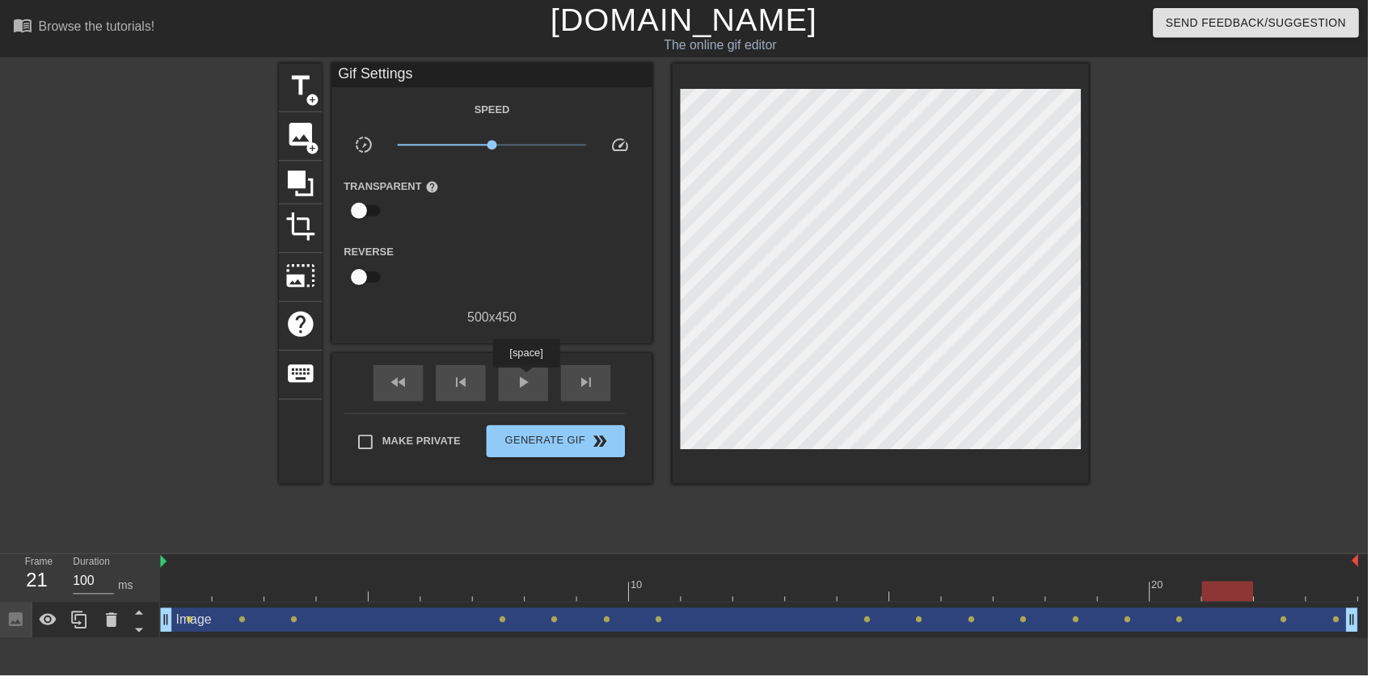
click at [113, 622] on icon at bounding box center [112, 625] width 11 height 15
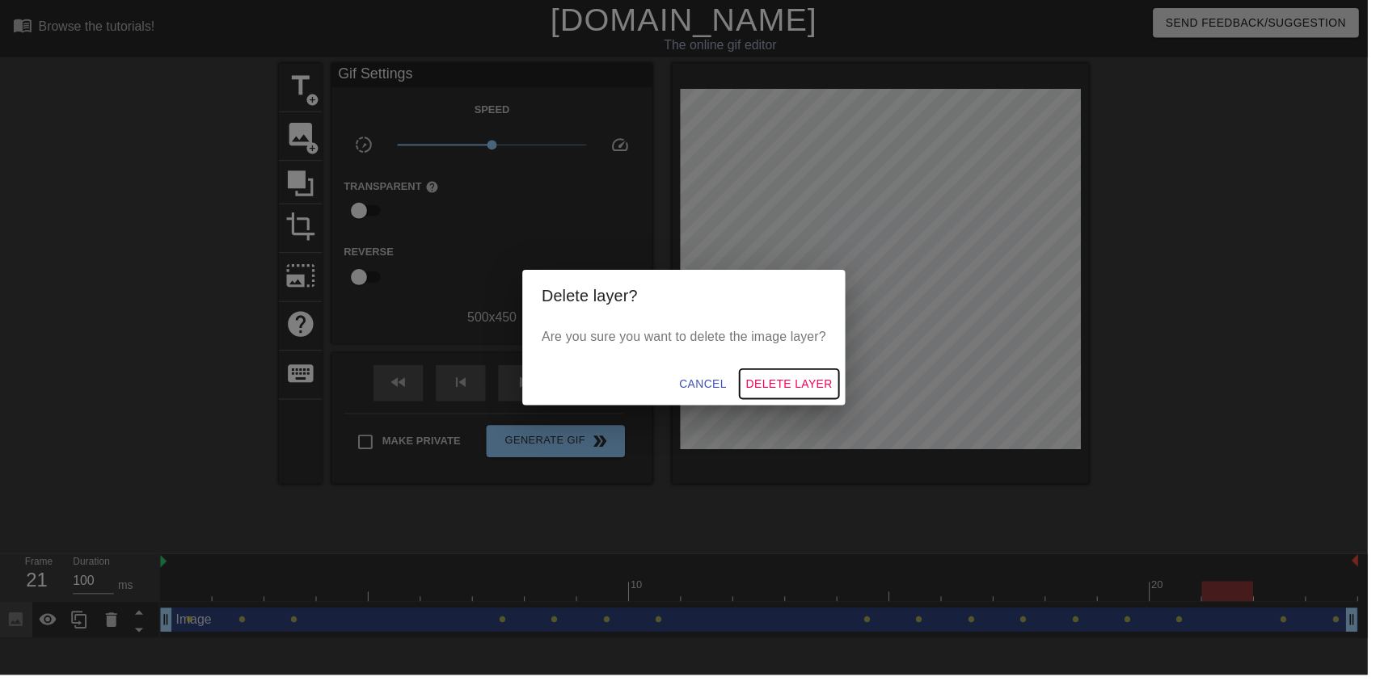
click at [817, 386] on span "Delete Layer" at bounding box center [795, 387] width 87 height 20
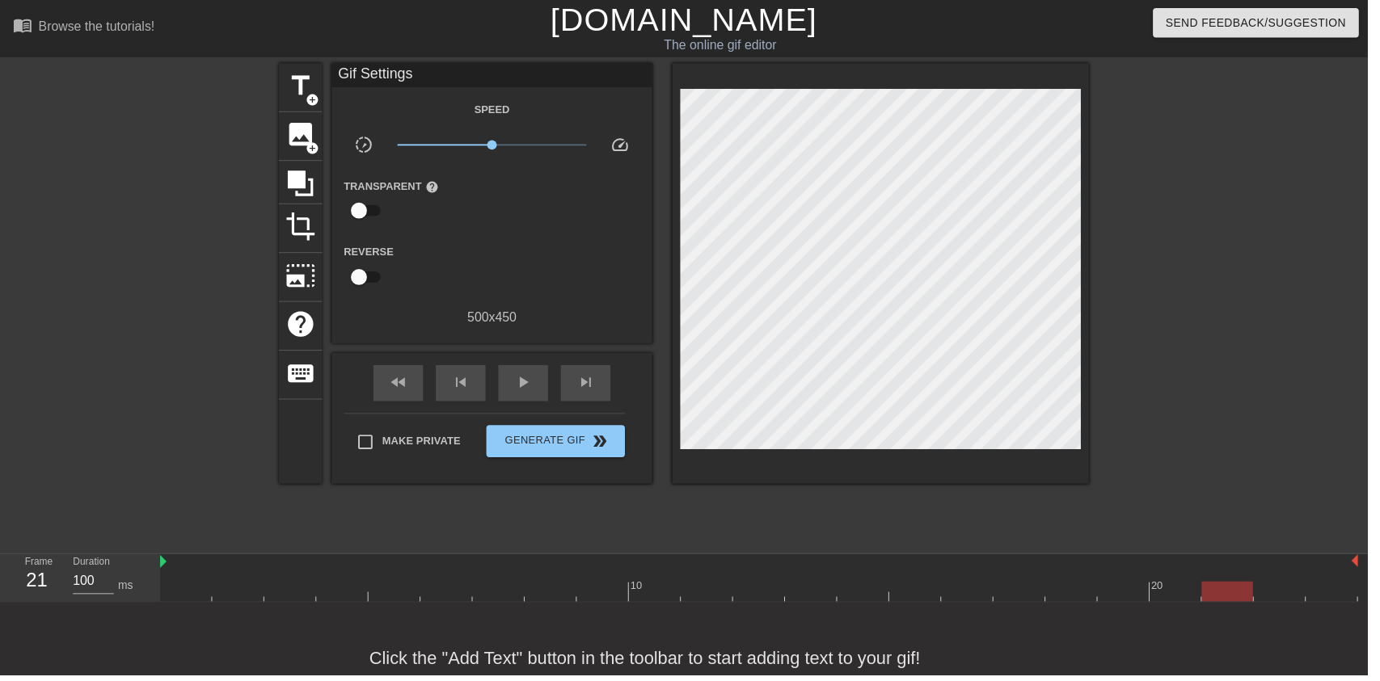
click at [311, 143] on span "add_circle" at bounding box center [315, 150] width 14 height 14
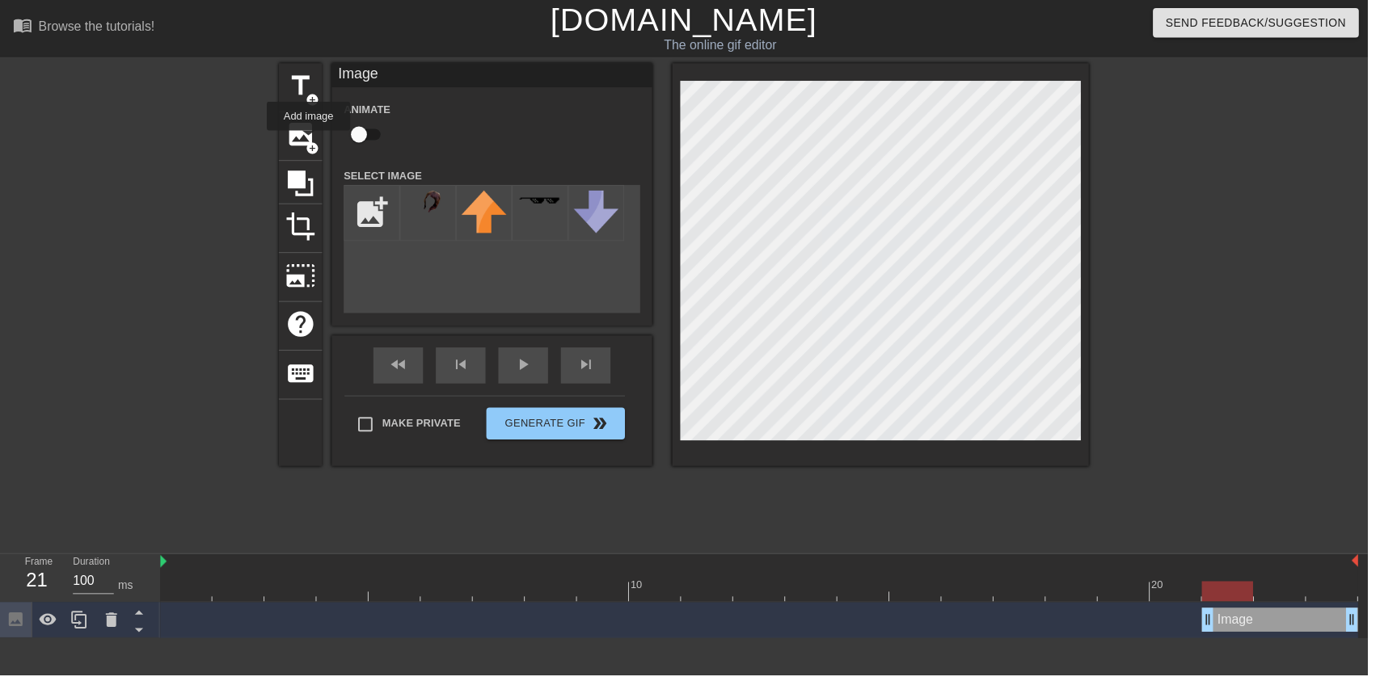
click at [373, 133] on input "checkbox" at bounding box center [362, 135] width 92 height 31
checkbox input "true"
click at [384, 207] on input "file" at bounding box center [375, 215] width 55 height 55
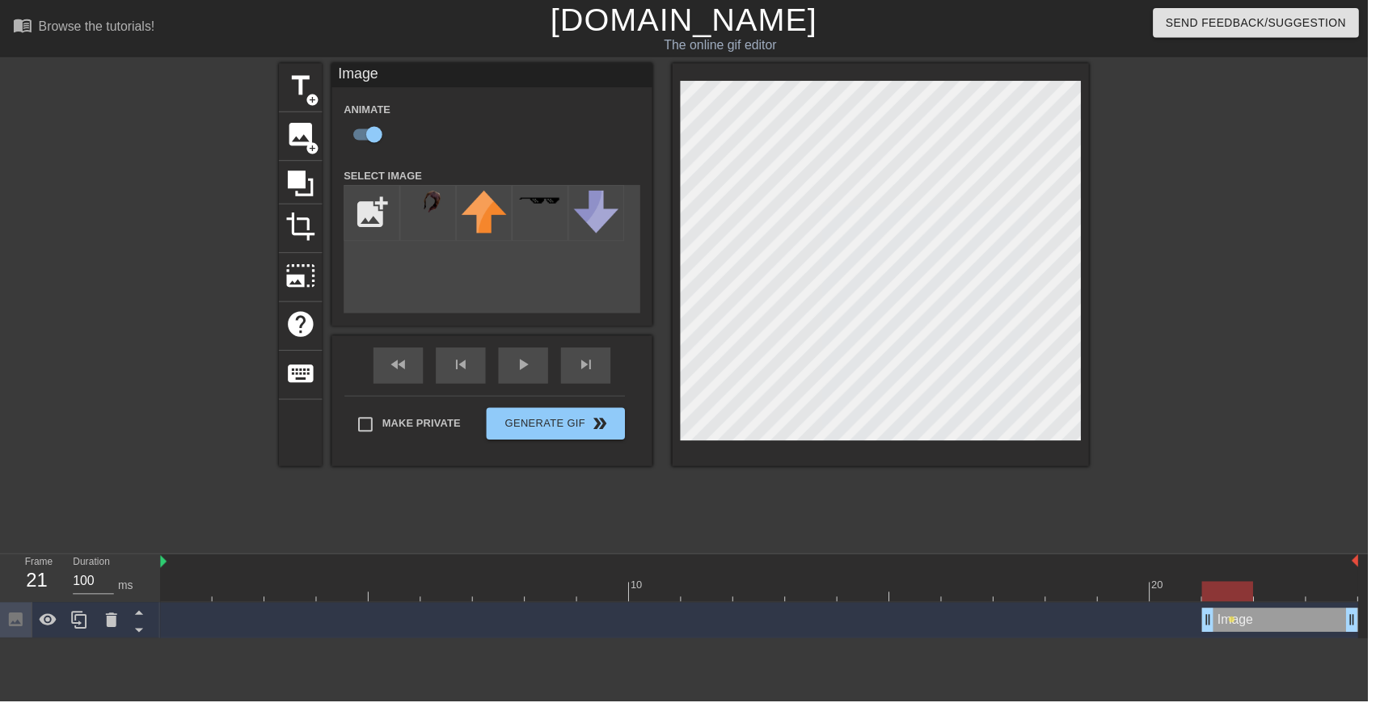
type input "C:\fakepath\perspective-corrected (1) (1) (1).png"
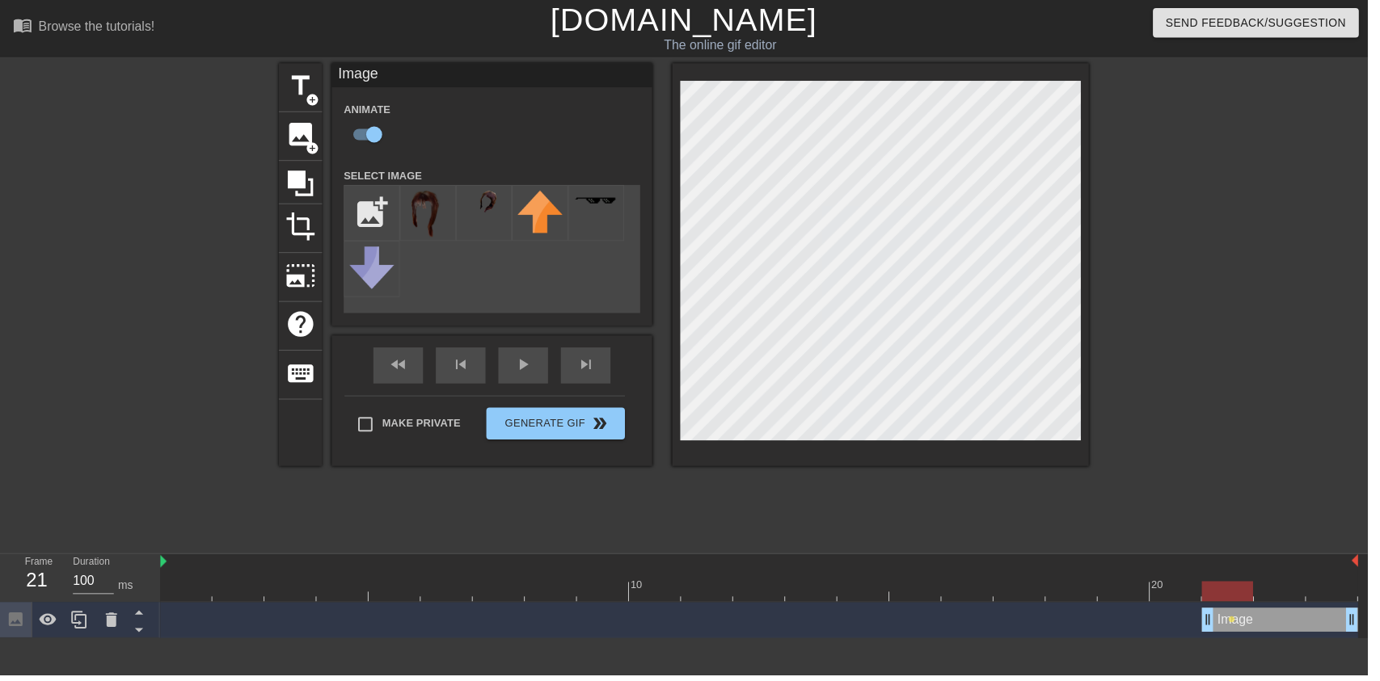
click at [422, 209] on img at bounding box center [431, 216] width 45 height 48
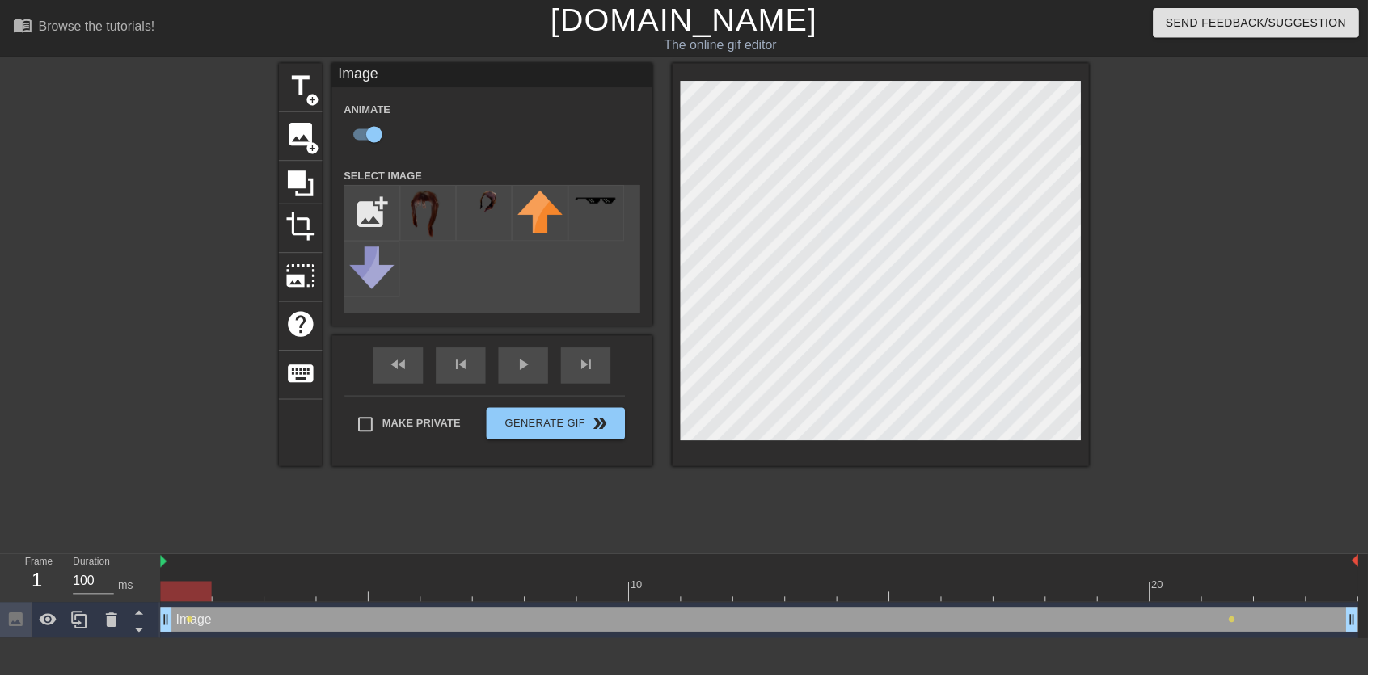
click at [529, 372] on div "play_arrow" at bounding box center [528, 369] width 50 height 36
click at [520, 364] on div "fast_rewind skip_previous pause skip_next" at bounding box center [496, 369] width 263 height 61
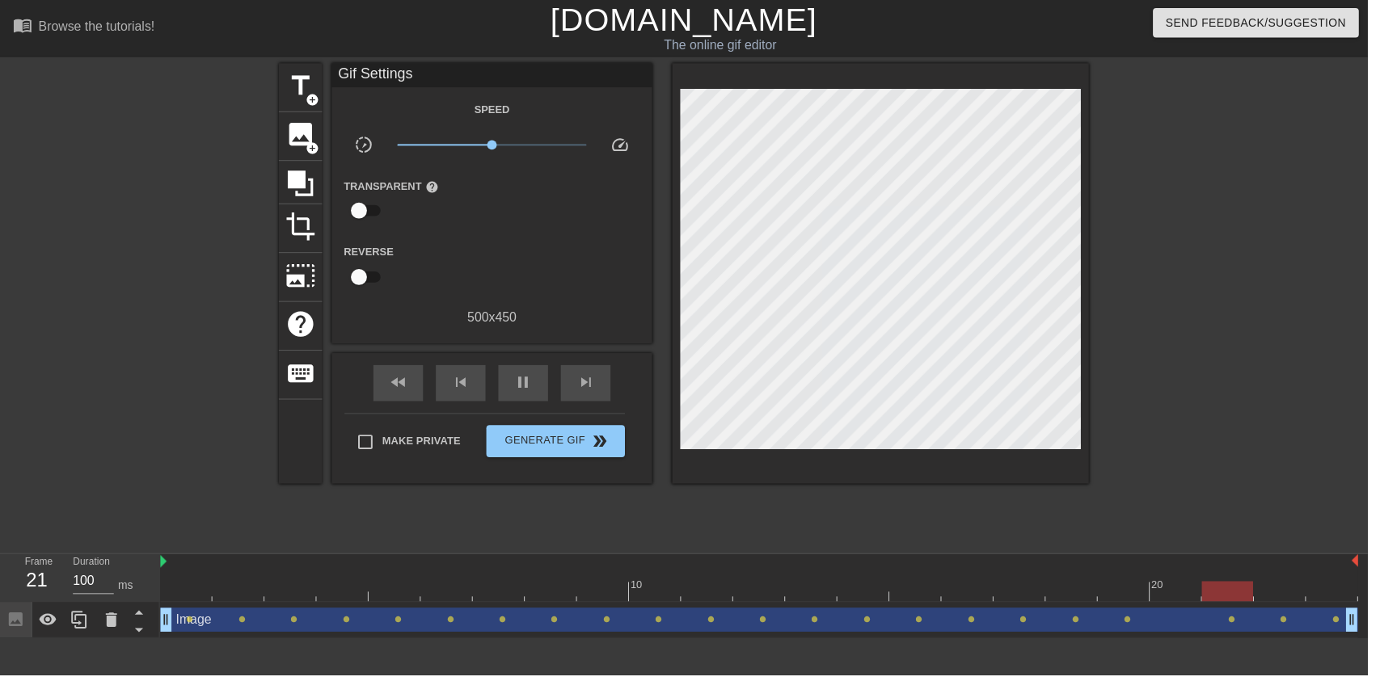
click at [531, 398] on div "pause" at bounding box center [528, 387] width 50 height 36
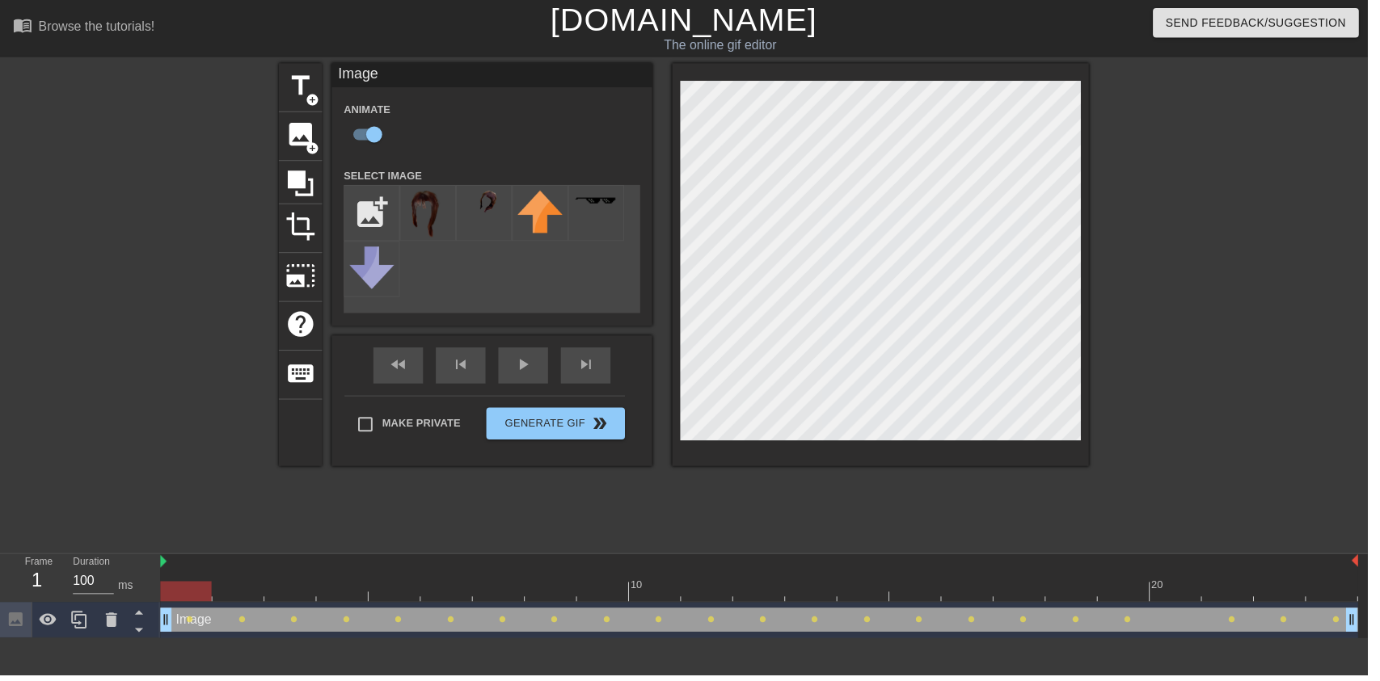
click at [115, 629] on icon at bounding box center [112, 625] width 11 height 15
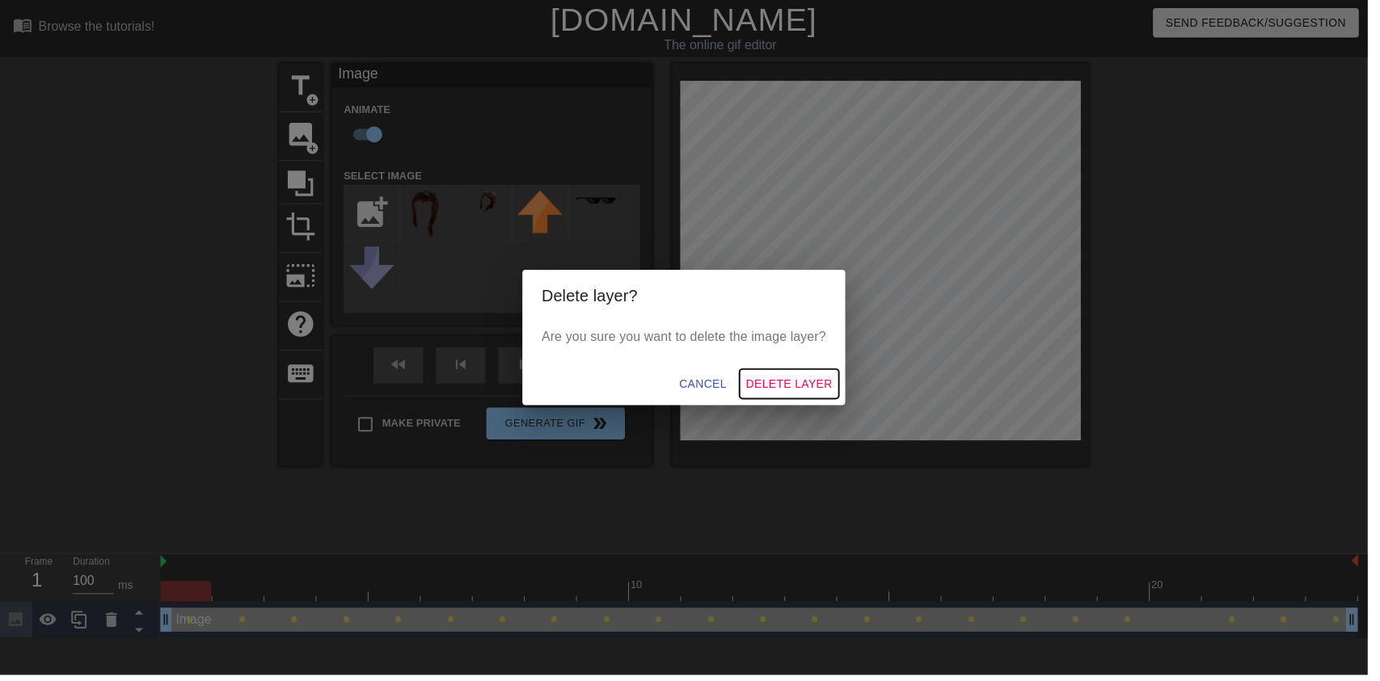
click at [812, 402] on button "Delete Layer" at bounding box center [796, 388] width 100 height 30
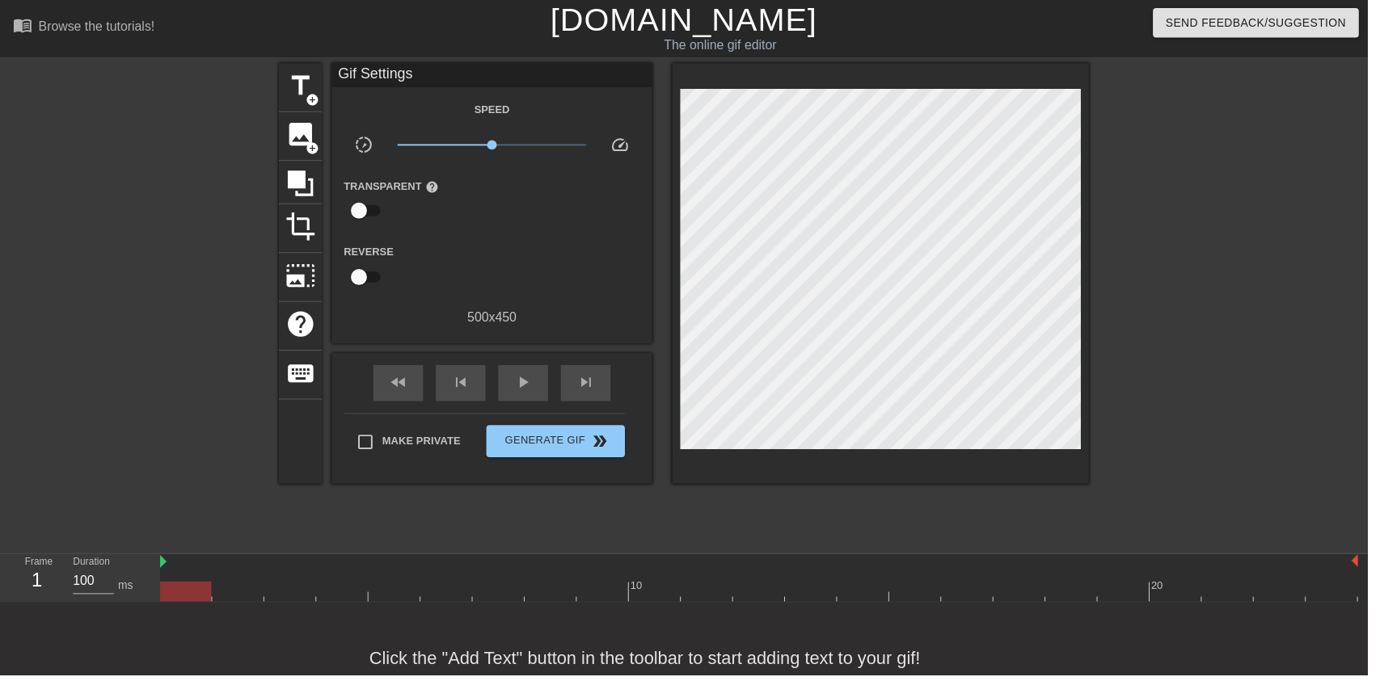
click at [321, 134] on div "image add_circle" at bounding box center [303, 137] width 44 height 49
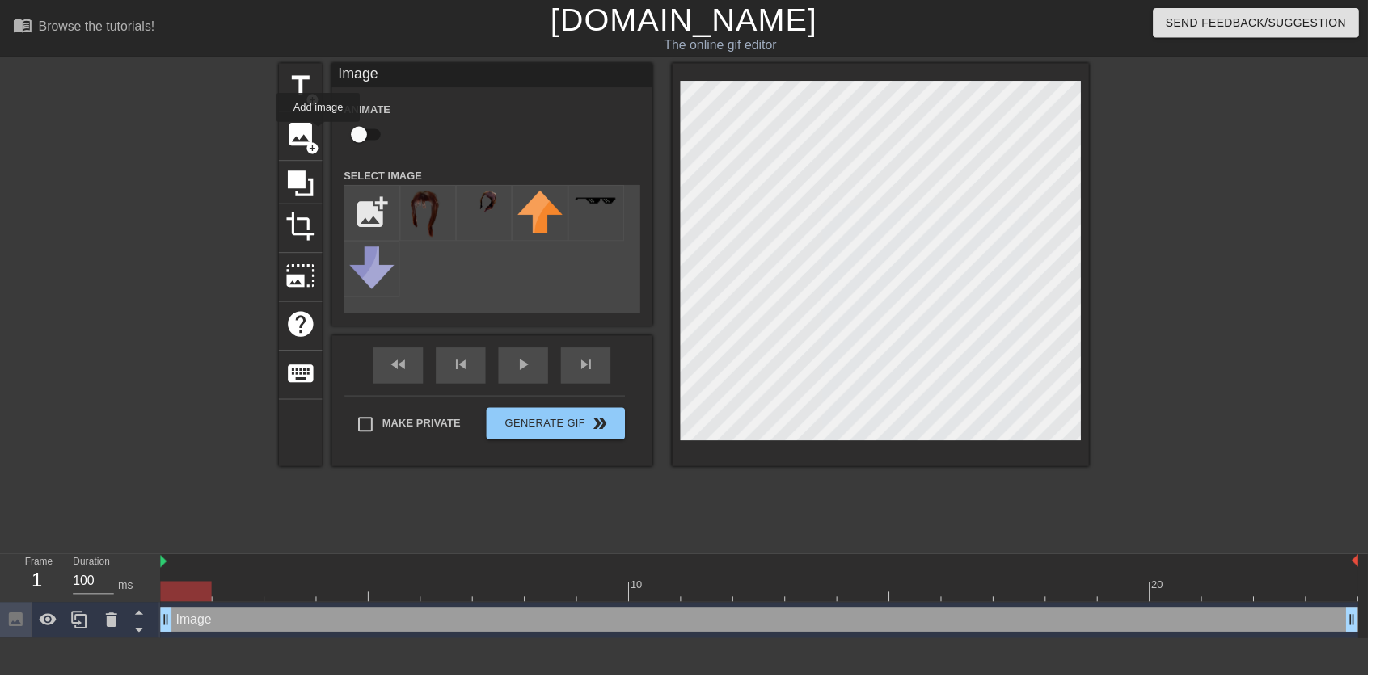
click at [356, 137] on input "checkbox" at bounding box center [362, 135] width 92 height 31
checkbox input "true"
click at [423, 195] on img at bounding box center [431, 216] width 45 height 48
click at [525, 370] on div "play_arrow" at bounding box center [528, 369] width 50 height 36
click at [525, 371] on div "pause" at bounding box center [528, 369] width 50 height 36
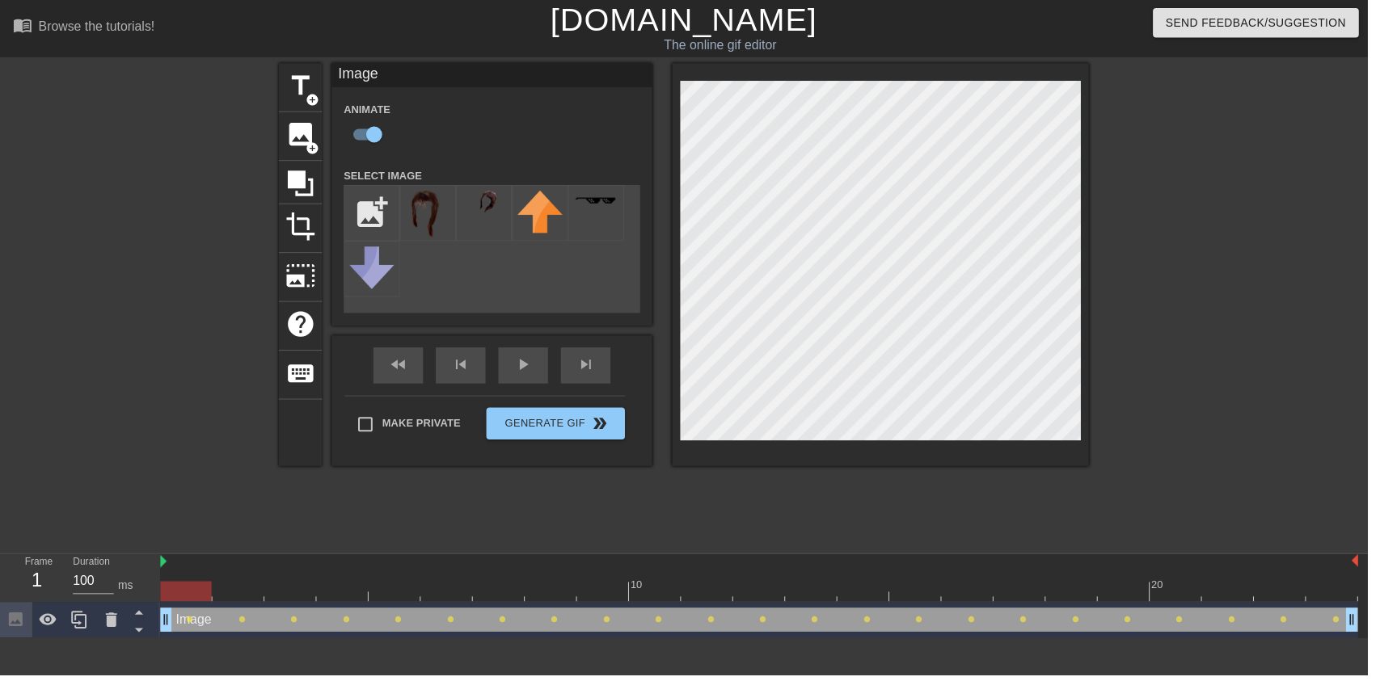
click at [537, 362] on div "fast_rewind skip_previous play_arrow skip_next" at bounding box center [496, 369] width 263 height 61
click at [529, 355] on div "Image Animate Select Image add_photo_alternate fast_rewind skip_previous play_a…" at bounding box center [496, 267] width 323 height 407
click at [531, 367] on div "fast_rewind skip_previous play_arrow skip_next" at bounding box center [496, 369] width 263 height 61
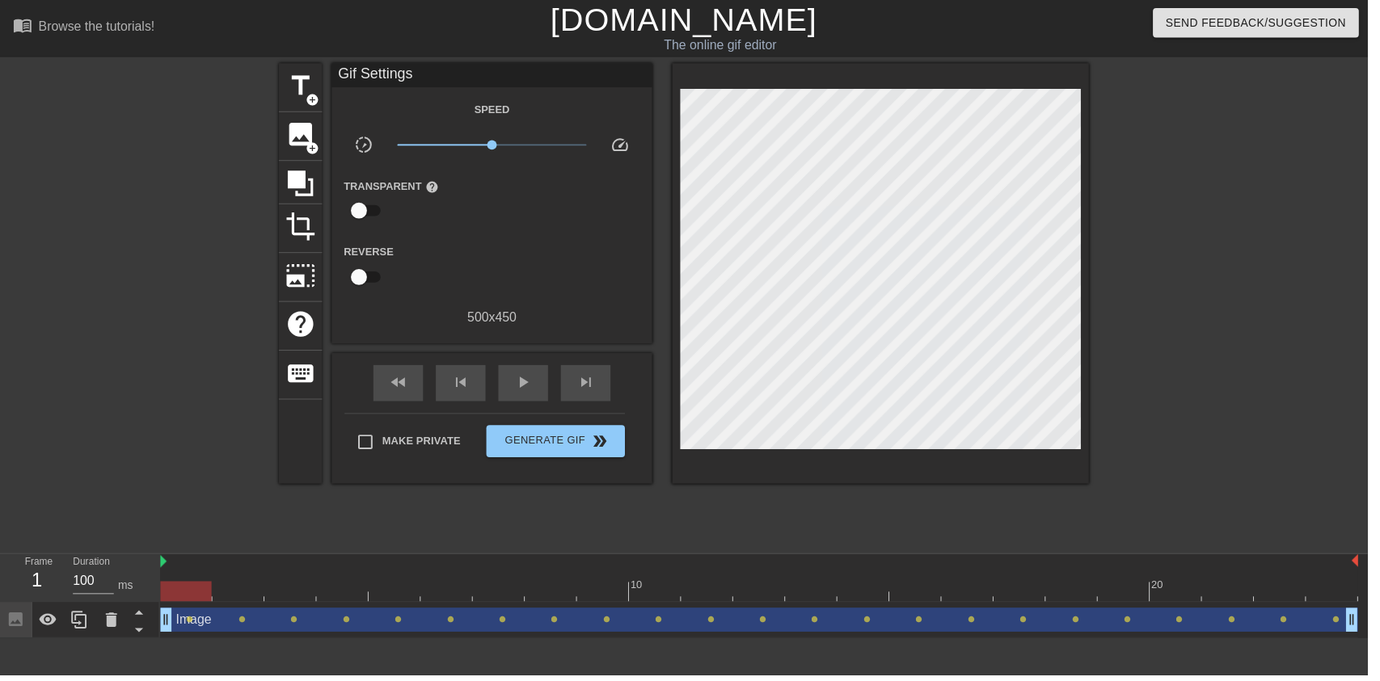
click at [524, 401] on div "play_arrow" at bounding box center [528, 387] width 50 height 36
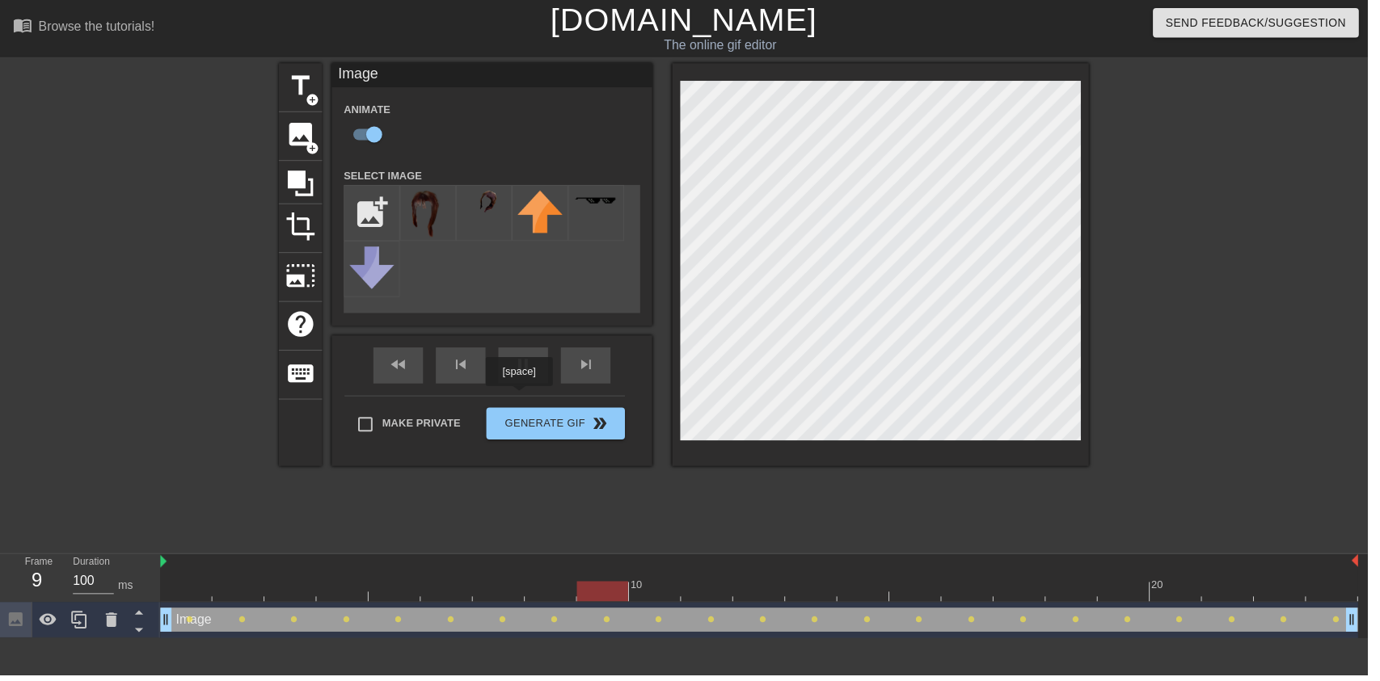
click at [531, 365] on div "fast_rewind skip_previous pause skip_next" at bounding box center [496, 369] width 263 height 61
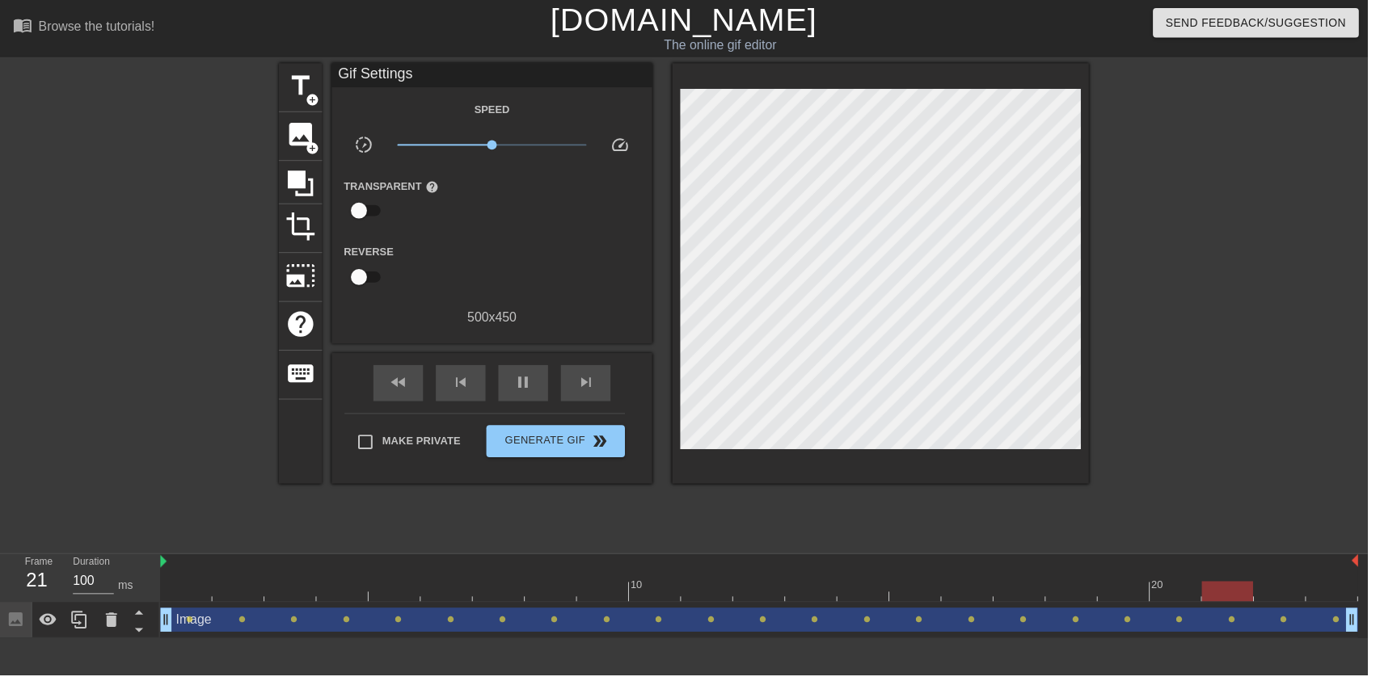
click at [108, 632] on icon at bounding box center [112, 625] width 19 height 19
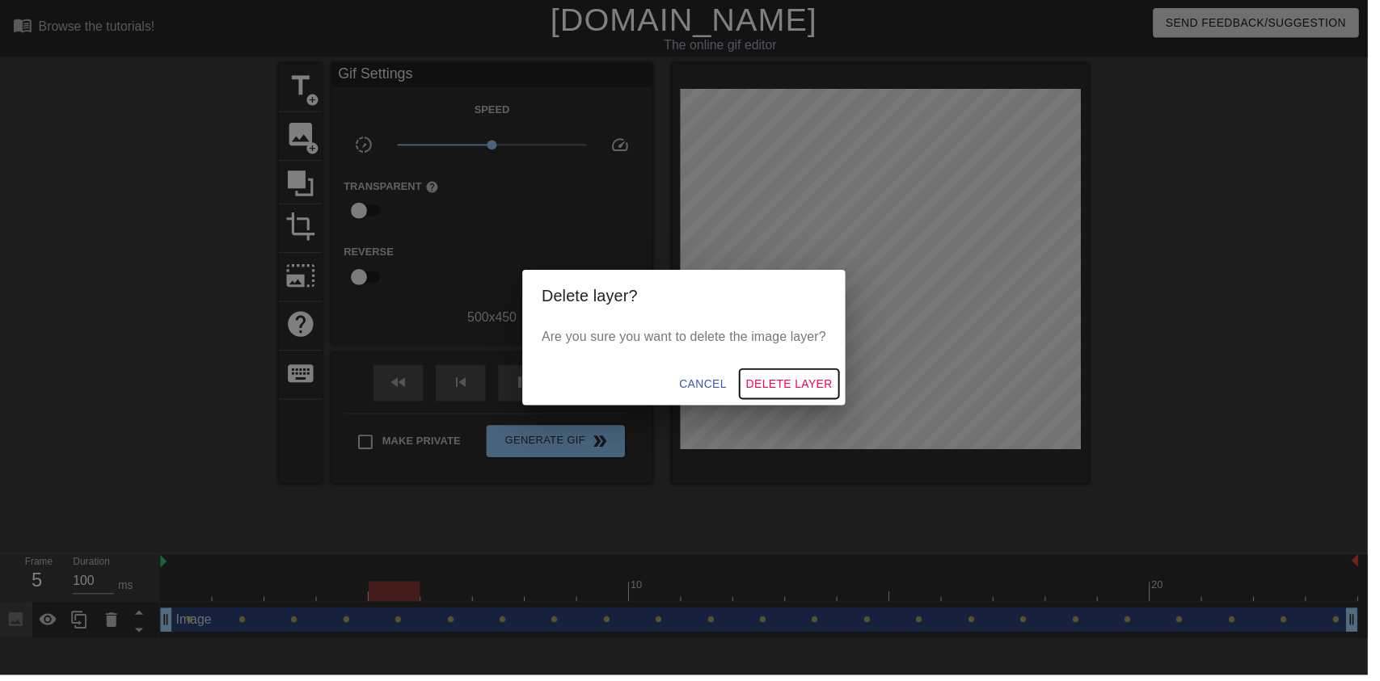
click at [817, 393] on span "Delete Layer" at bounding box center [795, 387] width 87 height 20
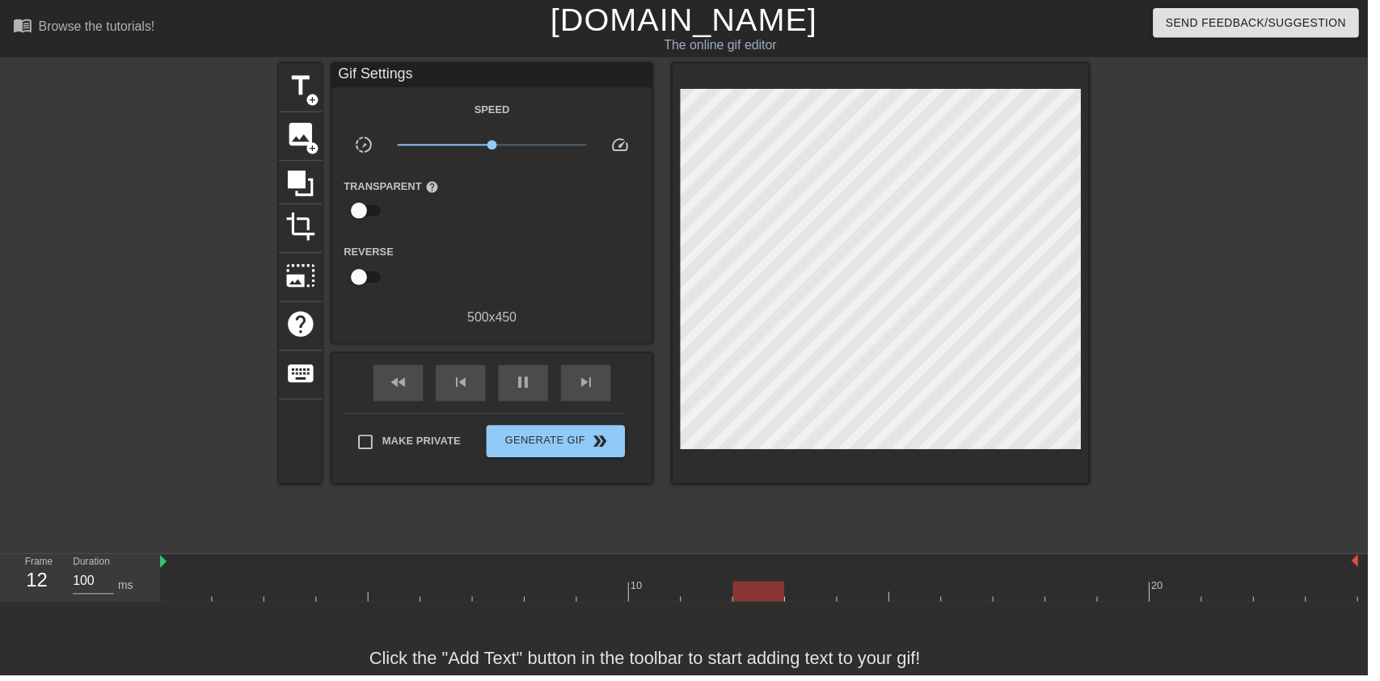
click at [304, 137] on span "image" at bounding box center [303, 135] width 31 height 31
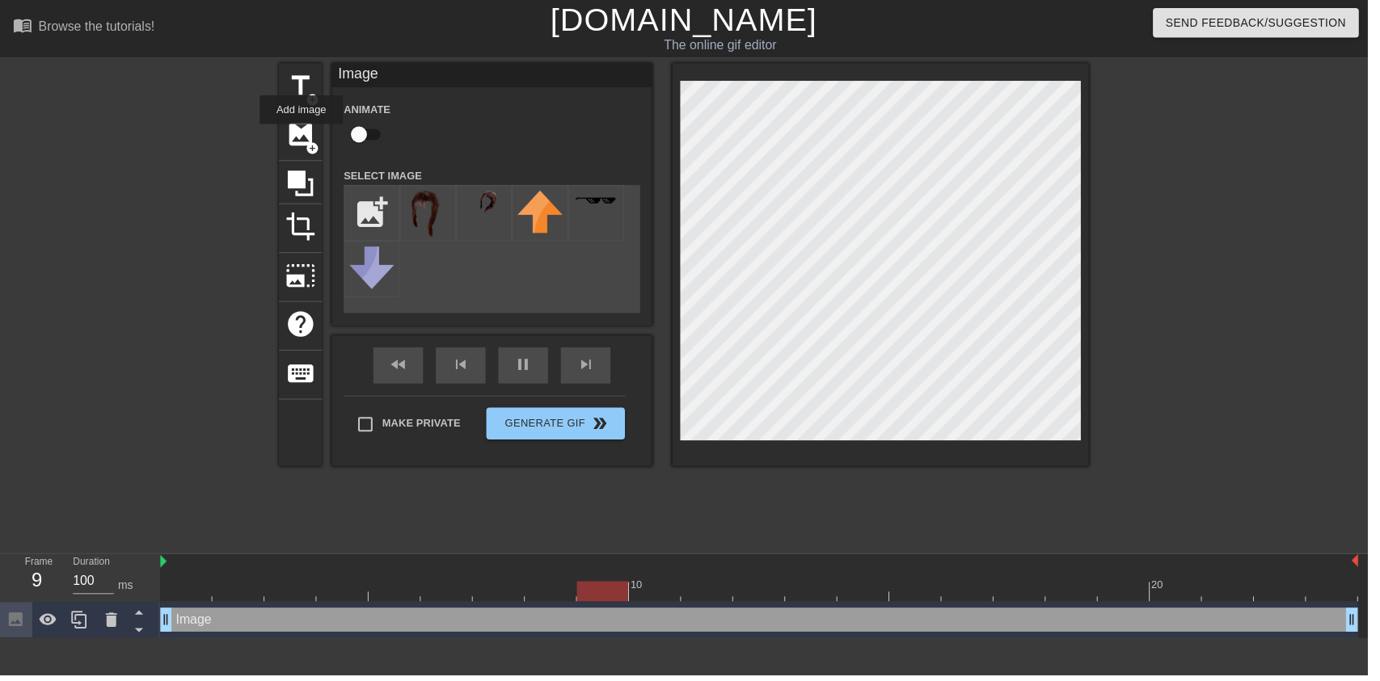
click at [538, 369] on div "fast_rewind skip_previous pause skip_next" at bounding box center [496, 369] width 263 height 61
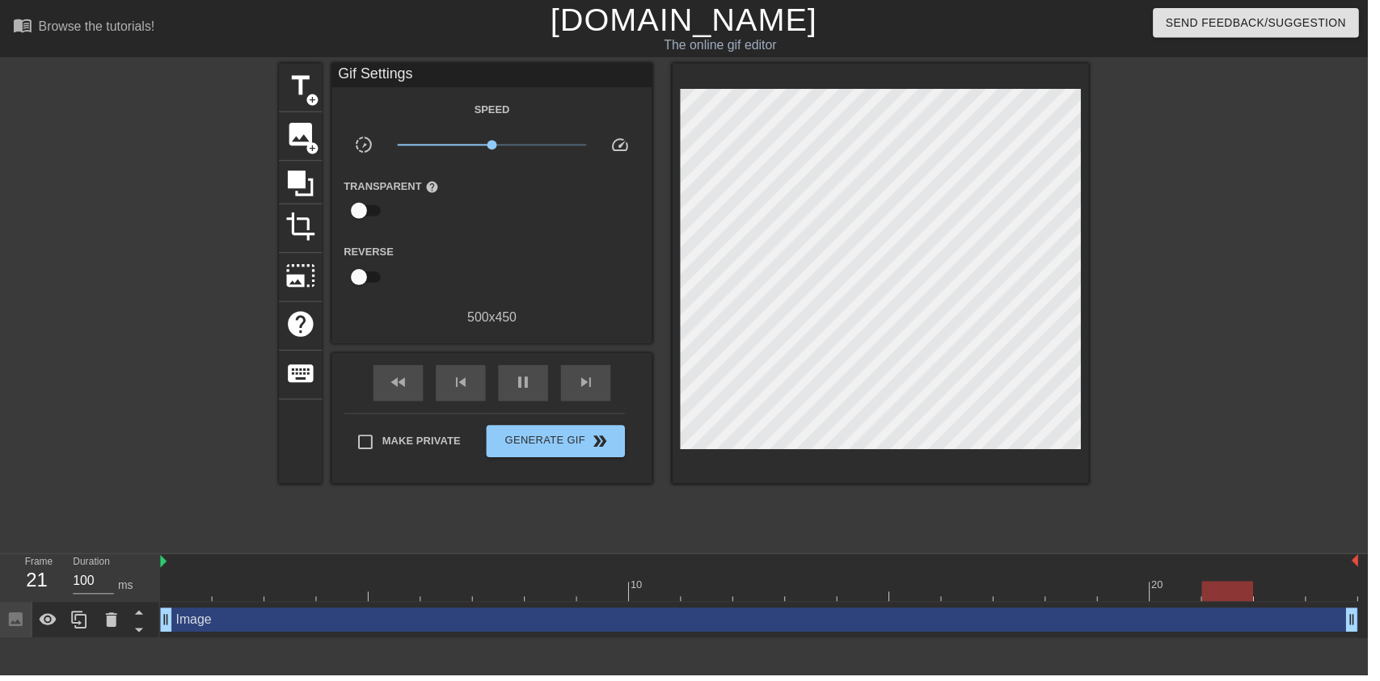
click at [532, 392] on span "pause" at bounding box center [527, 385] width 19 height 19
click at [303, 124] on span "image" at bounding box center [303, 135] width 31 height 31
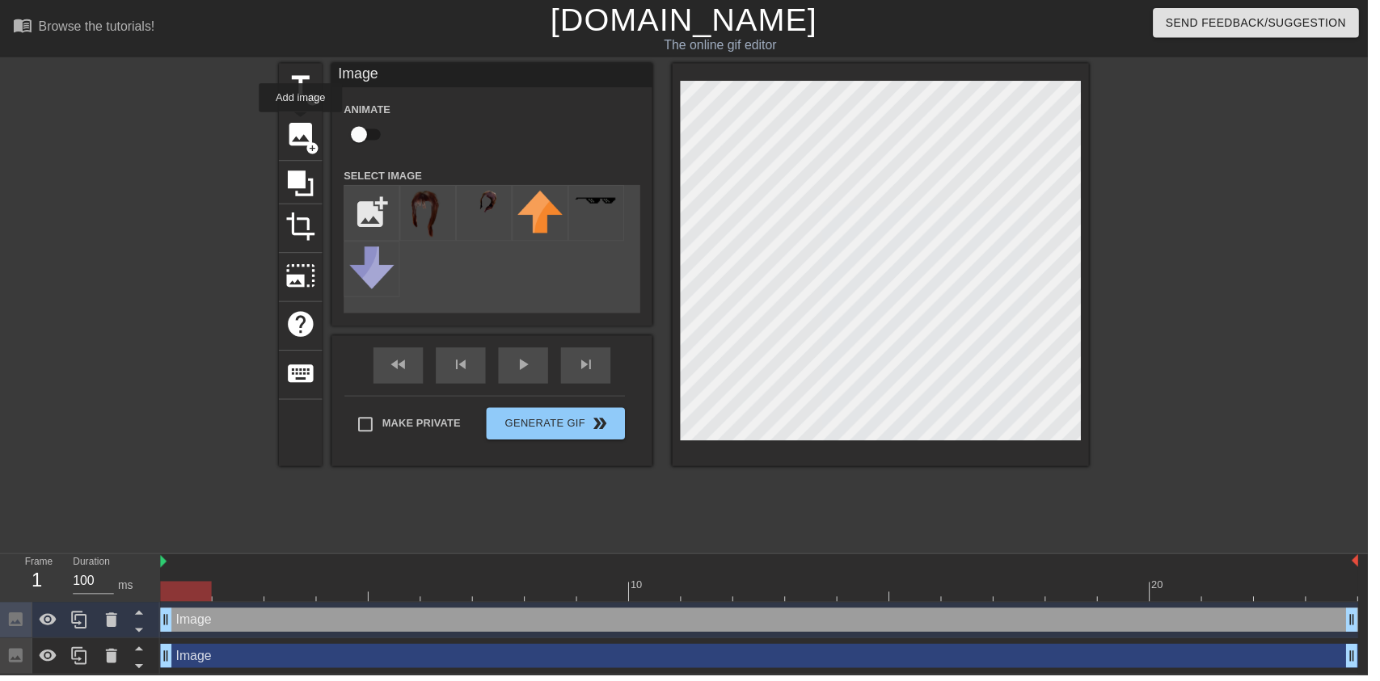
click at [106, 629] on icon at bounding box center [112, 625] width 19 height 19
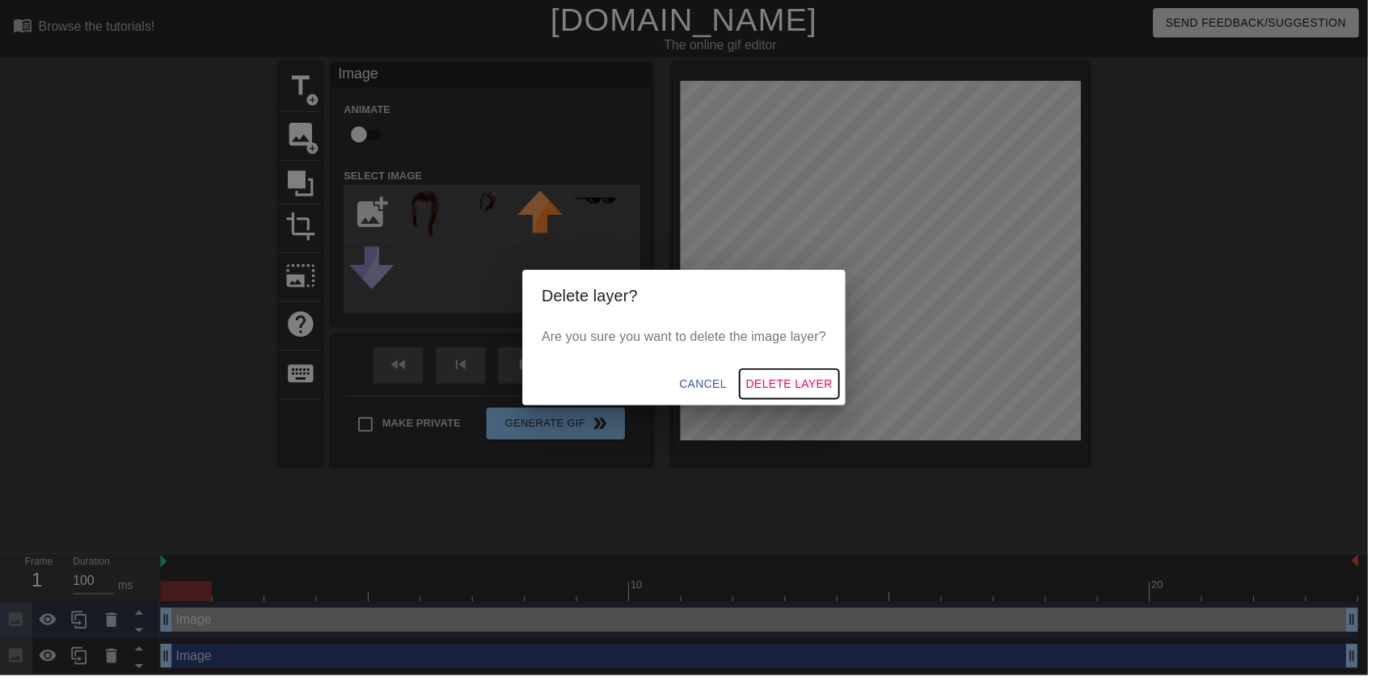
click at [811, 398] on span "Delete Layer" at bounding box center [795, 387] width 87 height 20
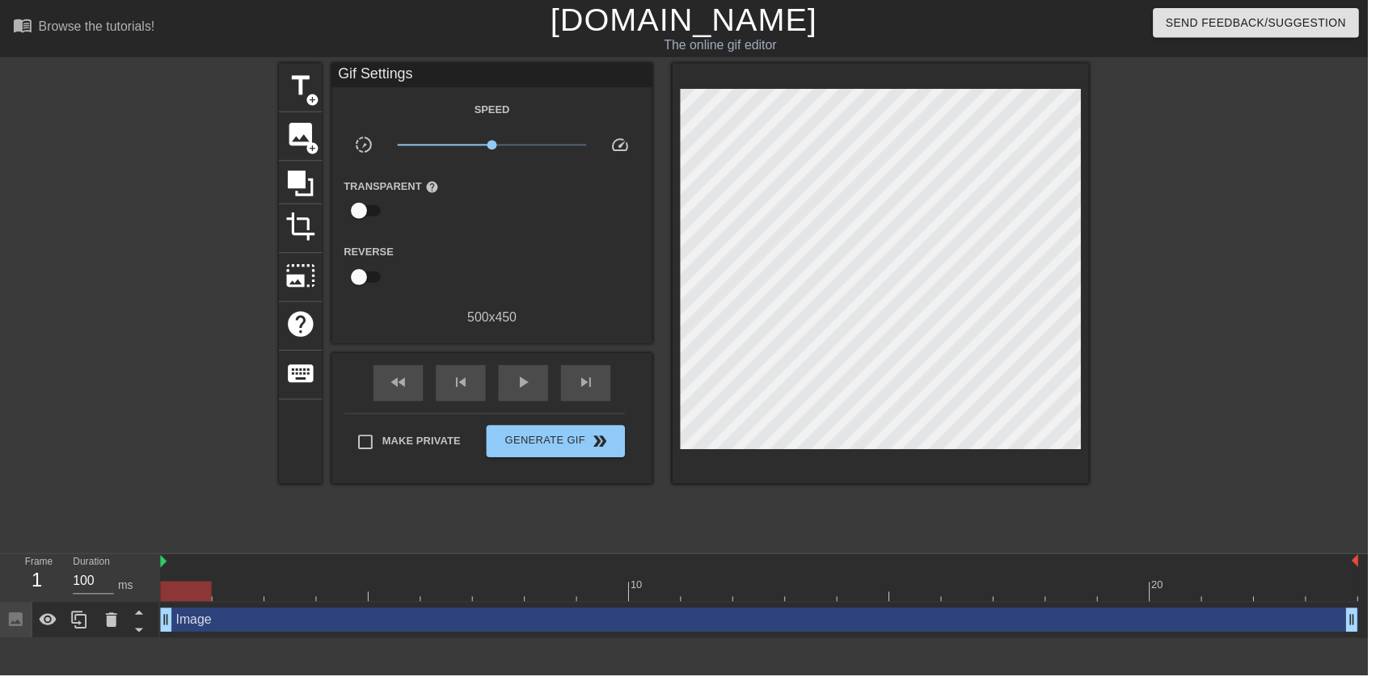
click at [340, 634] on div "Image drag_handle drag_handle" at bounding box center [766, 625] width 1208 height 24
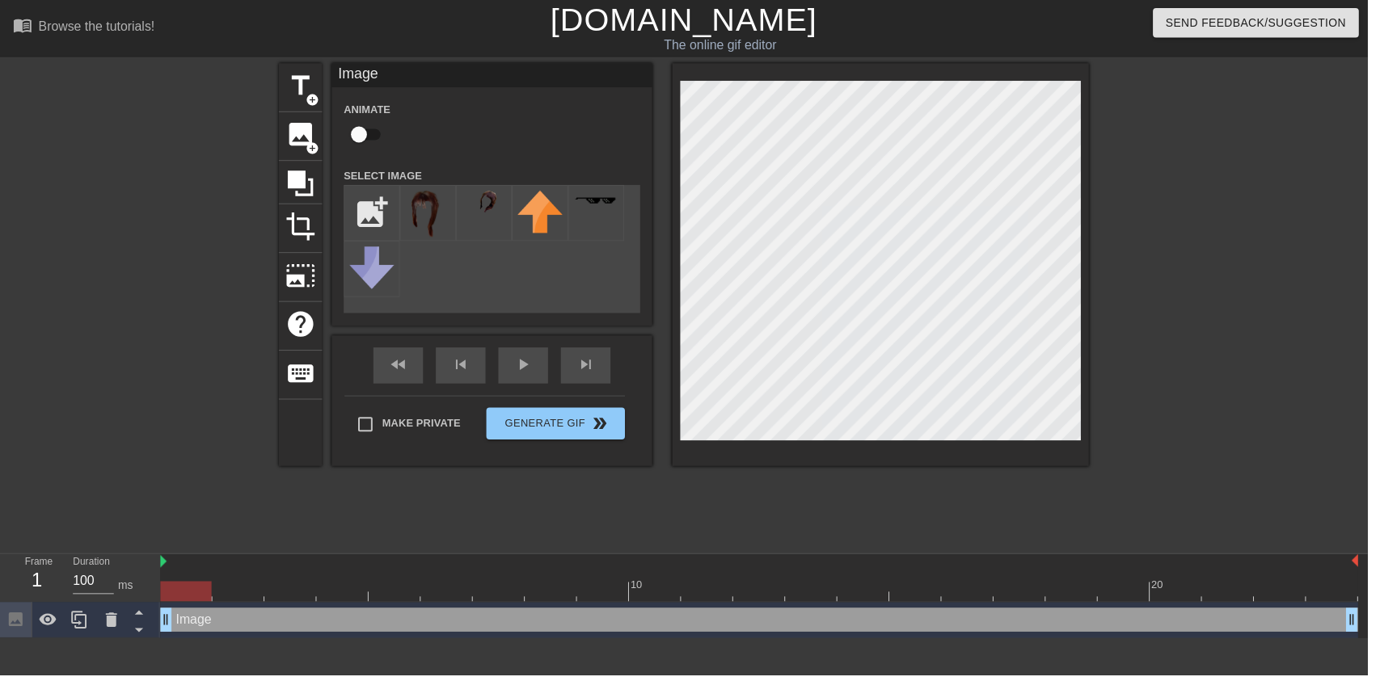
click at [427, 211] on img at bounding box center [431, 216] width 45 height 48
click at [383, 141] on input "checkbox" at bounding box center [362, 135] width 92 height 31
checkbox input "true"
click at [537, 374] on div "play_arrow" at bounding box center [528, 369] width 50 height 36
click at [525, 361] on div "fast_rewind skip_previous pause skip_next" at bounding box center [496, 369] width 263 height 61
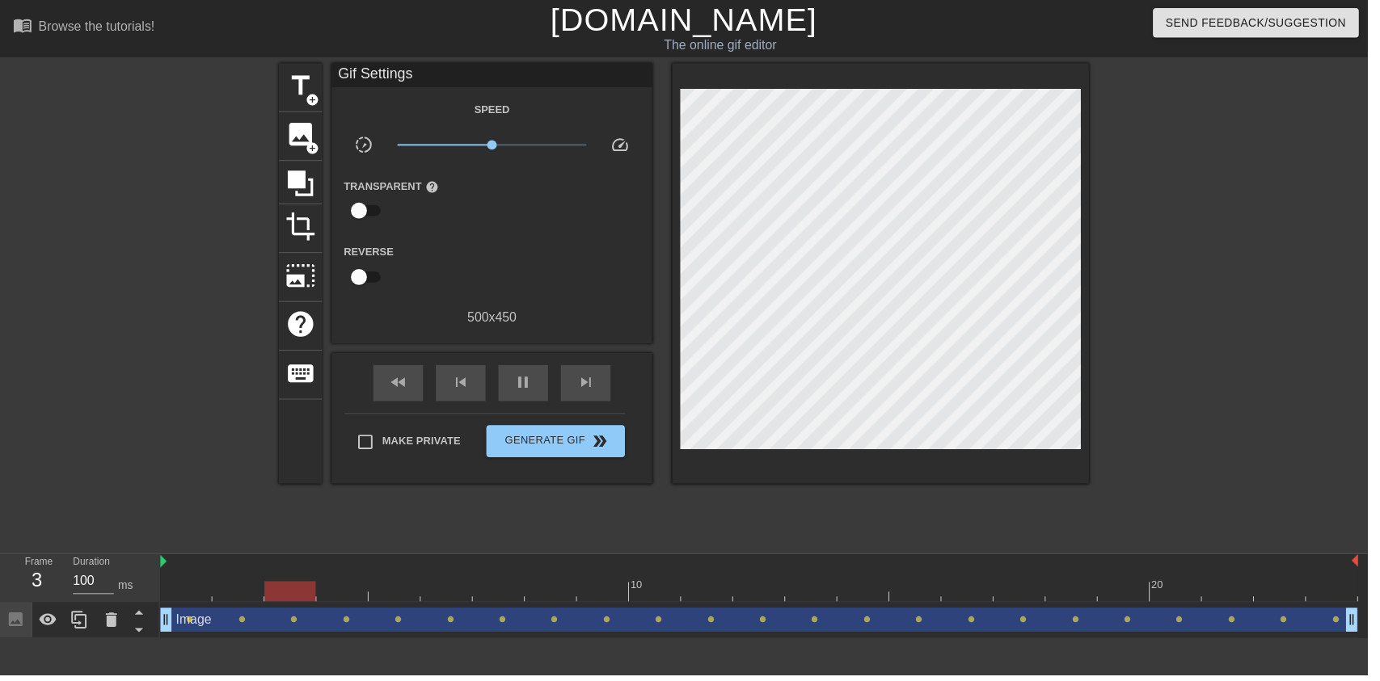
click at [521, 389] on span "pause" at bounding box center [527, 385] width 19 height 19
click at [538, 403] on div "play_arrow" at bounding box center [528, 387] width 50 height 36
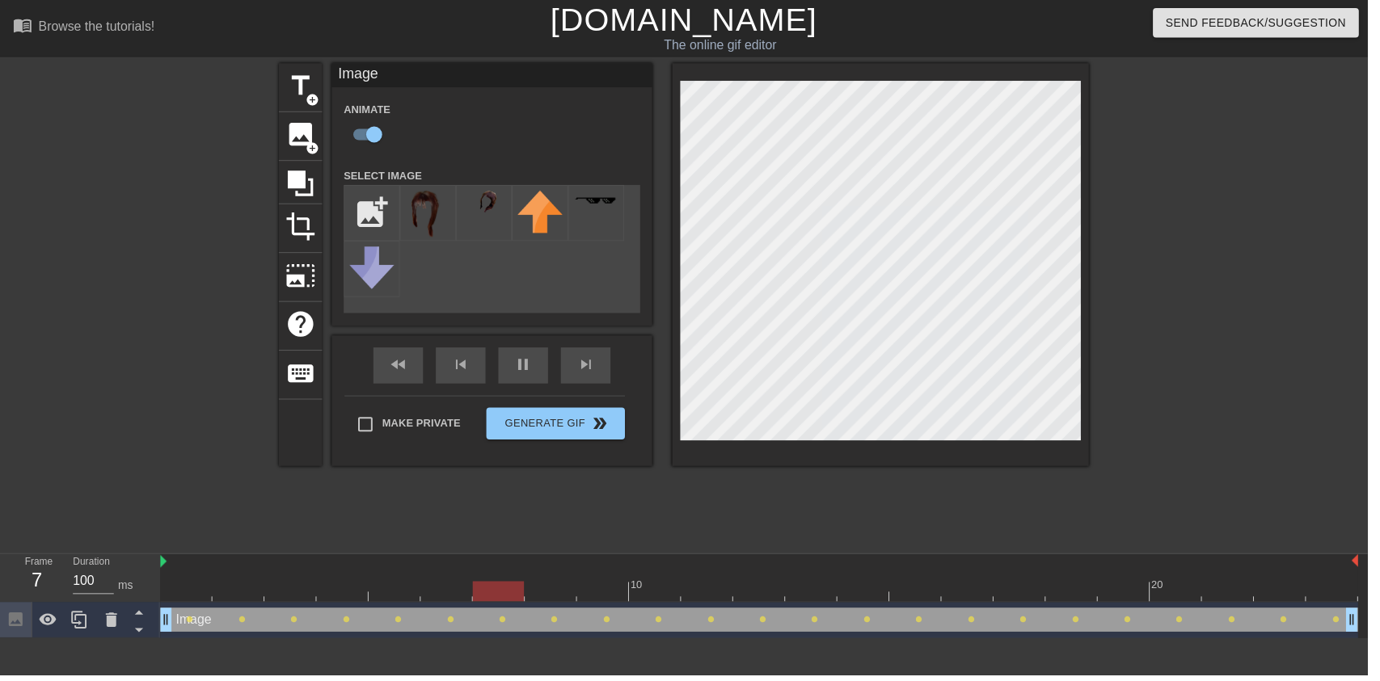
click at [519, 385] on div "pause" at bounding box center [528, 369] width 50 height 36
click at [519, 376] on span "play_arrow" at bounding box center [527, 367] width 19 height 19
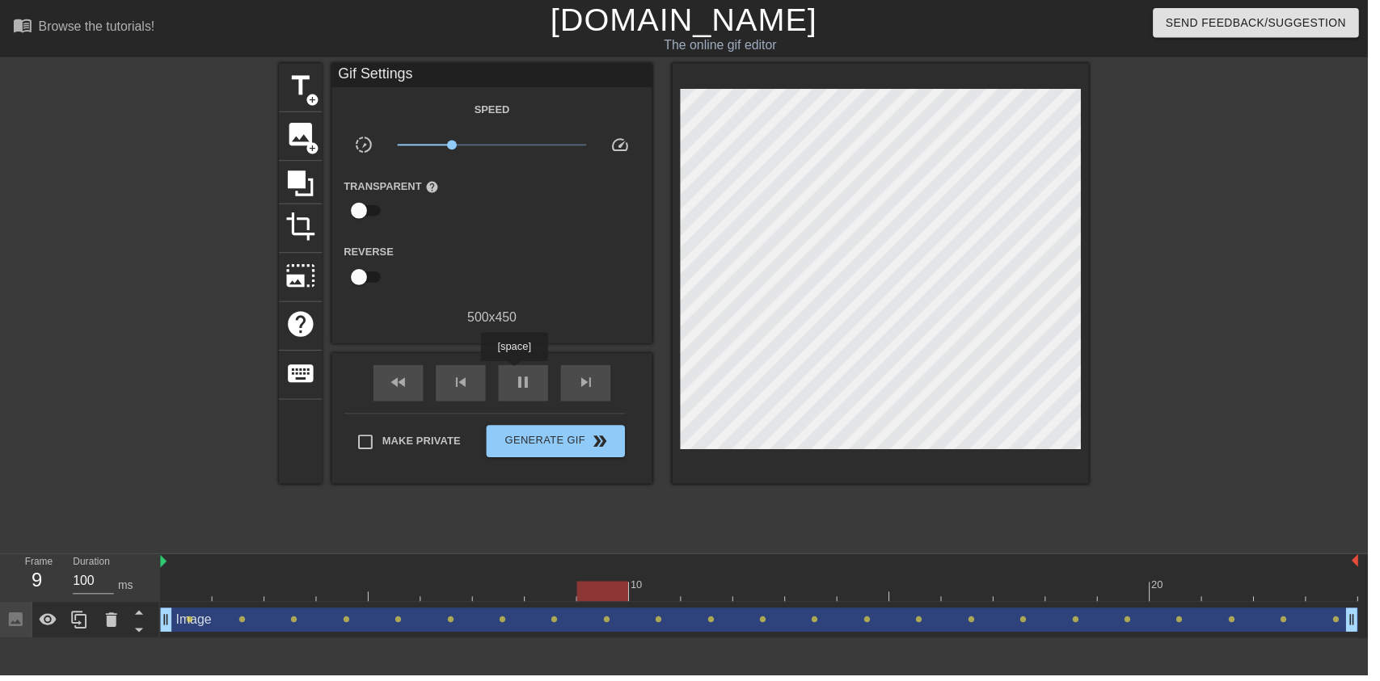
click at [516, 396] on div "pause" at bounding box center [528, 387] width 50 height 36
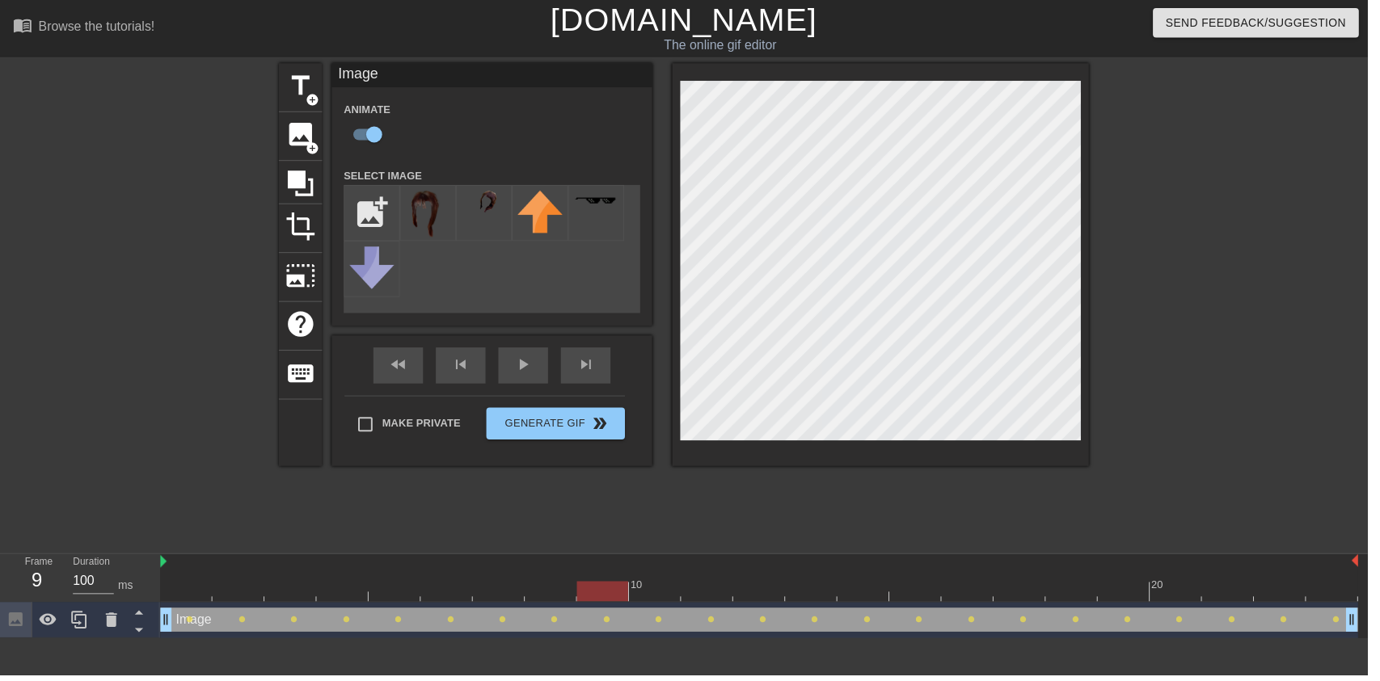
click at [545, 365] on div "fast_rewind skip_previous play_arrow skip_next" at bounding box center [496, 369] width 263 height 61
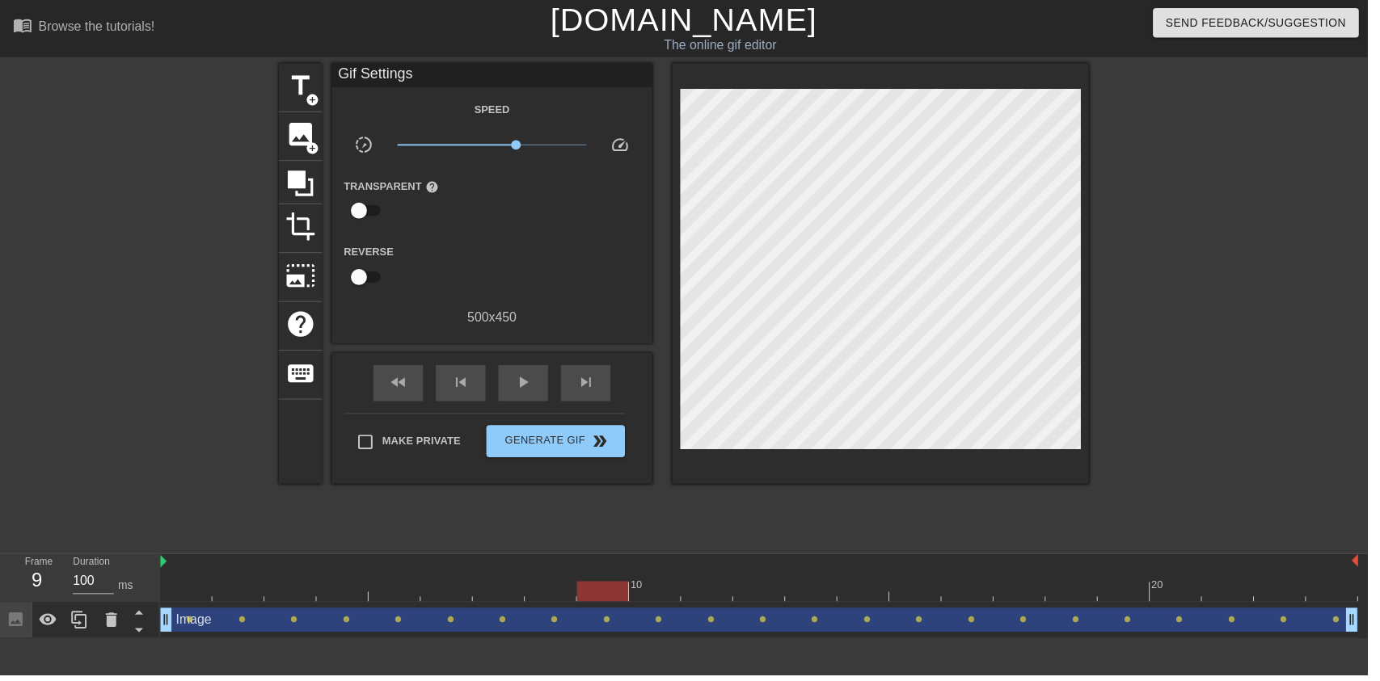
click at [541, 392] on div "play_arrow" at bounding box center [528, 387] width 50 height 36
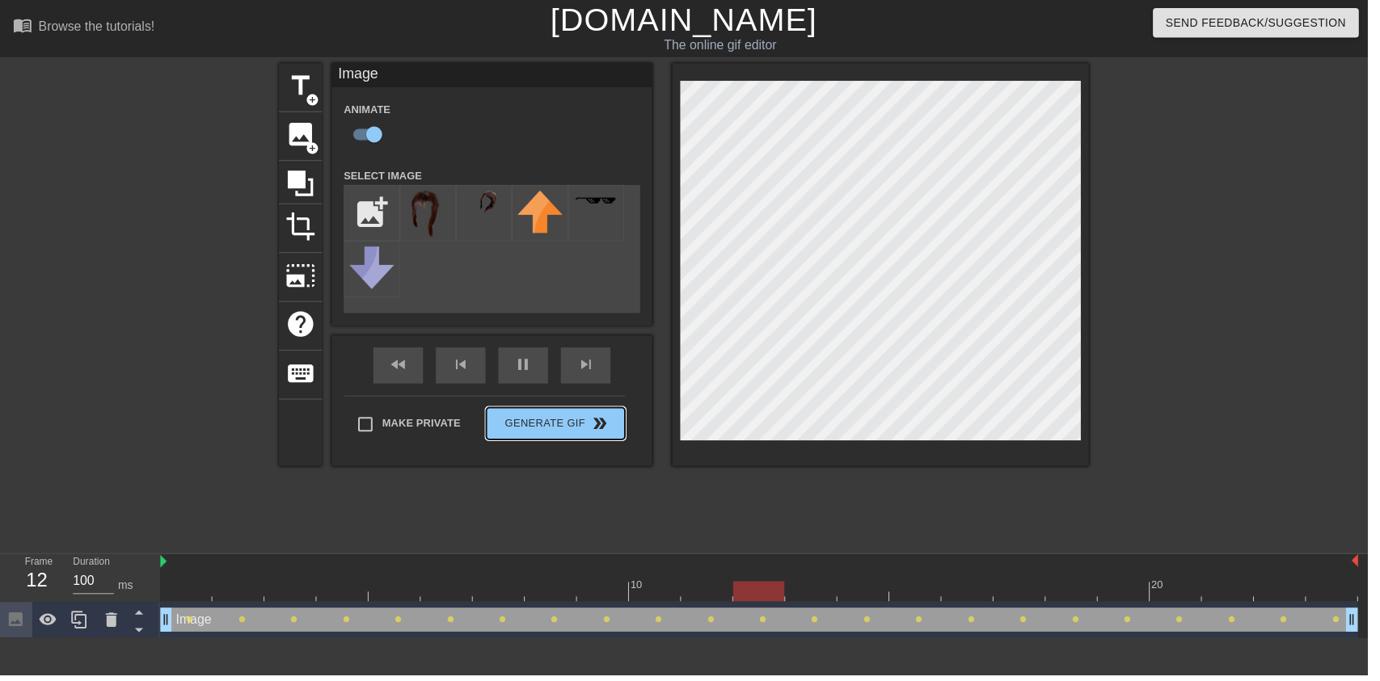
click at [595, 432] on button "Generate Gif double_arrow" at bounding box center [561, 427] width 140 height 32
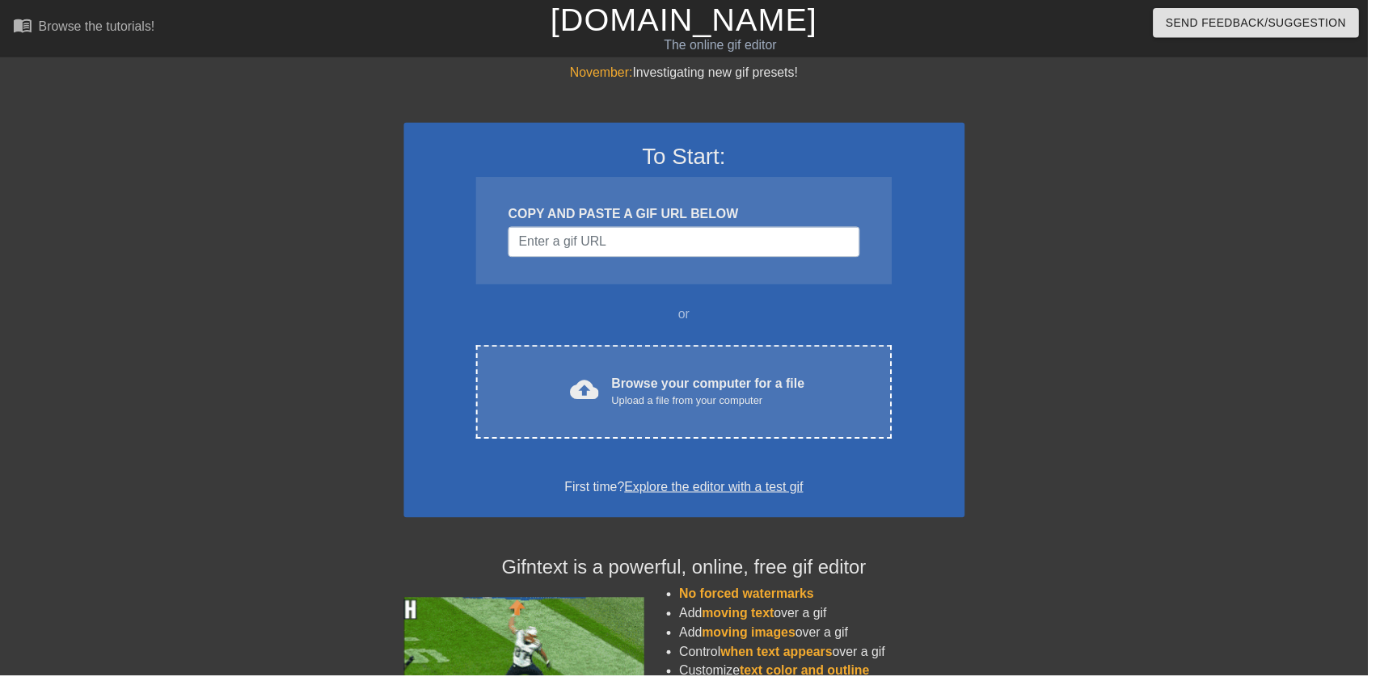
click at [745, 389] on div "Browse your computer for a file Upload a file from your computer" at bounding box center [714, 395] width 195 height 36
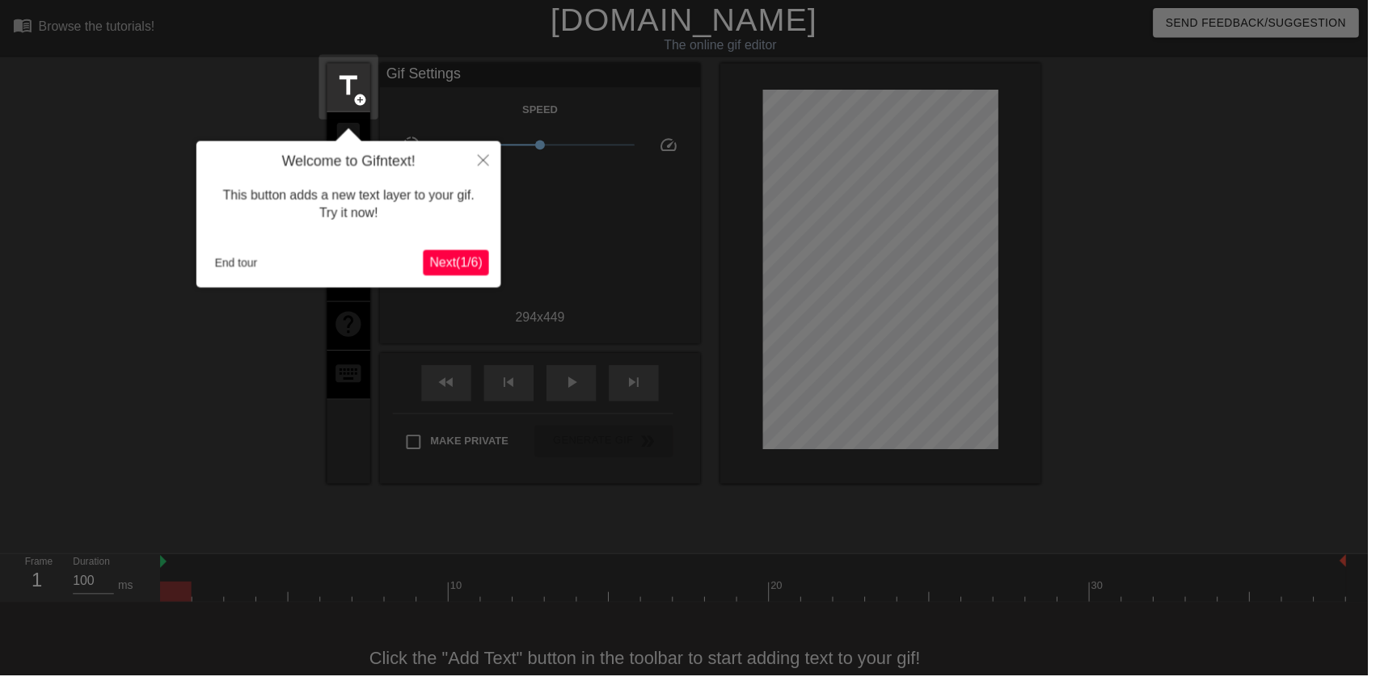
scroll to position [32, 0]
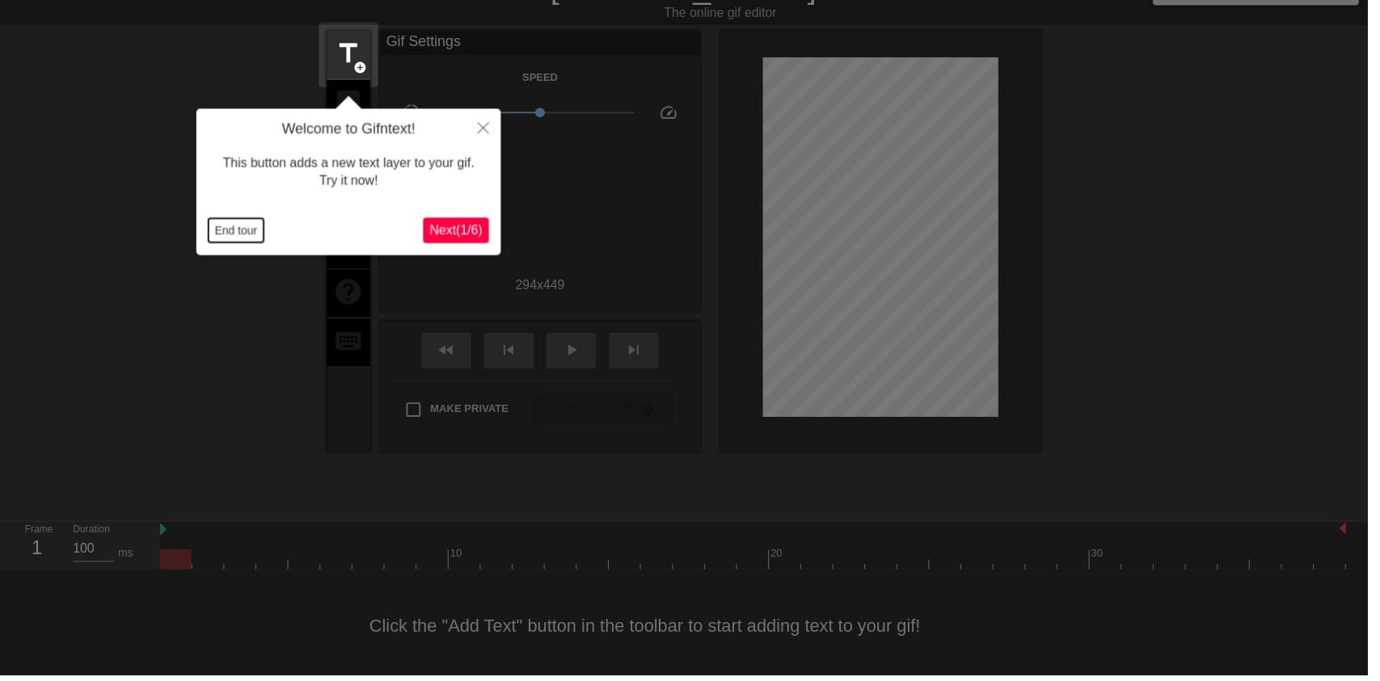
click at [237, 231] on button "End tour" at bounding box center [238, 233] width 56 height 24
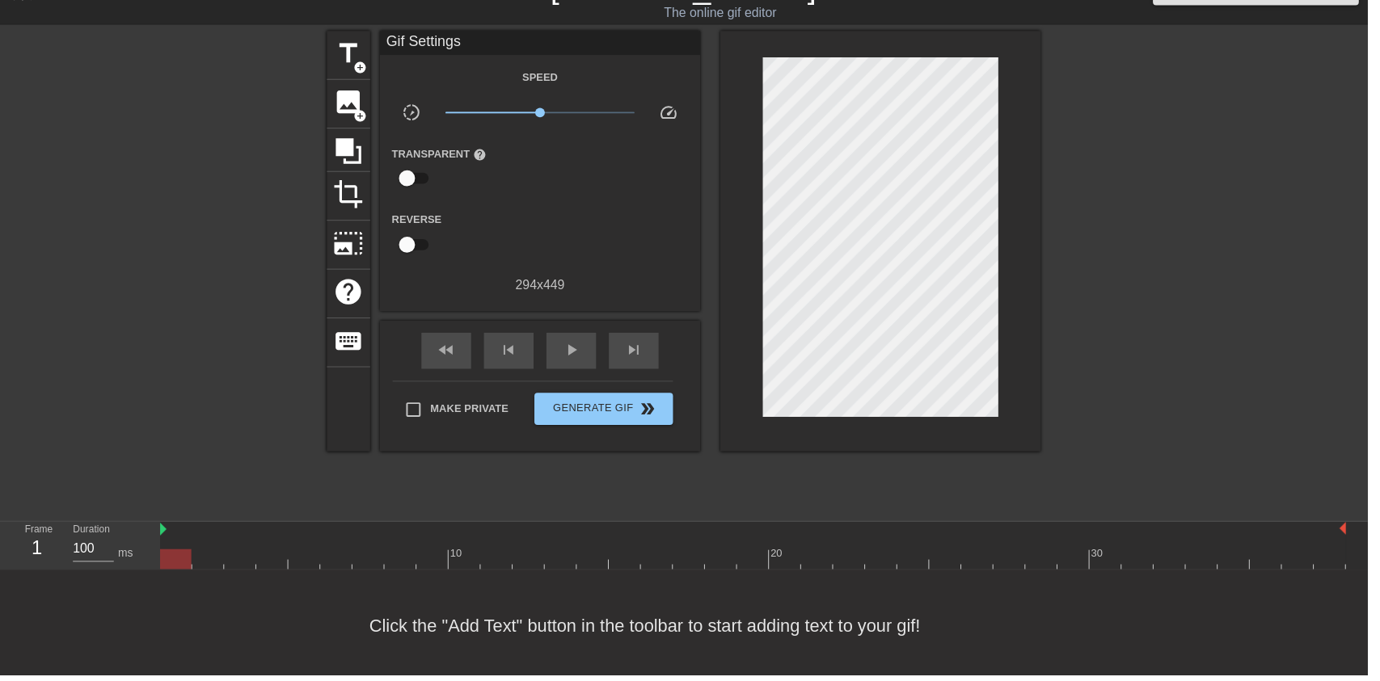
click at [251, 240] on div at bounding box center [189, 274] width 242 height 485
click at [364, 83] on div "image add_circle" at bounding box center [352, 105] width 44 height 49
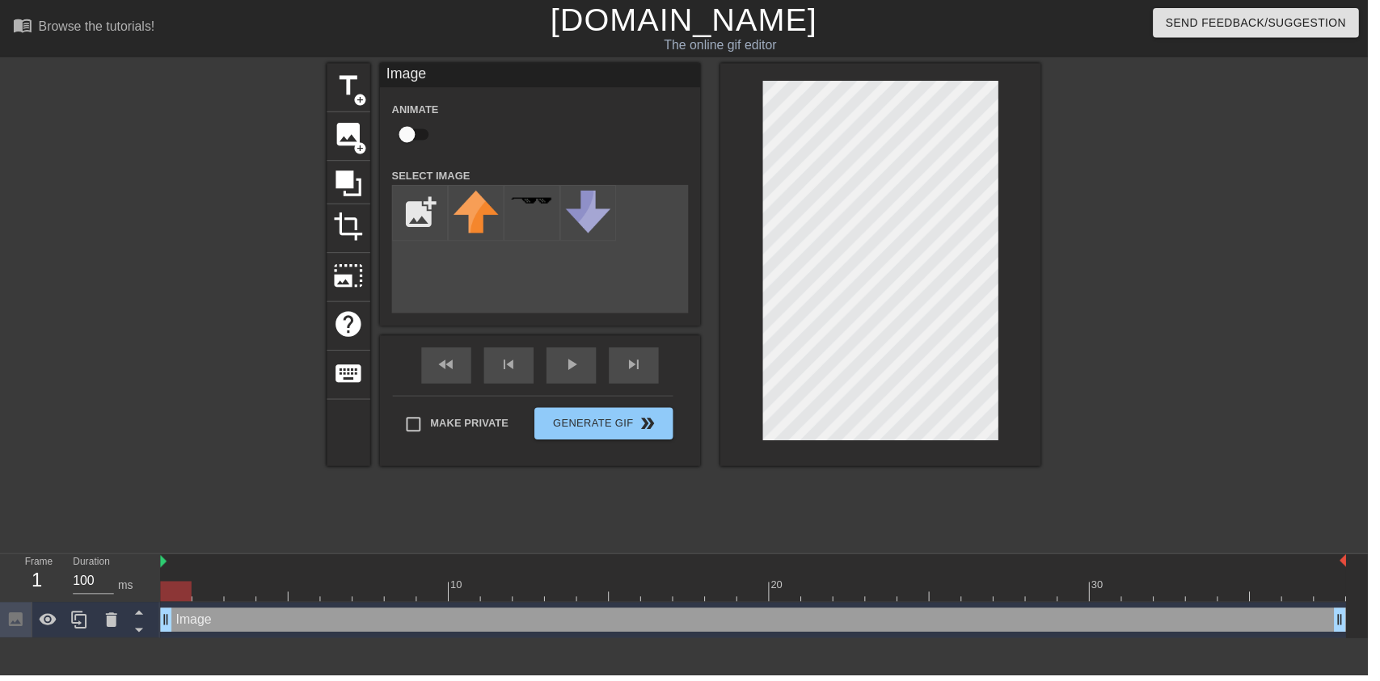
scroll to position [0, 0]
click at [433, 130] on input "checkbox" at bounding box center [411, 135] width 92 height 31
checkbox input "true"
click at [434, 212] on input "file" at bounding box center [423, 215] width 55 height 55
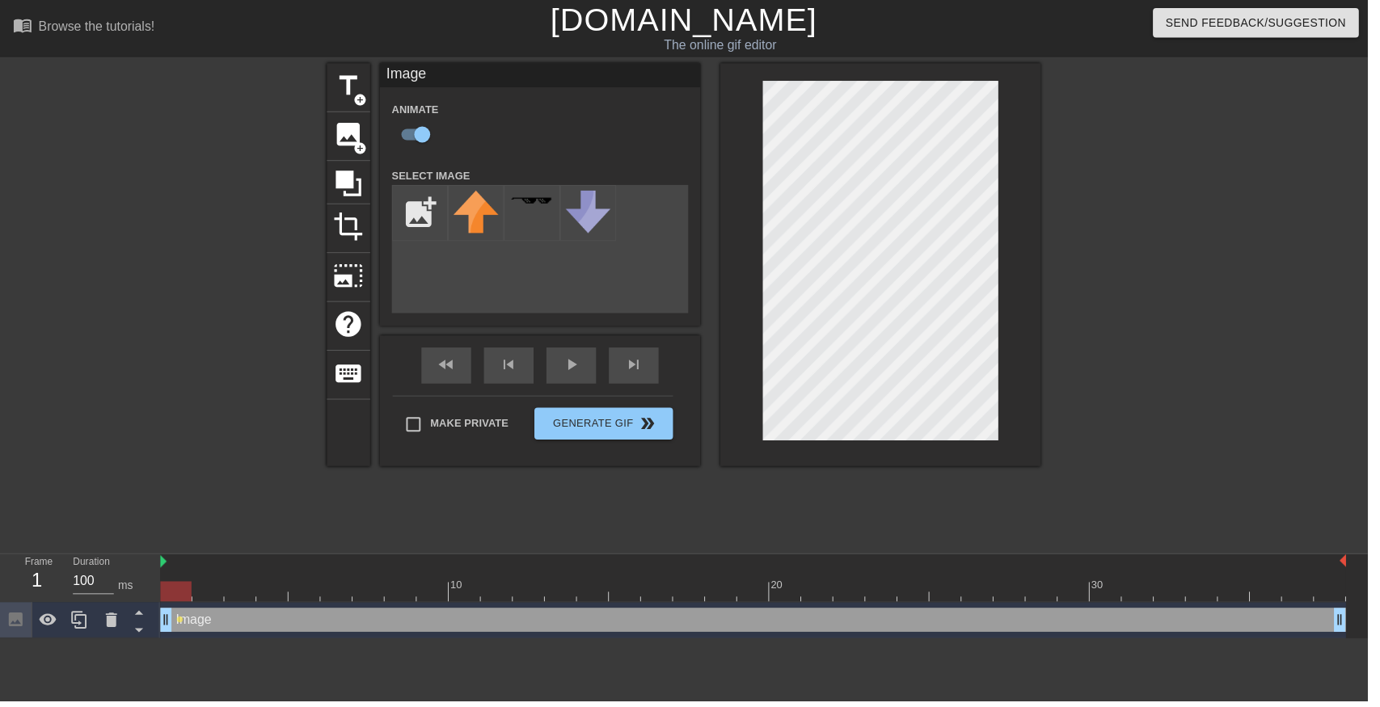
type input "C:\fakepath\9876543526782.png"
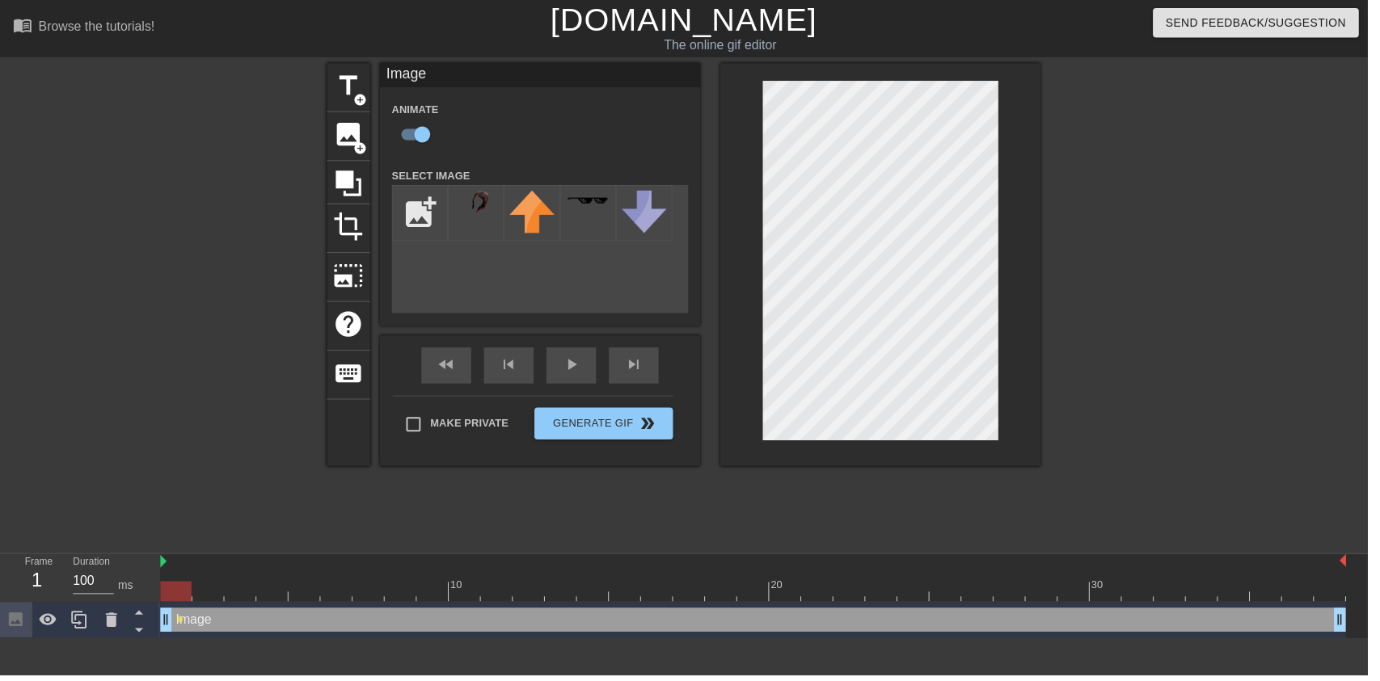
click at [483, 204] on img at bounding box center [479, 206] width 45 height 28
click at [104, 610] on div at bounding box center [112, 626] width 32 height 36
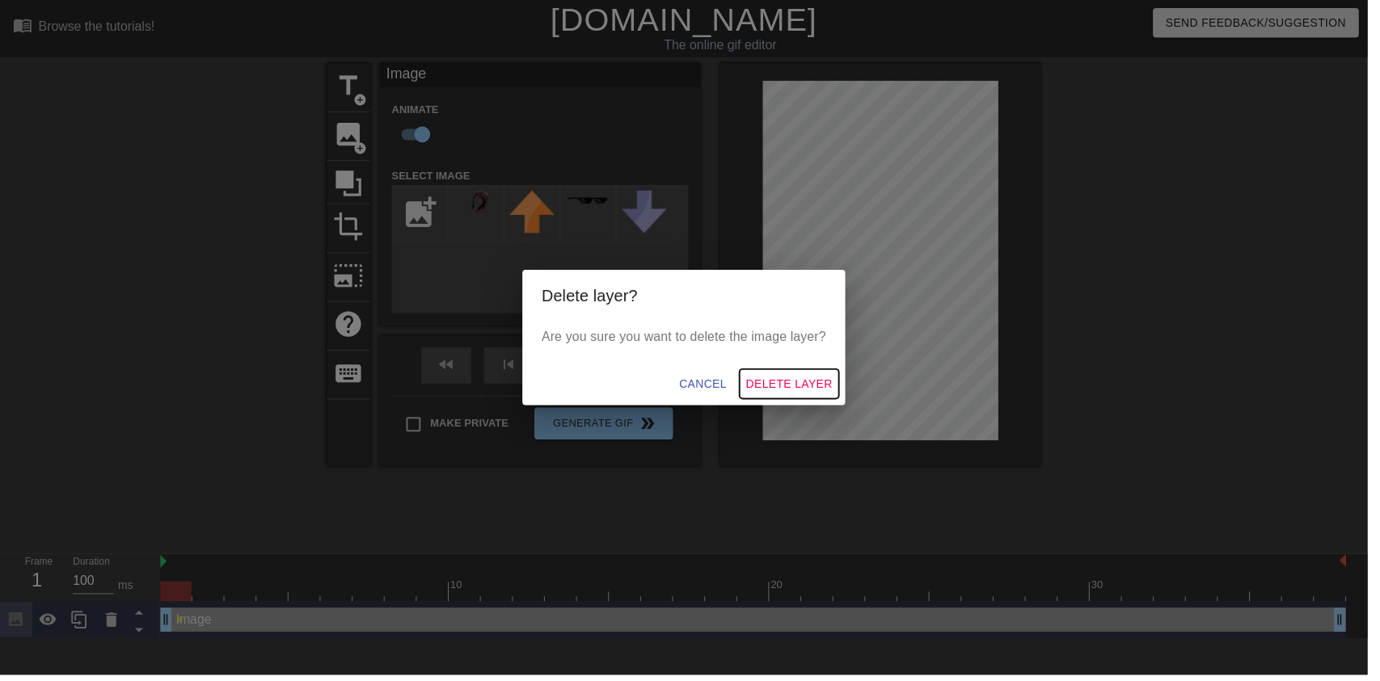
click at [829, 401] on button "Delete Layer" at bounding box center [796, 388] width 100 height 30
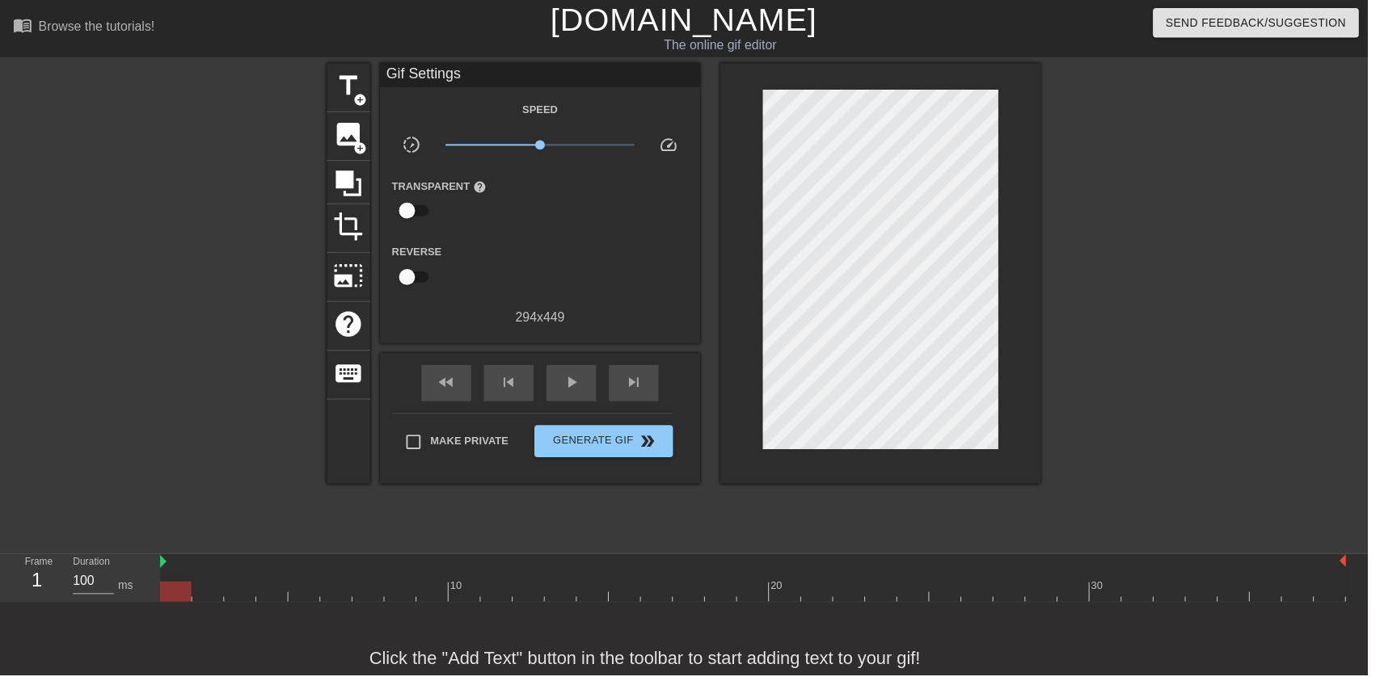
click at [343, 129] on span "image" at bounding box center [351, 135] width 31 height 31
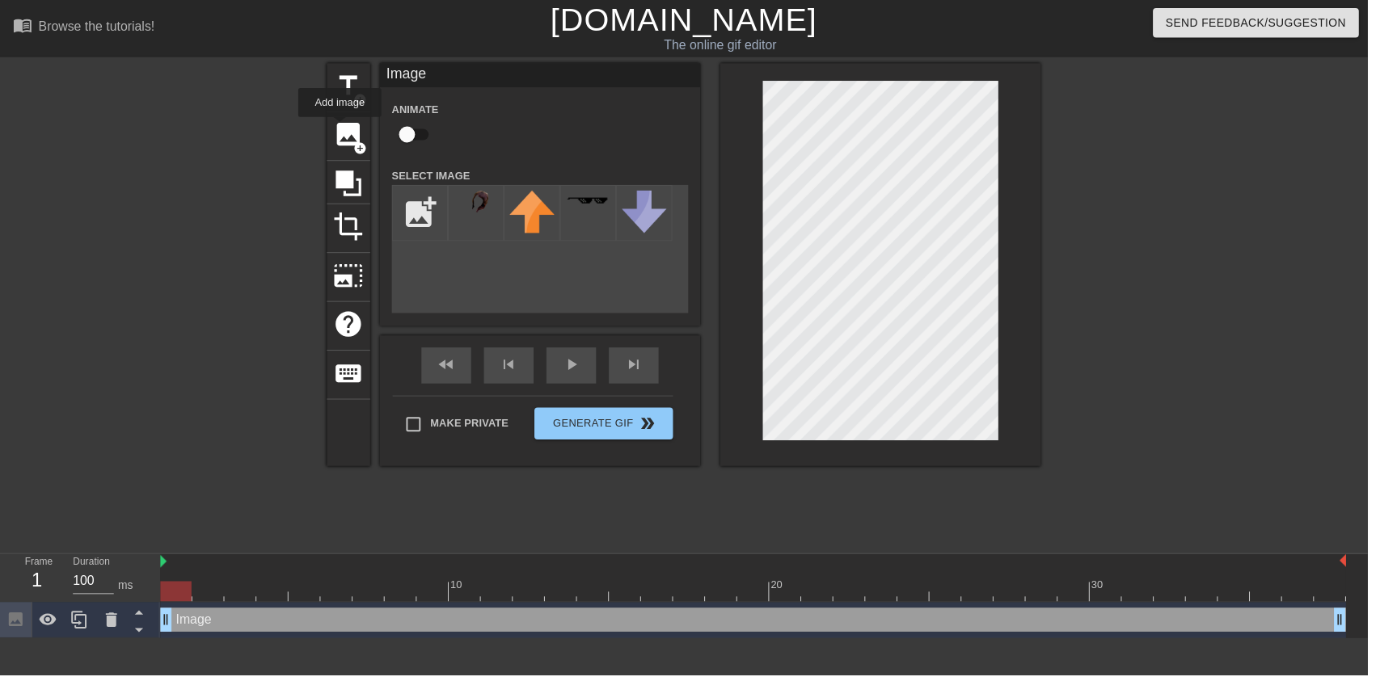
click at [420, 133] on input "checkbox" at bounding box center [411, 135] width 92 height 31
checkbox input "true"
click at [417, 209] on input "file" at bounding box center [423, 215] width 55 height 55
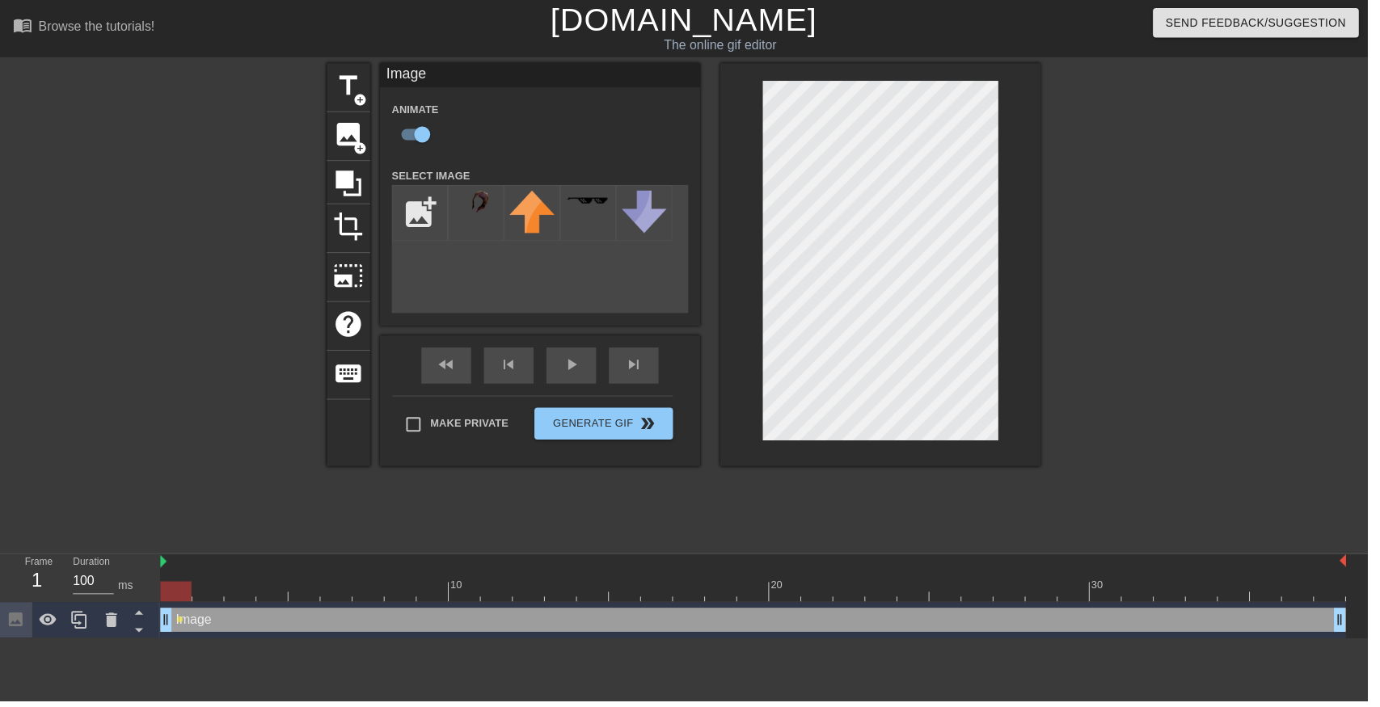
type input "C:\fakepath\perspective-corrected (1) (1) (1).png"
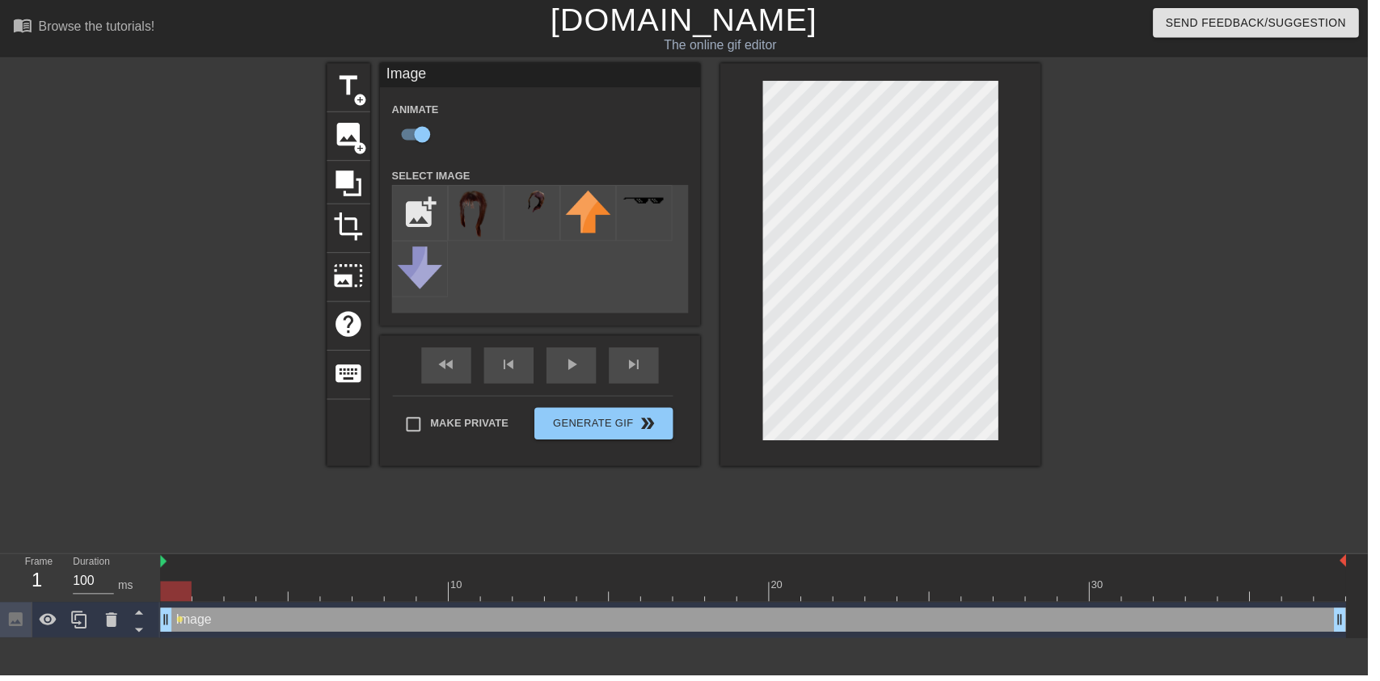
click at [482, 204] on img at bounding box center [479, 216] width 45 height 48
click at [571, 367] on div "fast_rewind skip_previous play_arrow skip_next" at bounding box center [544, 369] width 263 height 61
click at [576, 376] on div "play_arrow" at bounding box center [576, 369] width 50 height 36
